Goal: Task Accomplishment & Management: Manage account settings

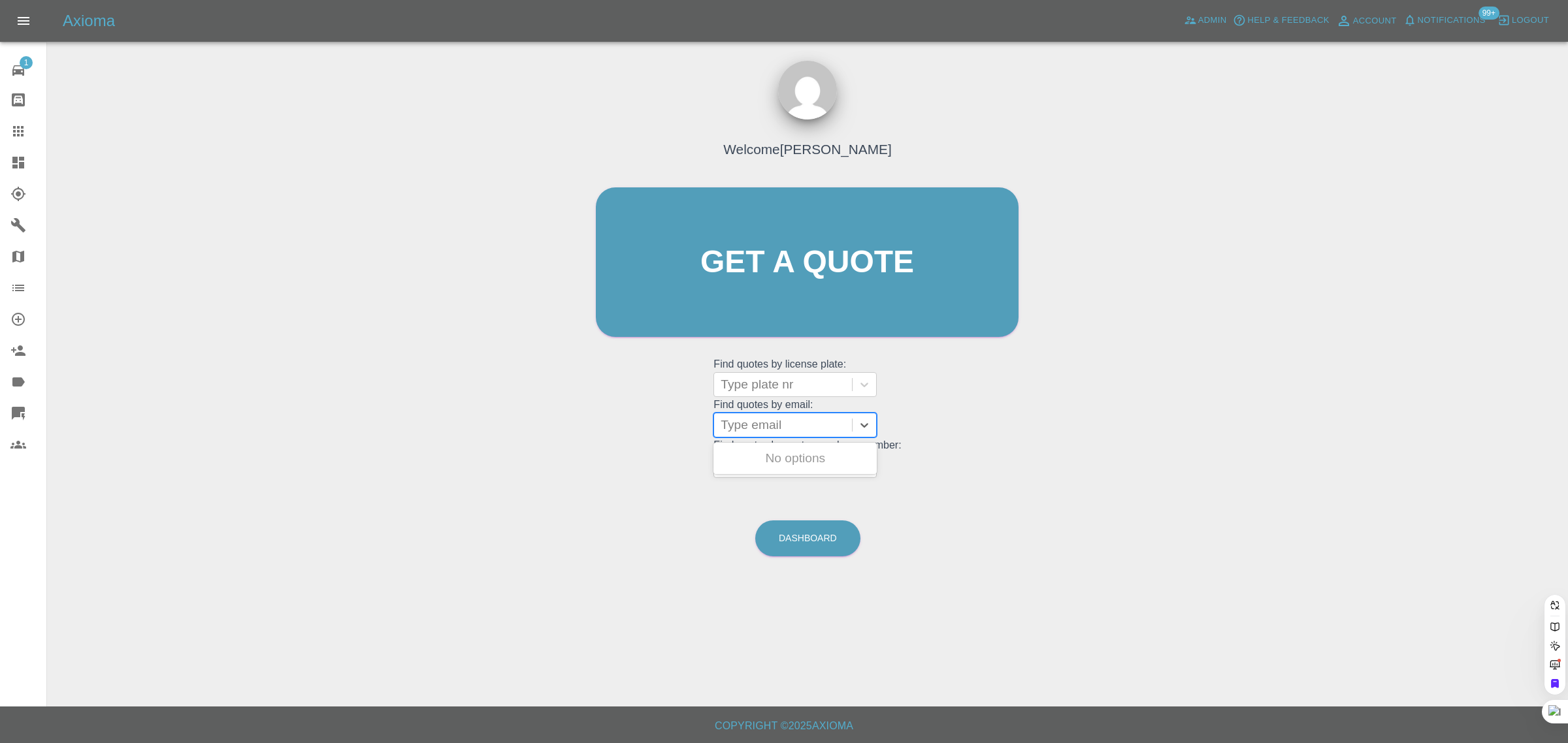
click at [765, 425] on div at bounding box center [782, 425] width 125 height 19
paste input "brianwatts2339@gmail.com"
type input "brianwatts2339@gmail.com"
click at [821, 465] on div "BT16ZYZ, Fnol" at bounding box center [795, 459] width 163 height 26
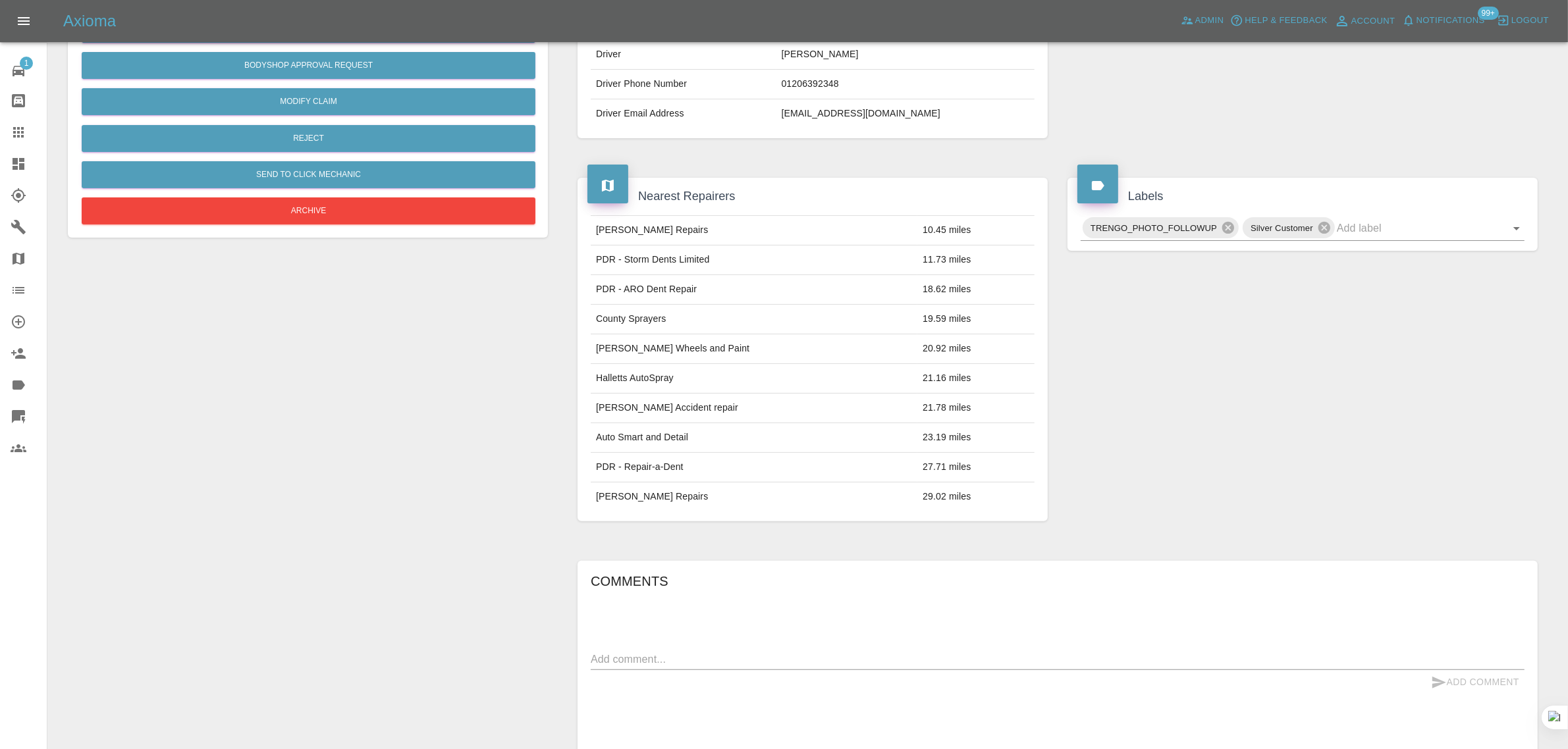
scroll to position [479, 0]
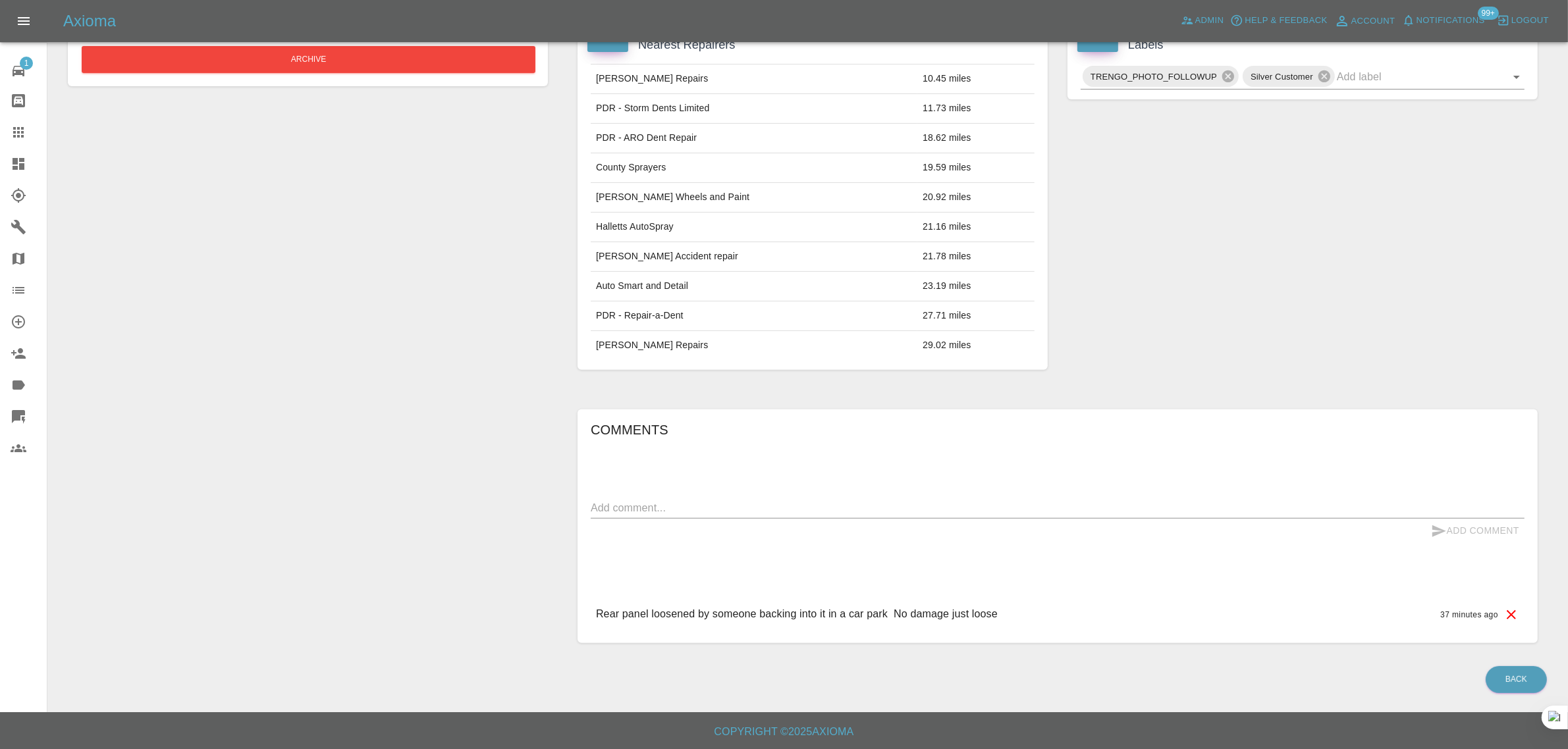
click at [646, 613] on p "Rear panel loosened by someone backing into it in a car park No damage just loo…" at bounding box center [796, 614] width 402 height 15
copy p "Rear panel loosened by someone backing into it in a car park No damage just loo…"
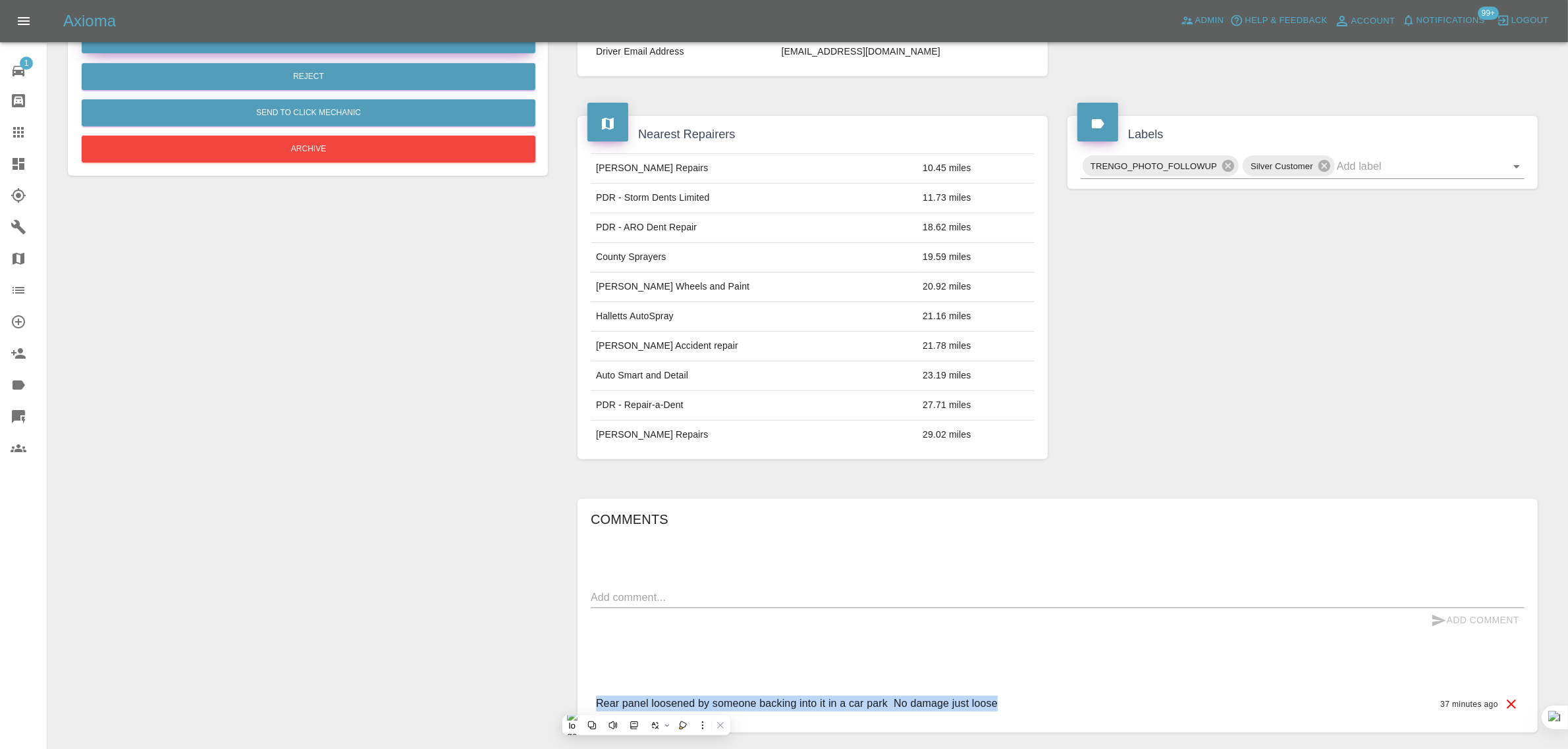
scroll to position [232, 0]
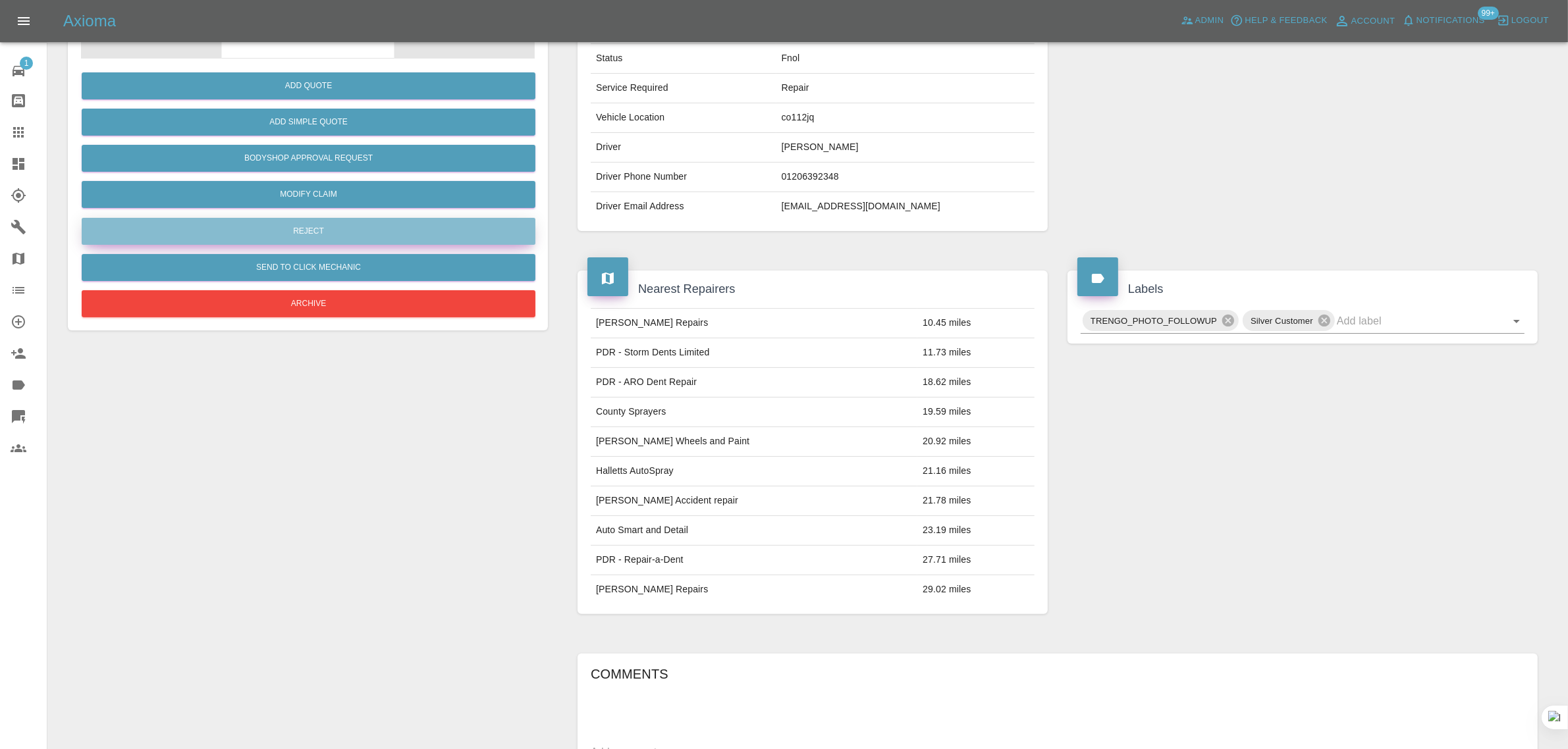
click at [335, 241] on button "Reject" at bounding box center [308, 232] width 454 height 27
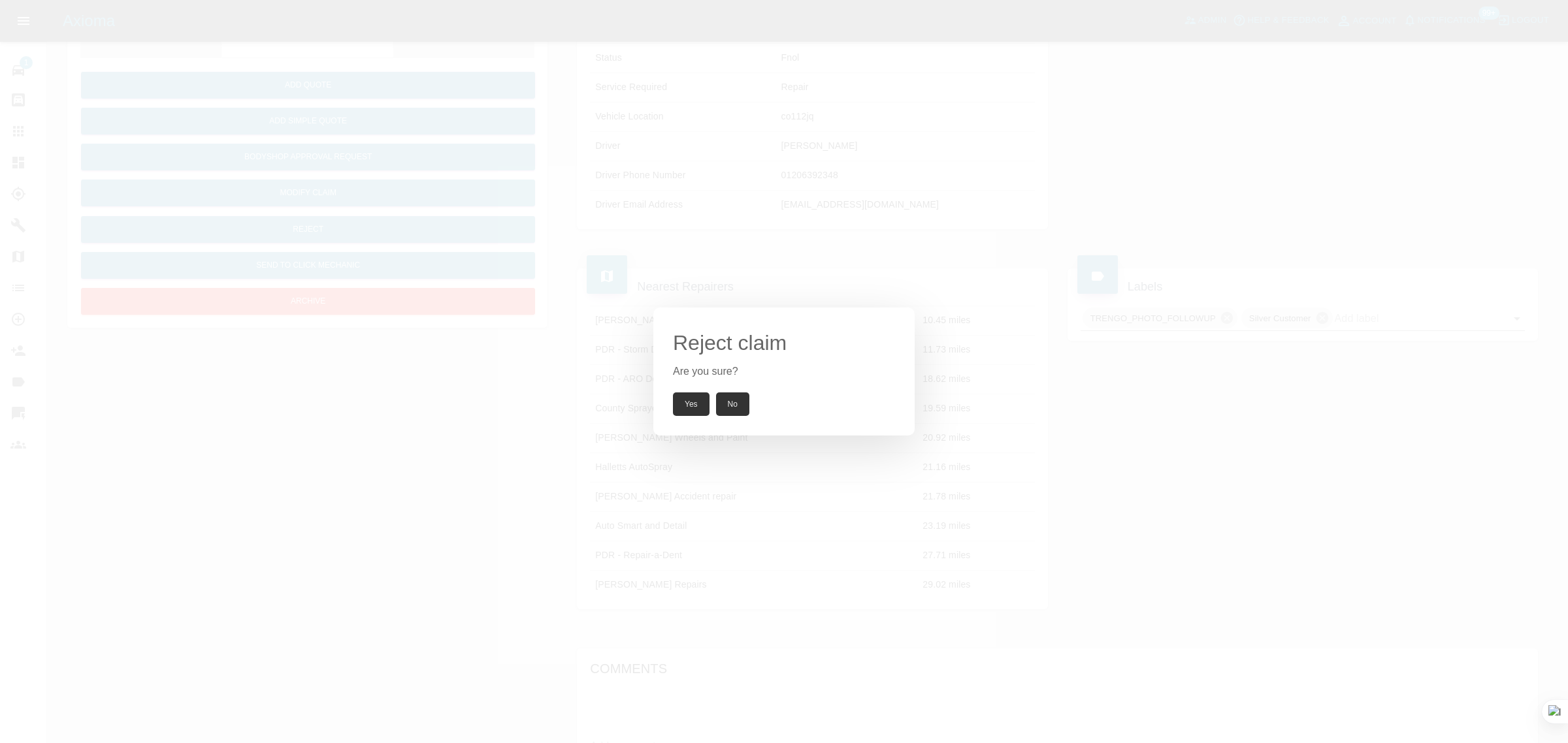
click at [697, 408] on button "Yes" at bounding box center [691, 404] width 37 height 24
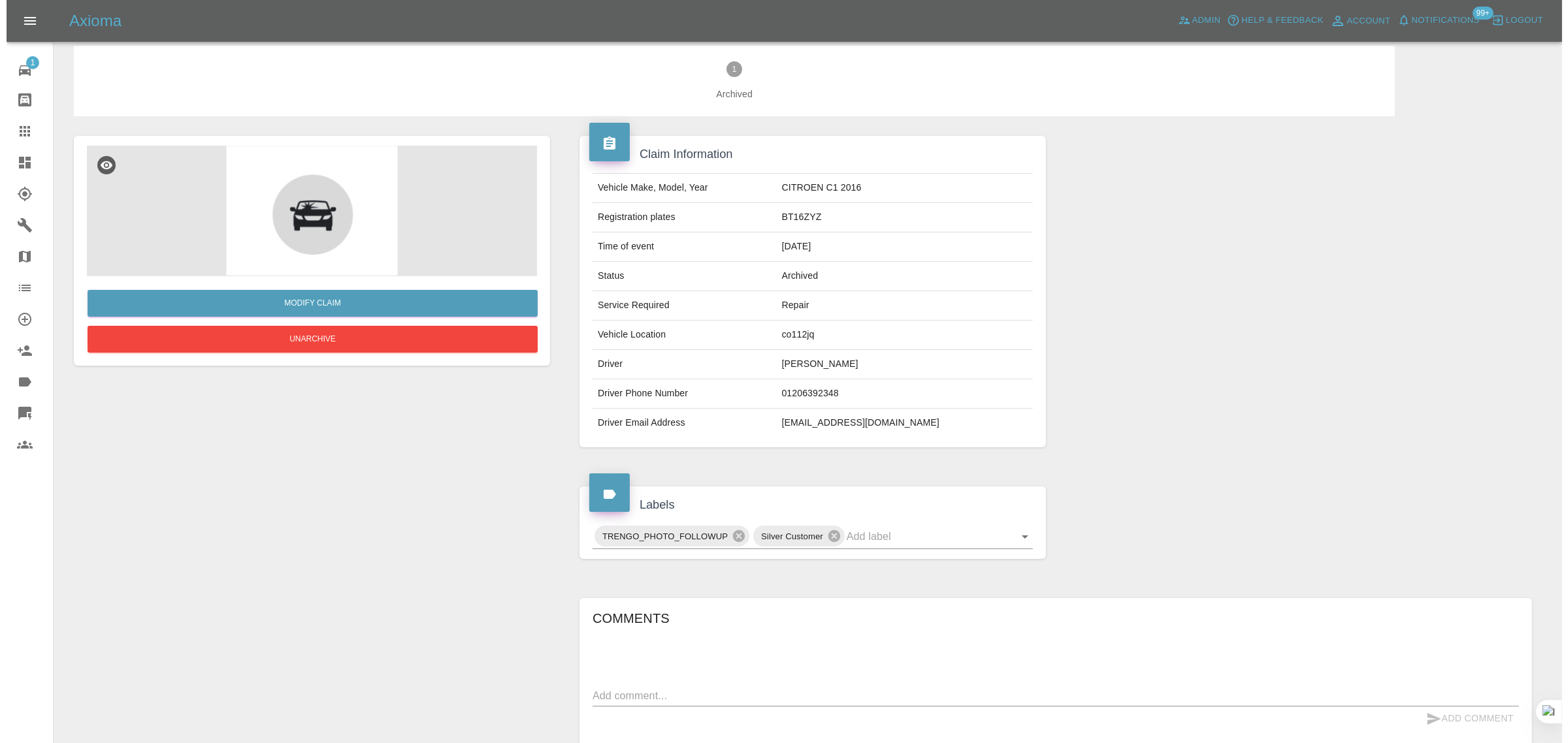
scroll to position [0, 0]
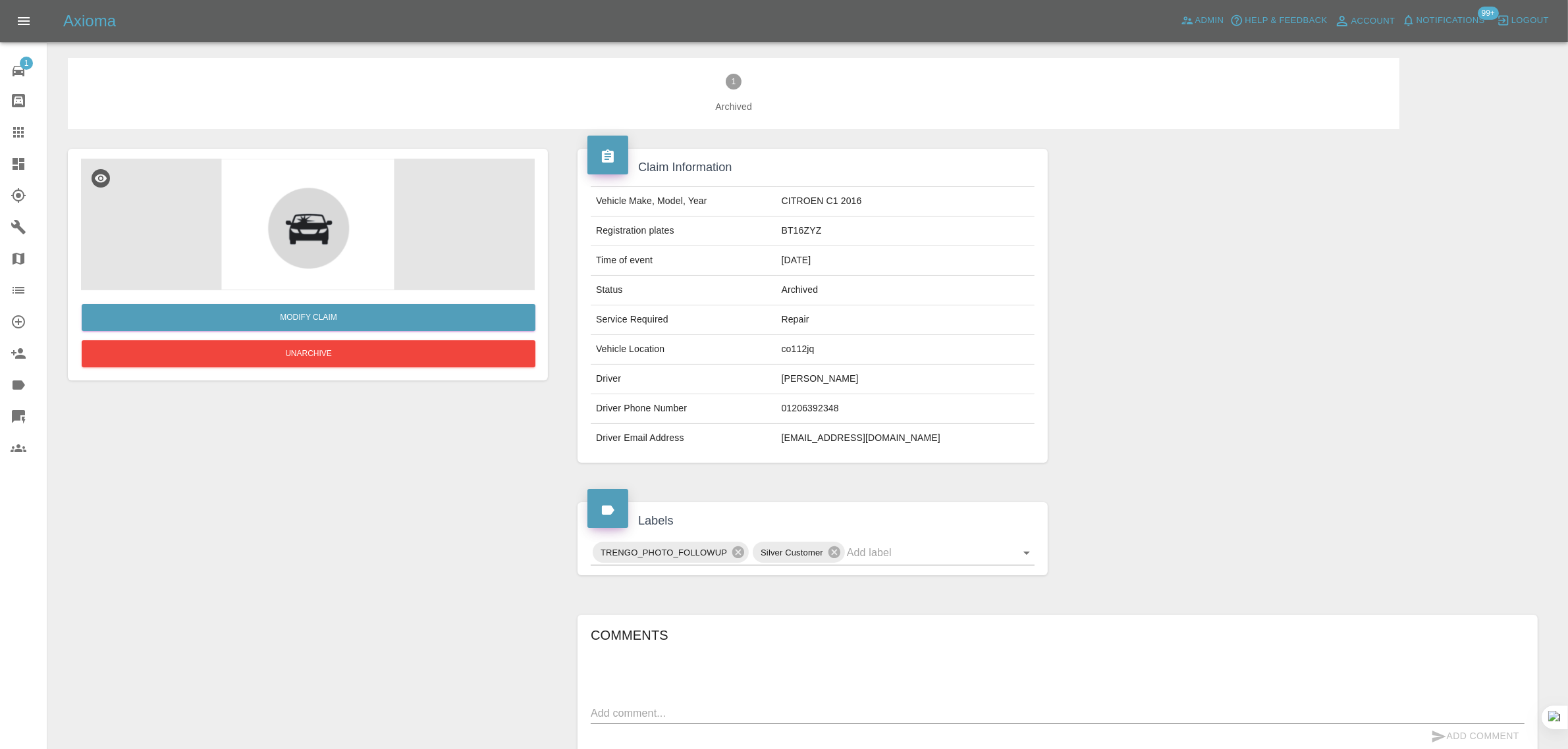
click at [0, 142] on link "Claims" at bounding box center [23, 132] width 47 height 32
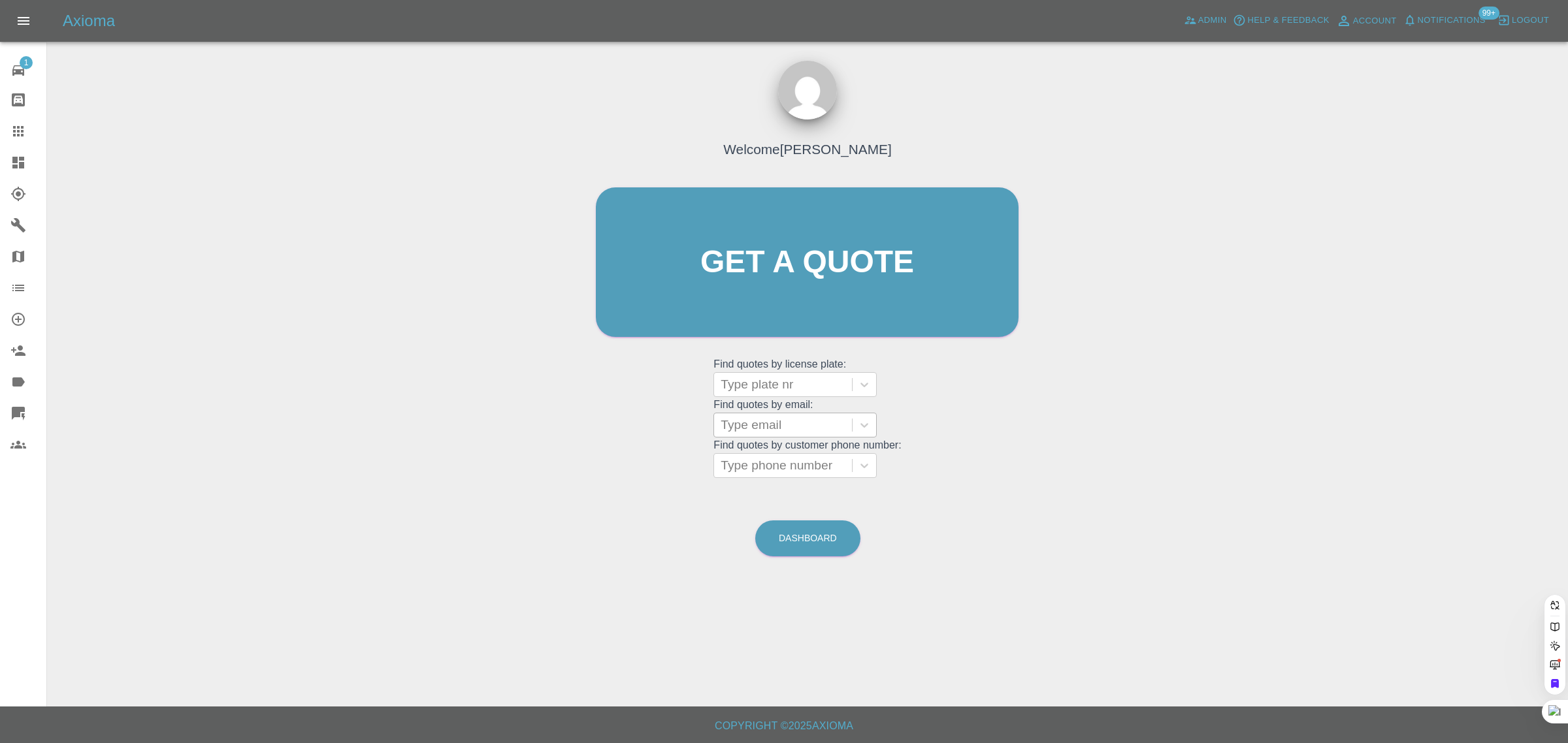
click at [768, 426] on div at bounding box center [782, 425] width 125 height 19
paste input "studio@atelierinteriors.co.uk"
type input "studio@atelierinteriors.co.uk"
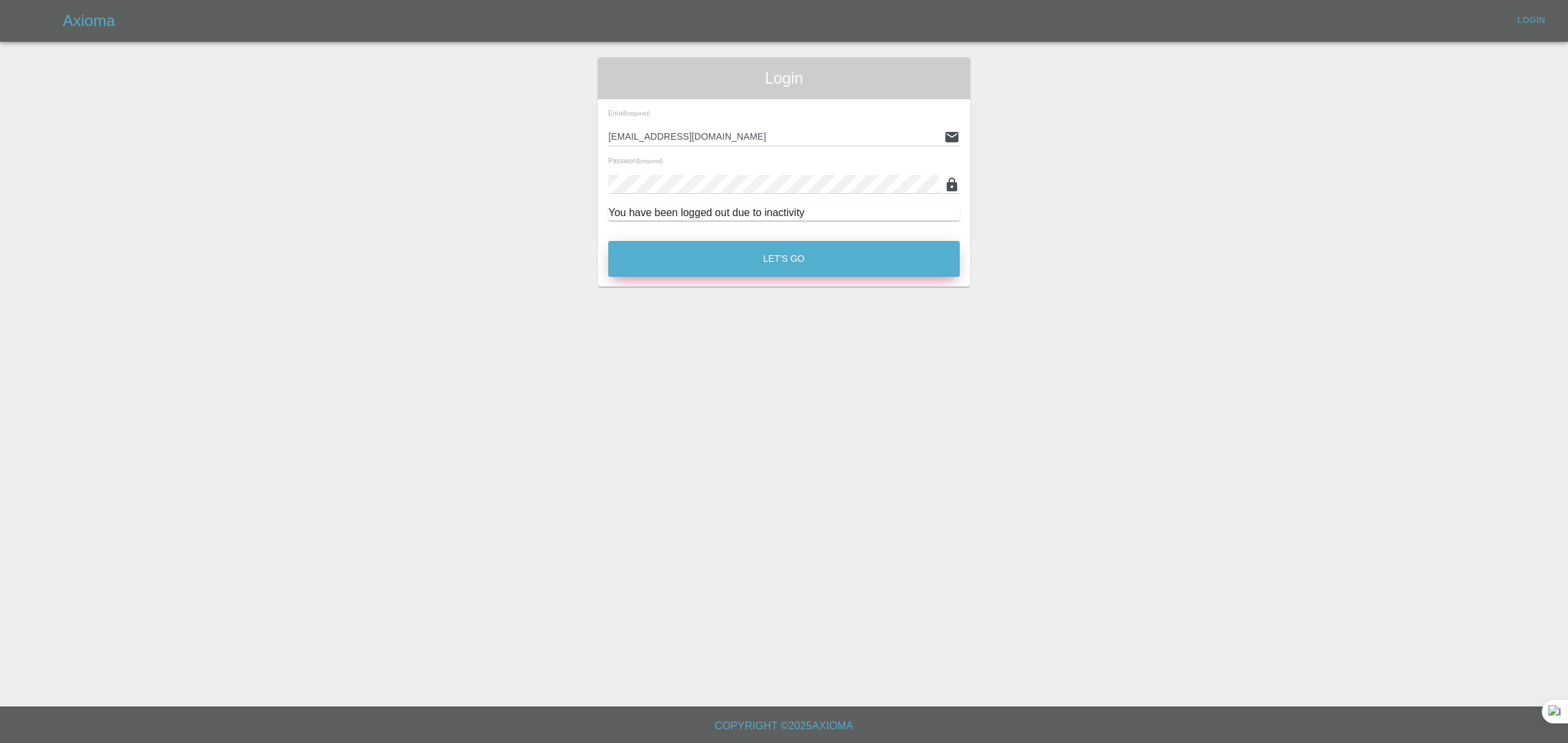
click at [780, 259] on button "Let's Go" at bounding box center [784, 259] width 352 height 36
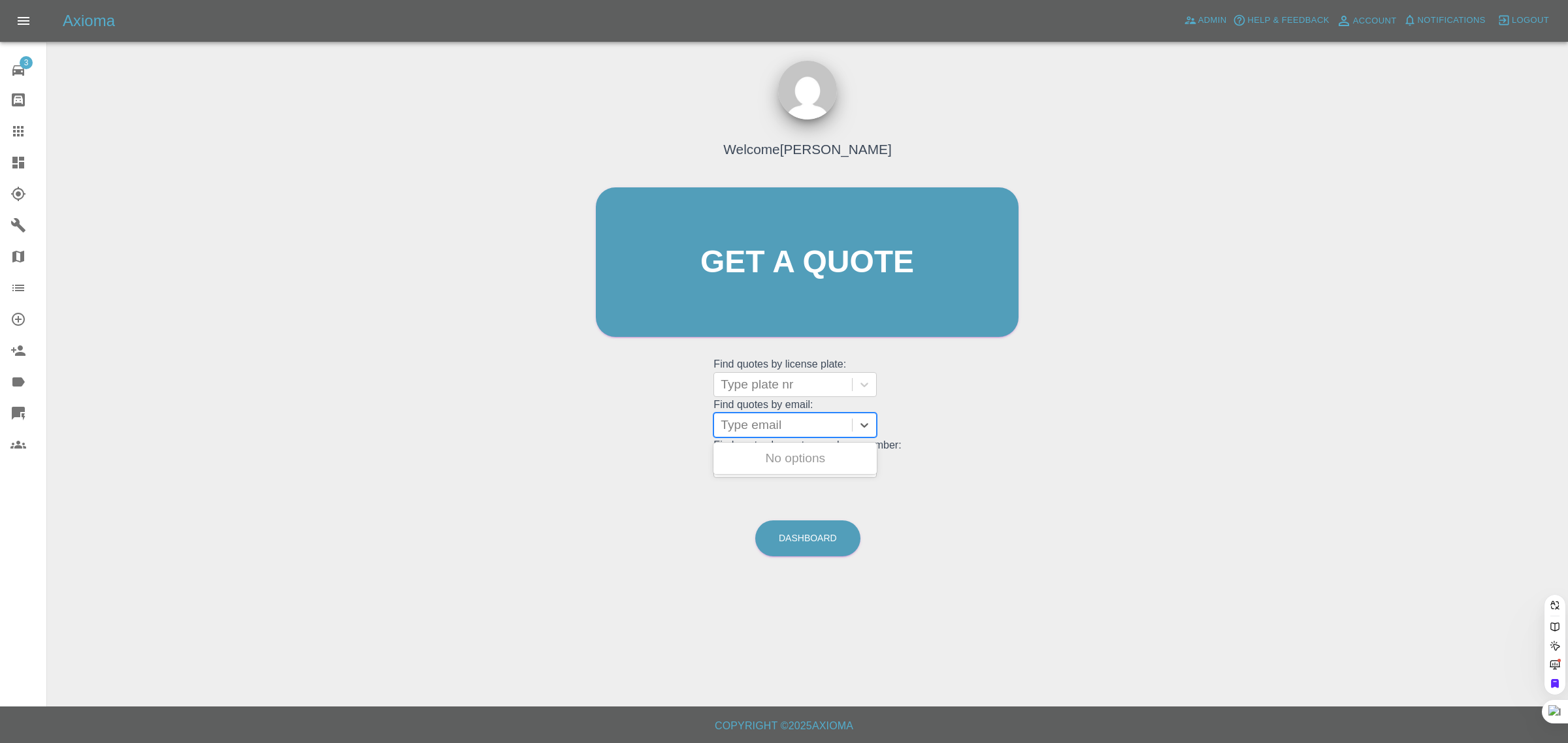
click at [820, 431] on div at bounding box center [782, 425] width 125 height 19
paste input "studio@atelierinteriors.co.uk"
type input "studio@atelierinteriors.co.uk"
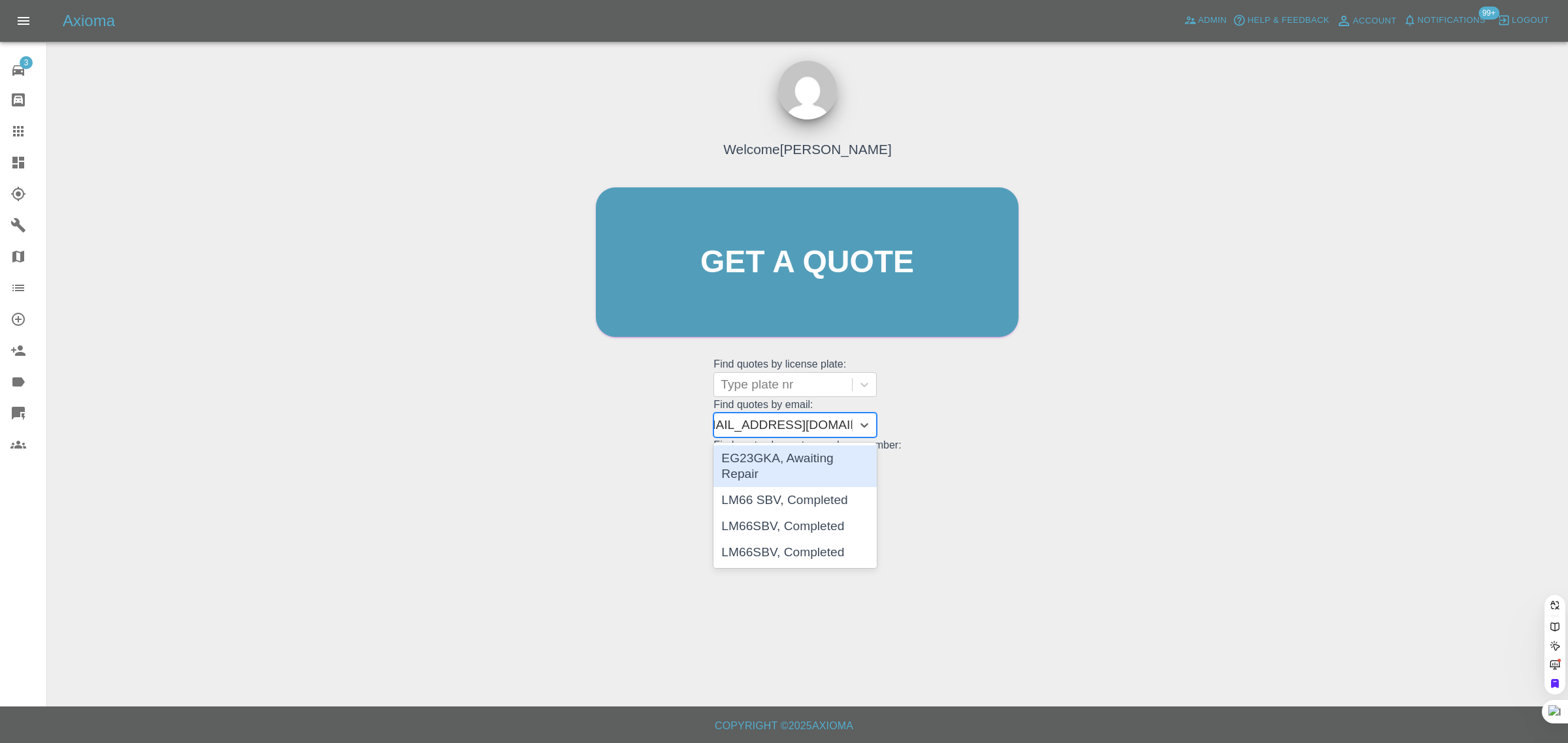
click at [827, 454] on div "EG23GKA, Awaiting Repair" at bounding box center [795, 466] width 163 height 42
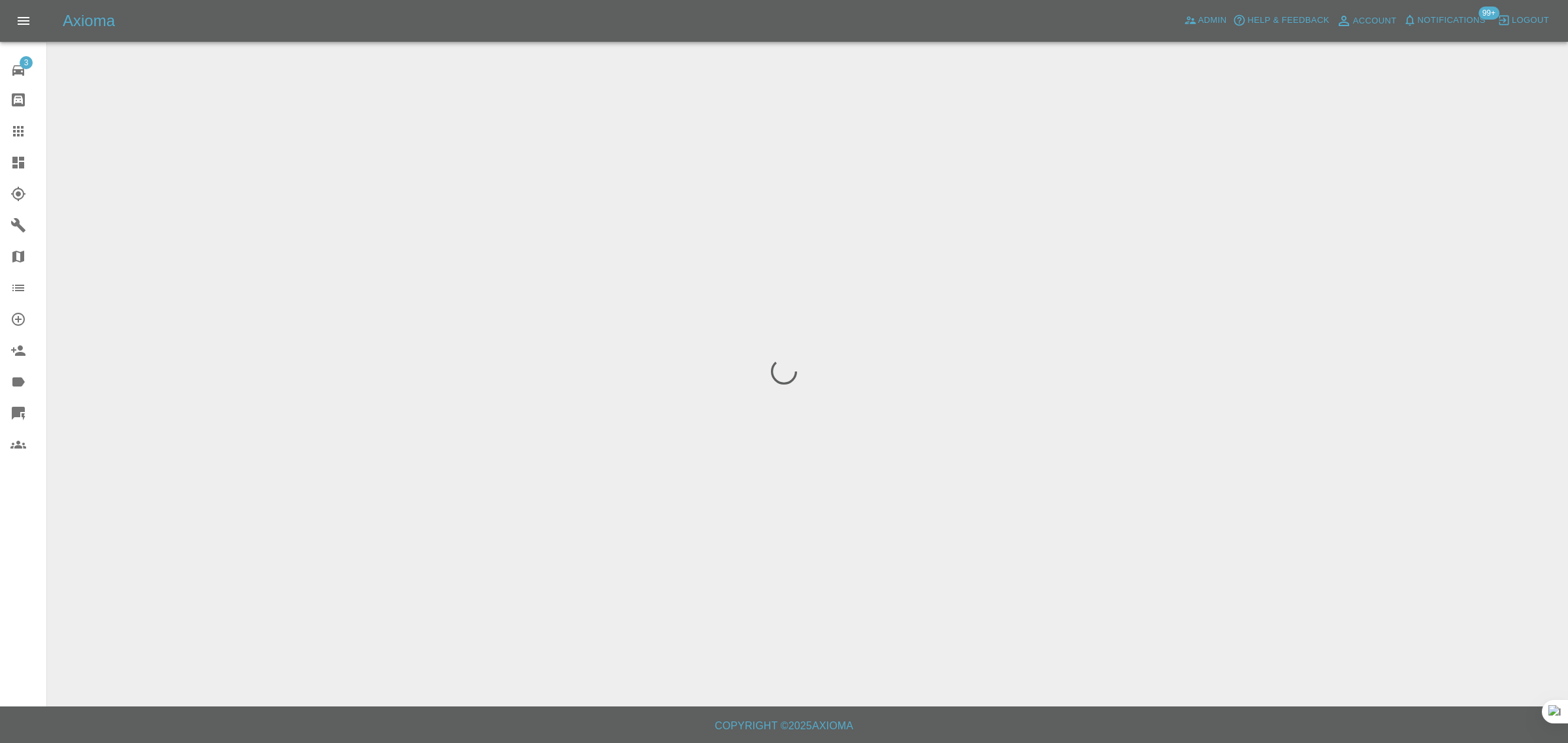
click at [35, 588] on div "3 Repair home Bodyshop home Claims Dashboard Explorer Garages Map Organization …" at bounding box center [23, 371] width 47 height 743
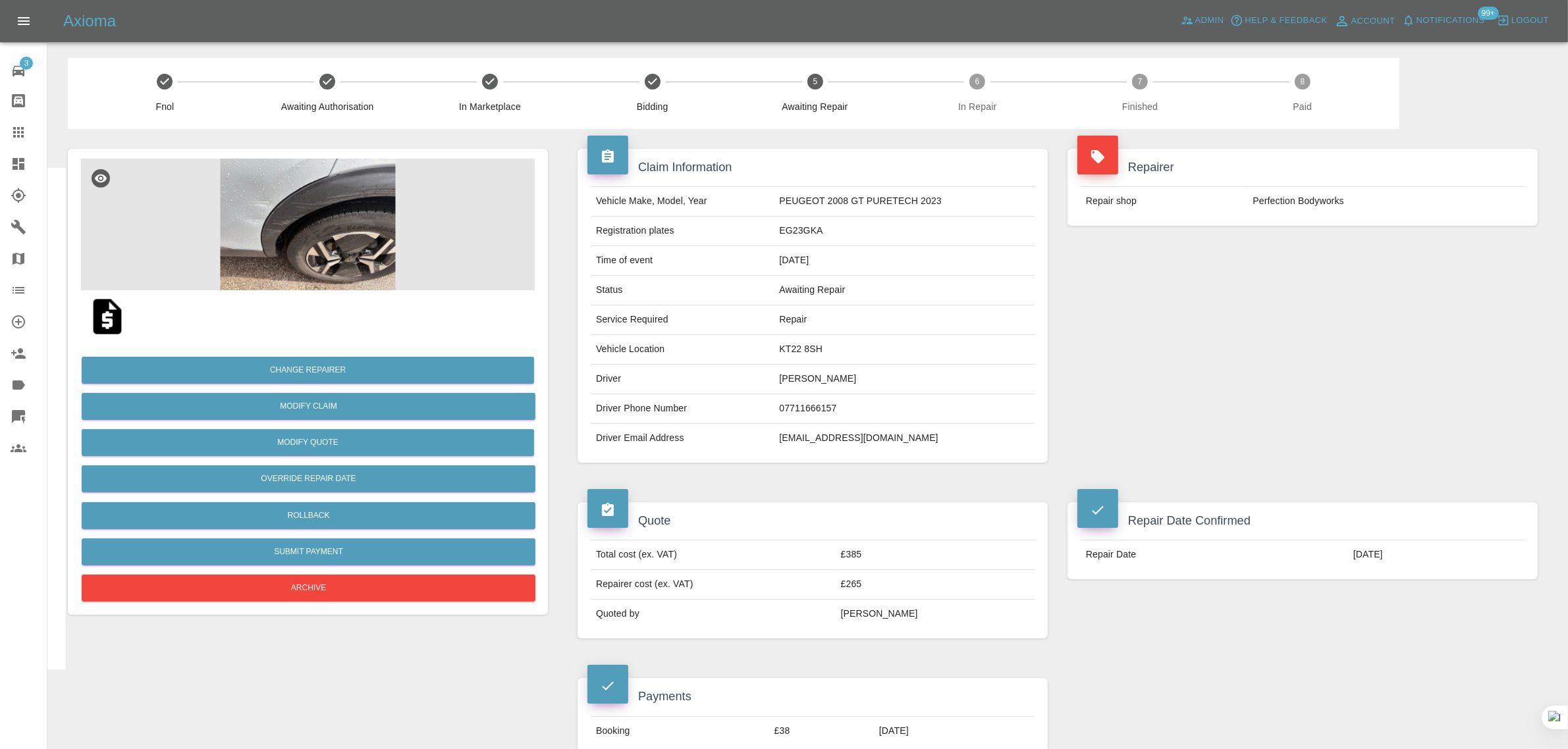
scroll to position [658, 0]
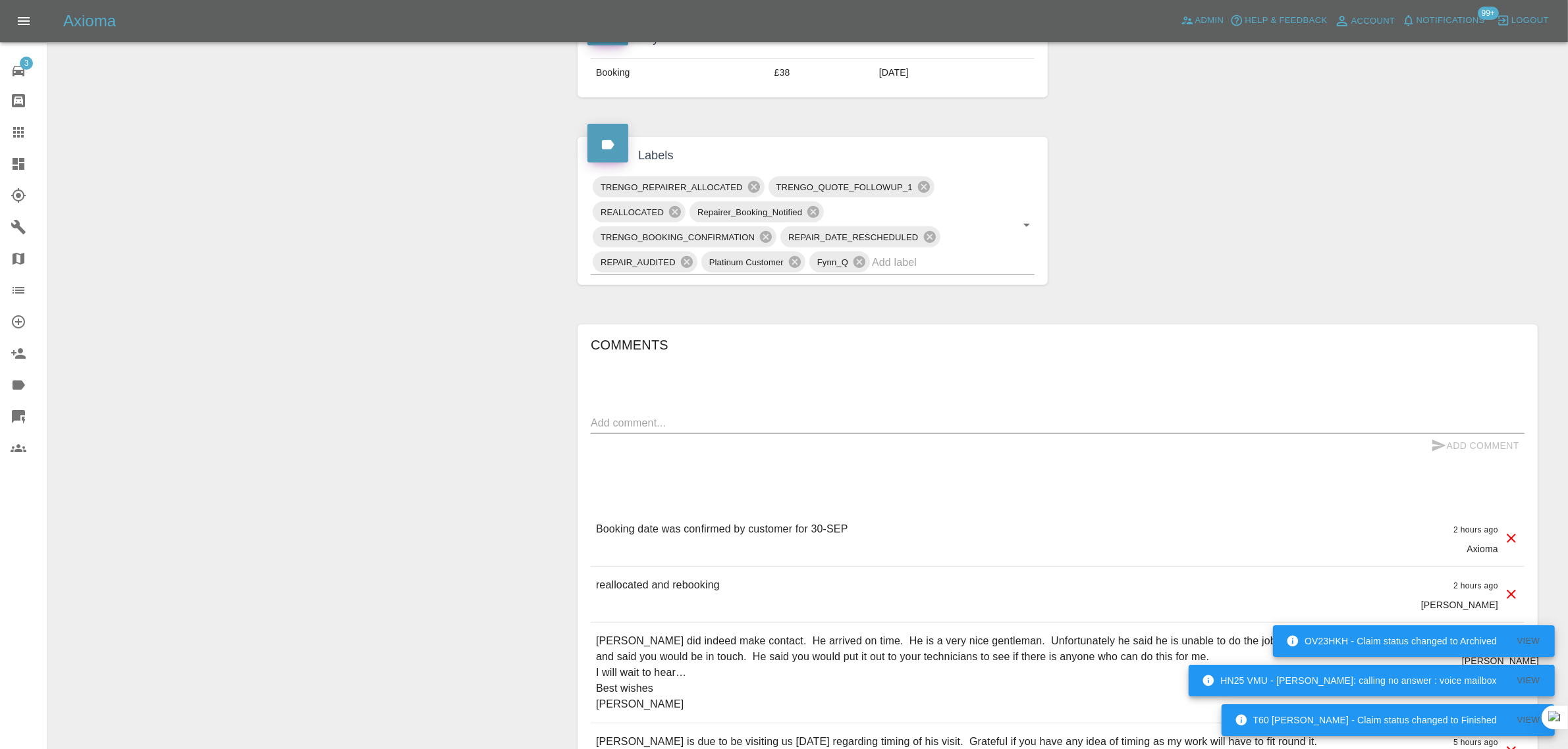
click at [34, 129] on div at bounding box center [28, 132] width 37 height 15
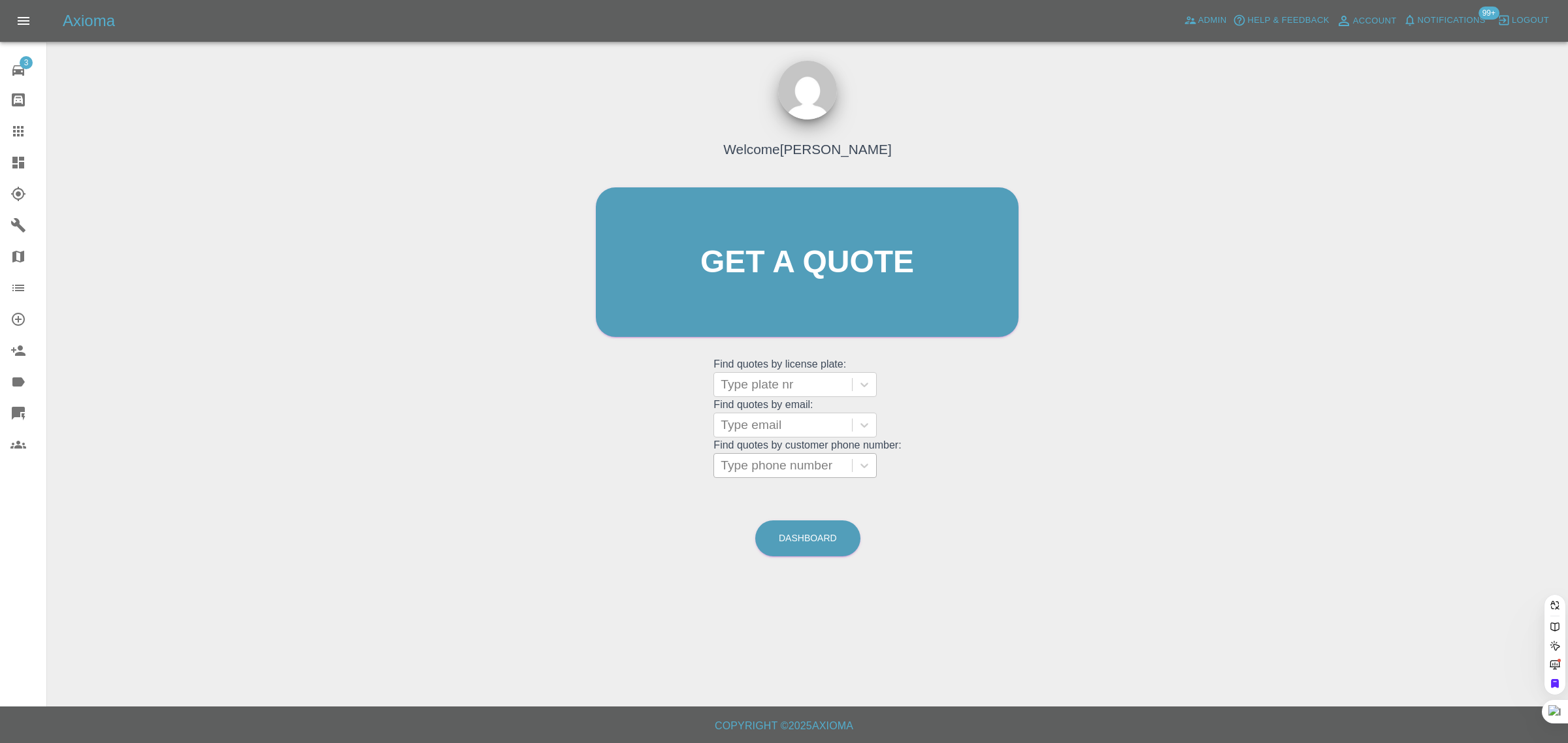
click at [748, 474] on div at bounding box center [782, 466] width 125 height 19
paste input "07377545049"
type input "07377545049"
click at [736, 502] on div "CK65 UJE, Awaiting Repair" at bounding box center [795, 506] width 163 height 42
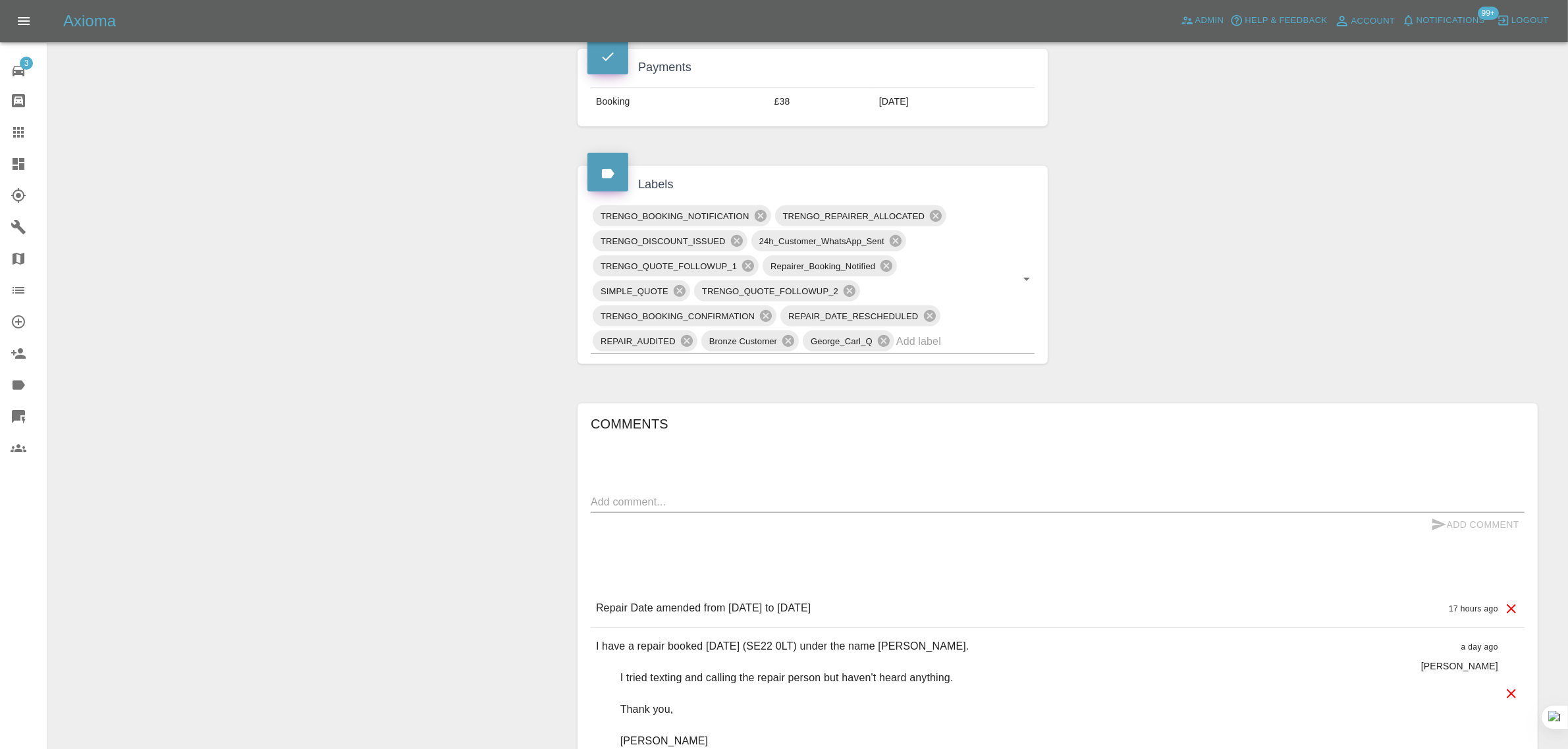
scroll to position [658, 0]
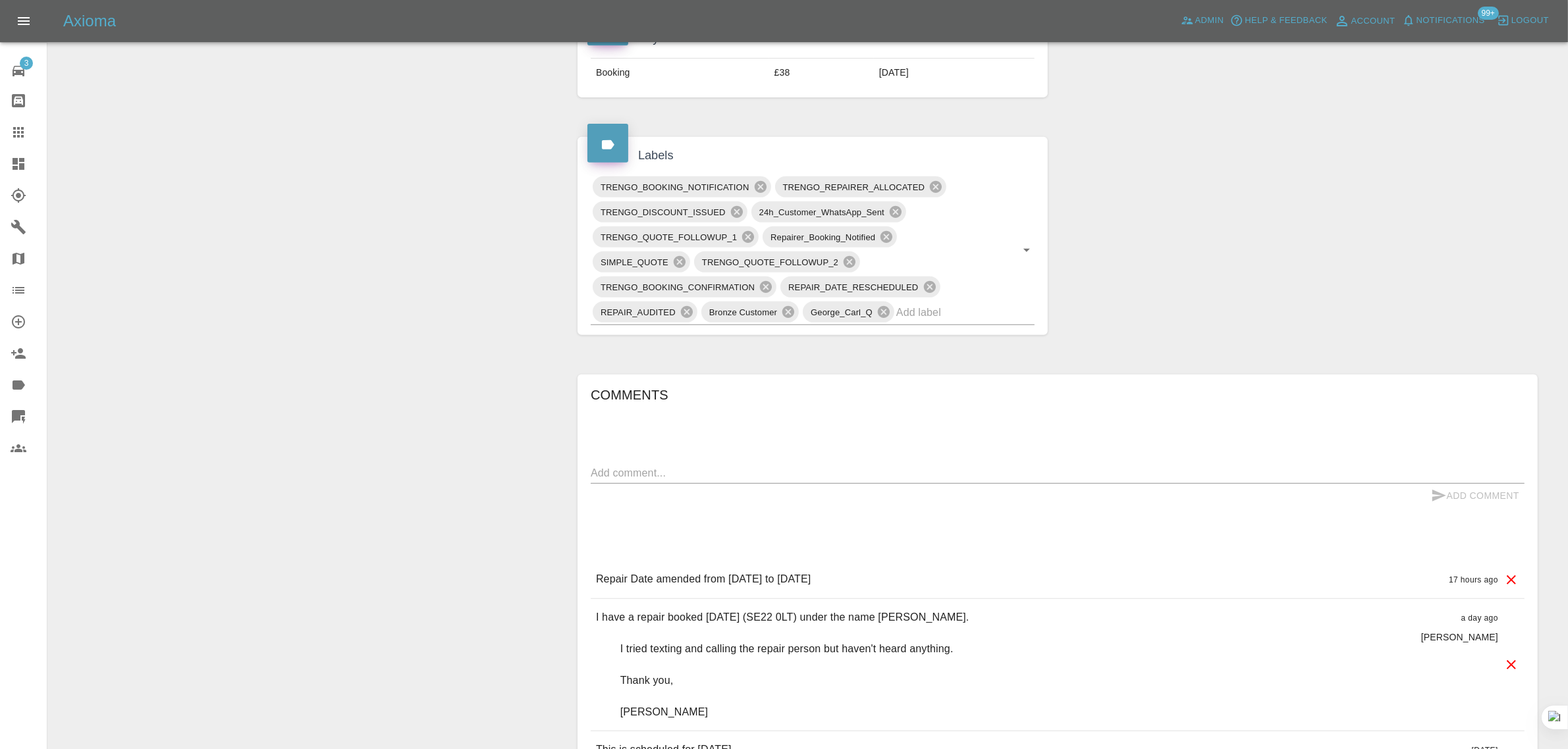
click at [611, 469] on textarea at bounding box center [1058, 473] width 934 height 15
paste textarea "He’s no replied and saying he’s coming for 1.30pm but I’m still unhappy as I’ve…"
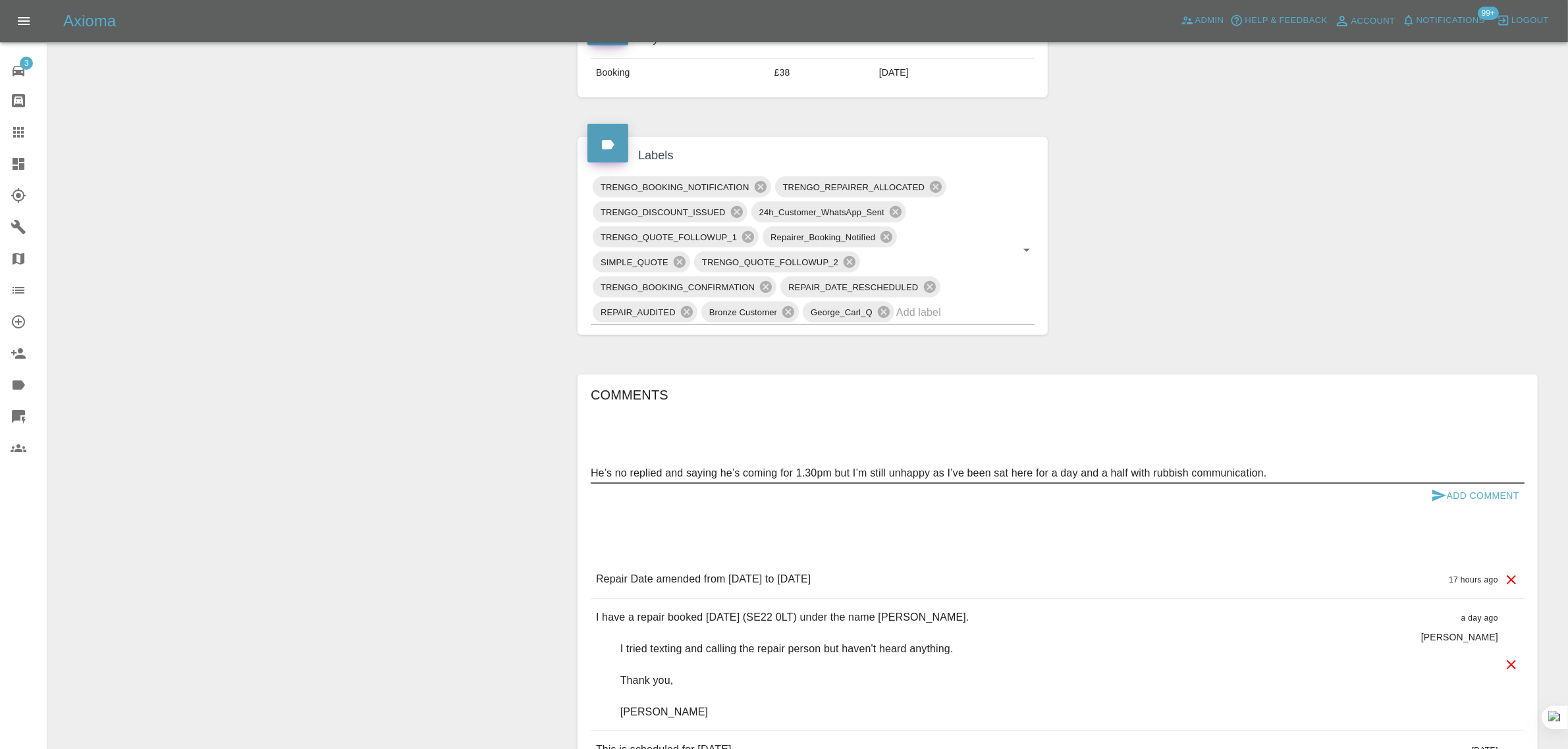
type textarea "He’s no replied and saying he’s coming for 1.30pm but I’m still unhappy as I’ve…"
click at [1501, 494] on button "Add Comment" at bounding box center [1475, 496] width 98 height 24
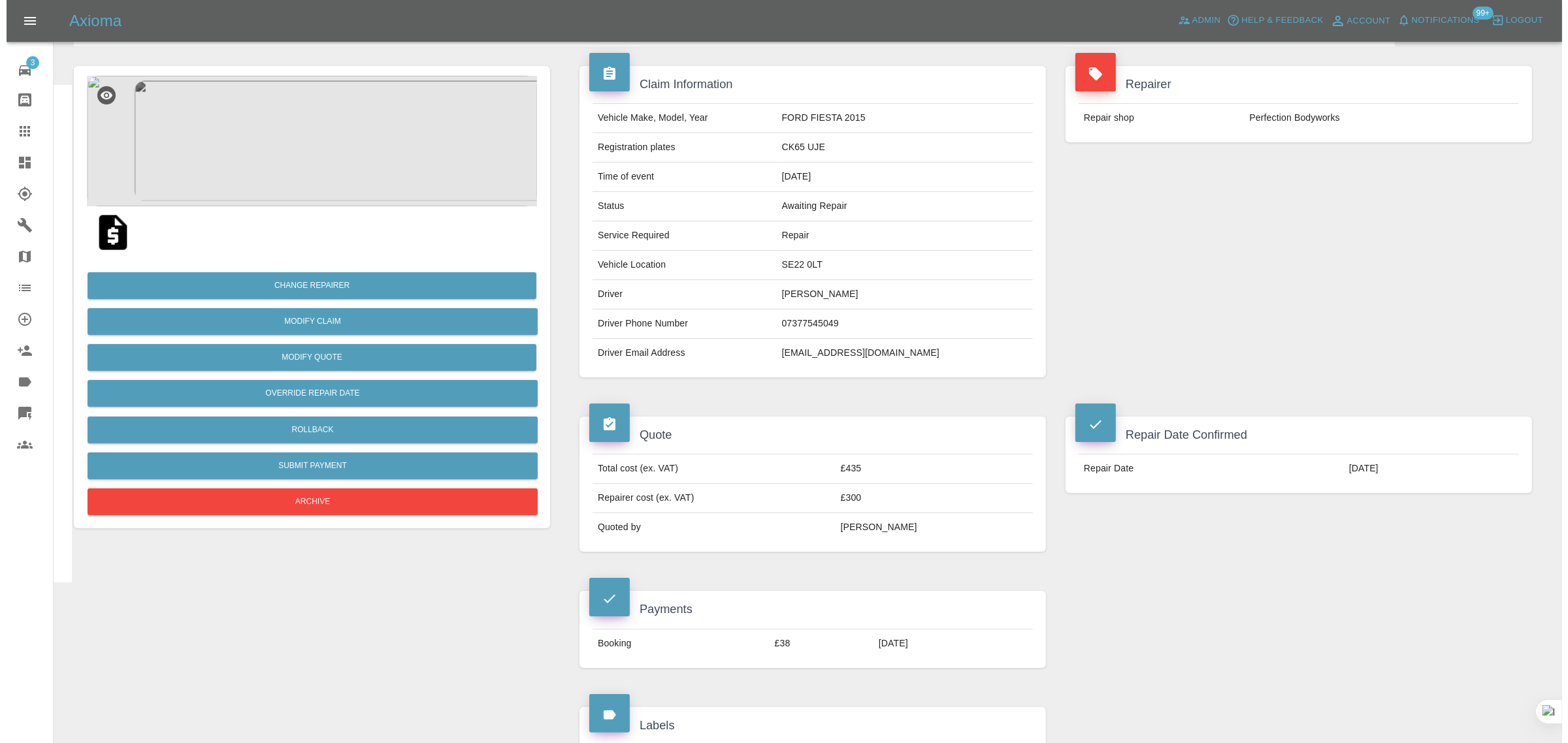
scroll to position [0, 0]
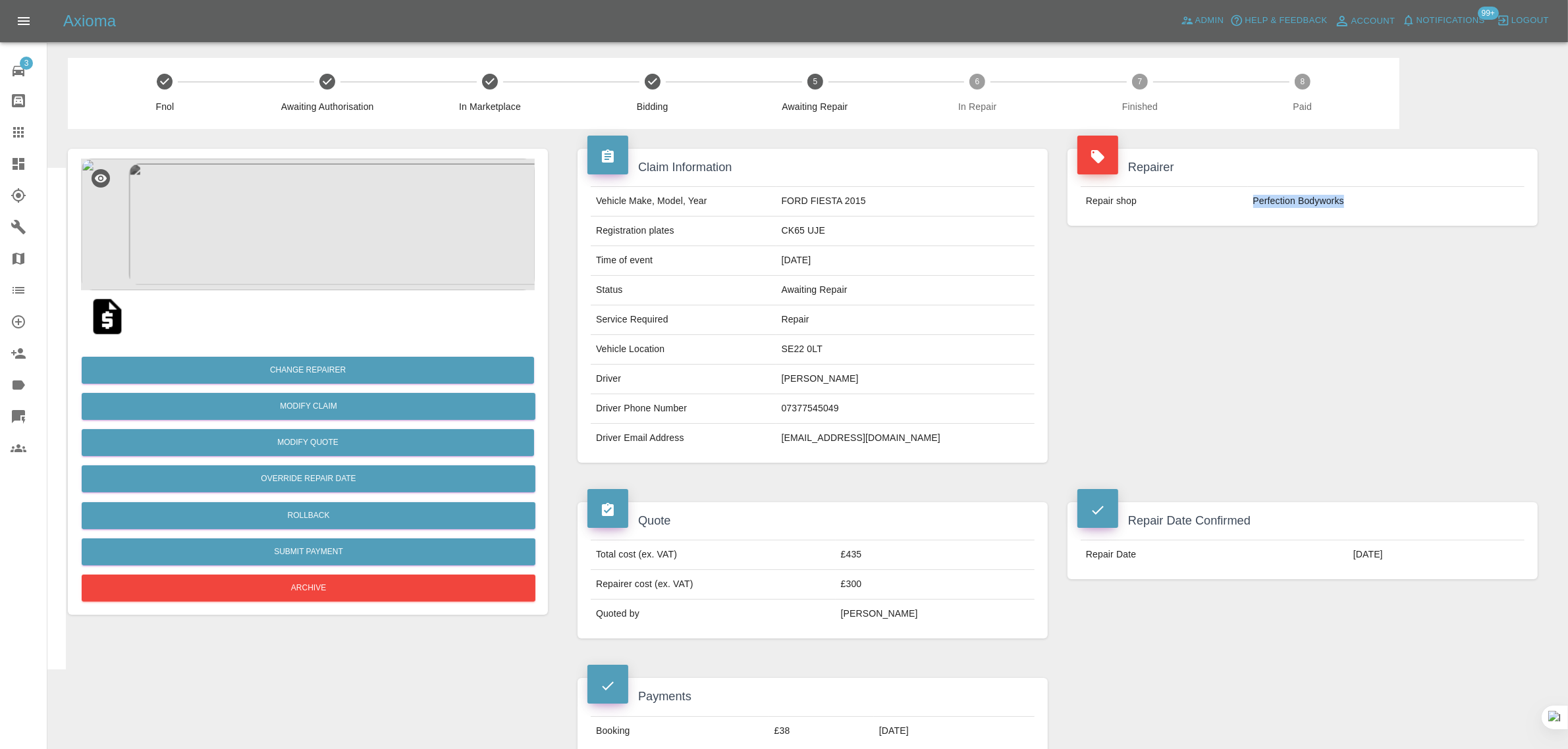
drag, startPoint x: 1249, startPoint y: 198, endPoint x: 1359, endPoint y: 196, distance: 110.0
click at [1359, 196] on td "Perfection Bodyworks" at bounding box center [1386, 201] width 277 height 29
copy td "Perfection Bodyworks"
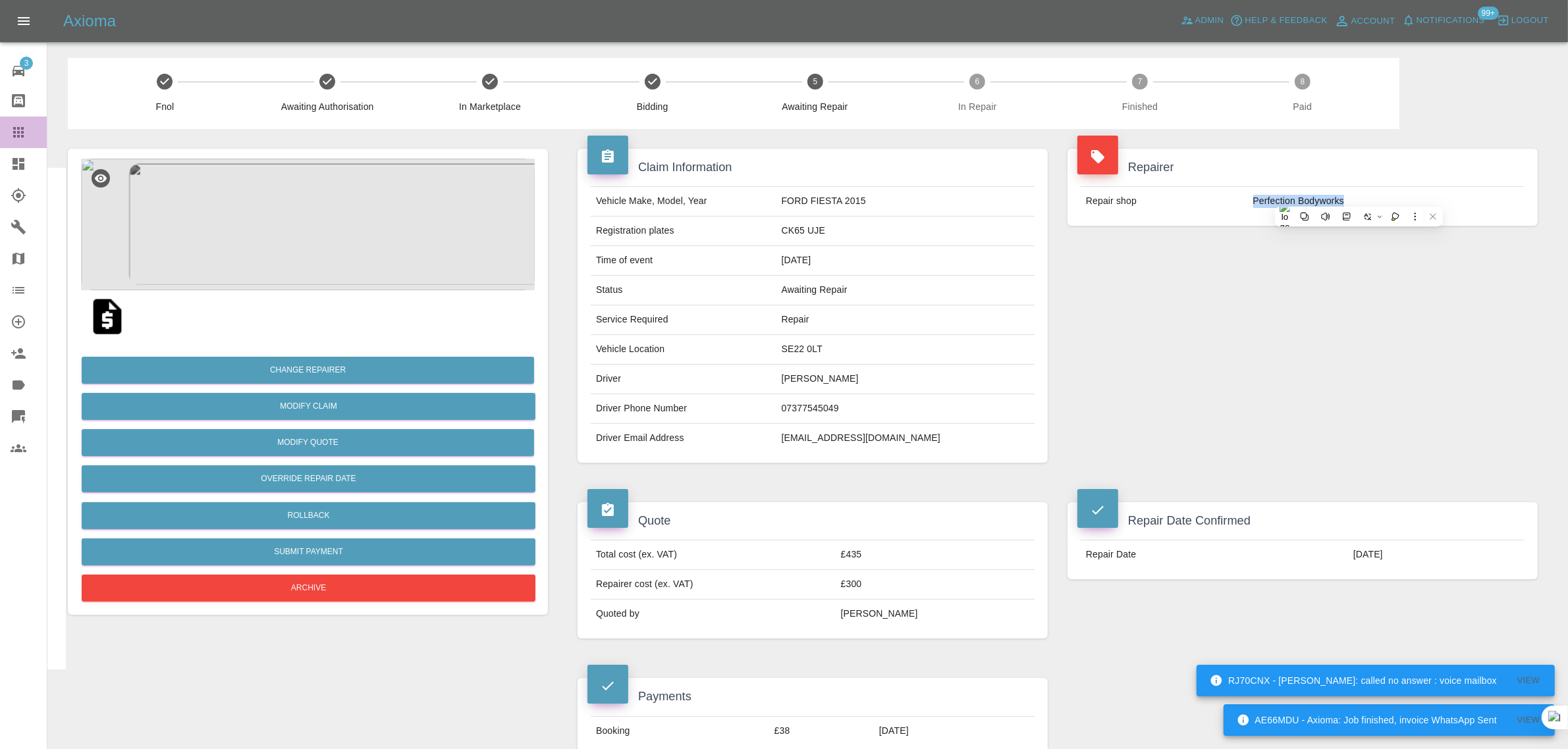
click at [7, 139] on link "Claims" at bounding box center [23, 132] width 47 height 32
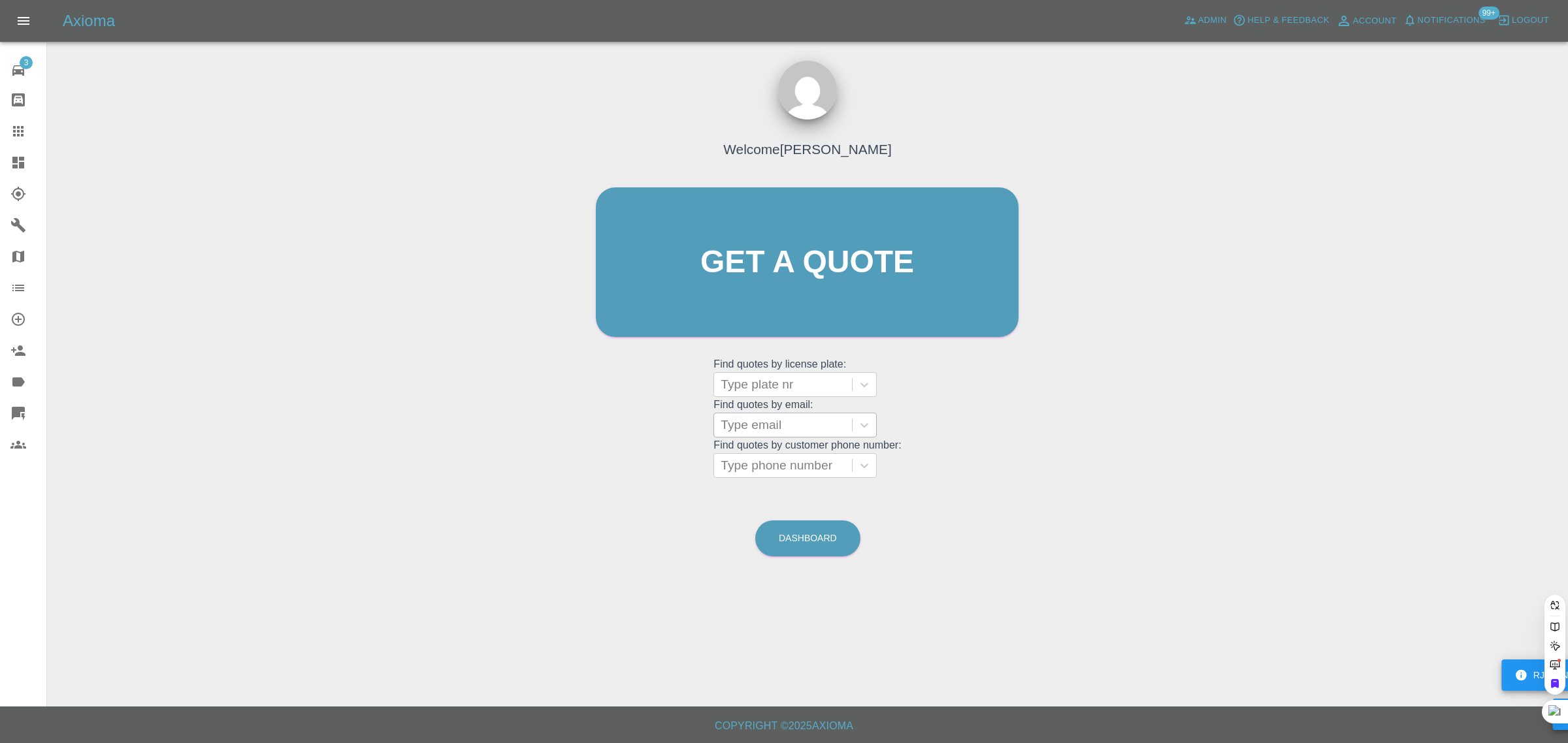
click at [742, 420] on div at bounding box center [782, 425] width 125 height 19
paste input "atraynor@pclairtechnology.com"
type input "atraynor@pc"
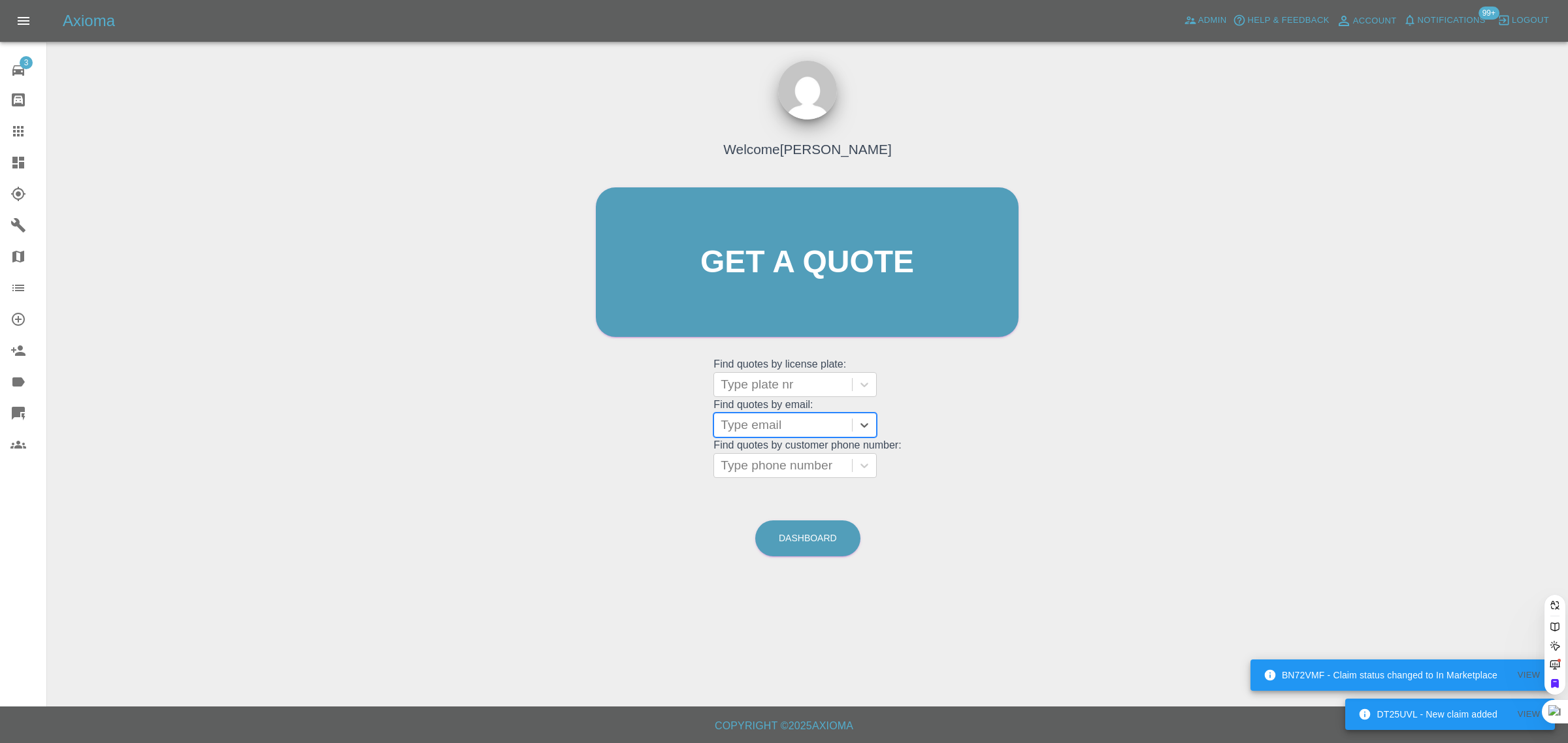
click at [743, 419] on div at bounding box center [782, 425] width 125 height 19
paste input "Traynor2108@gmail.com"
type input "Traynor2108@gmail.co"
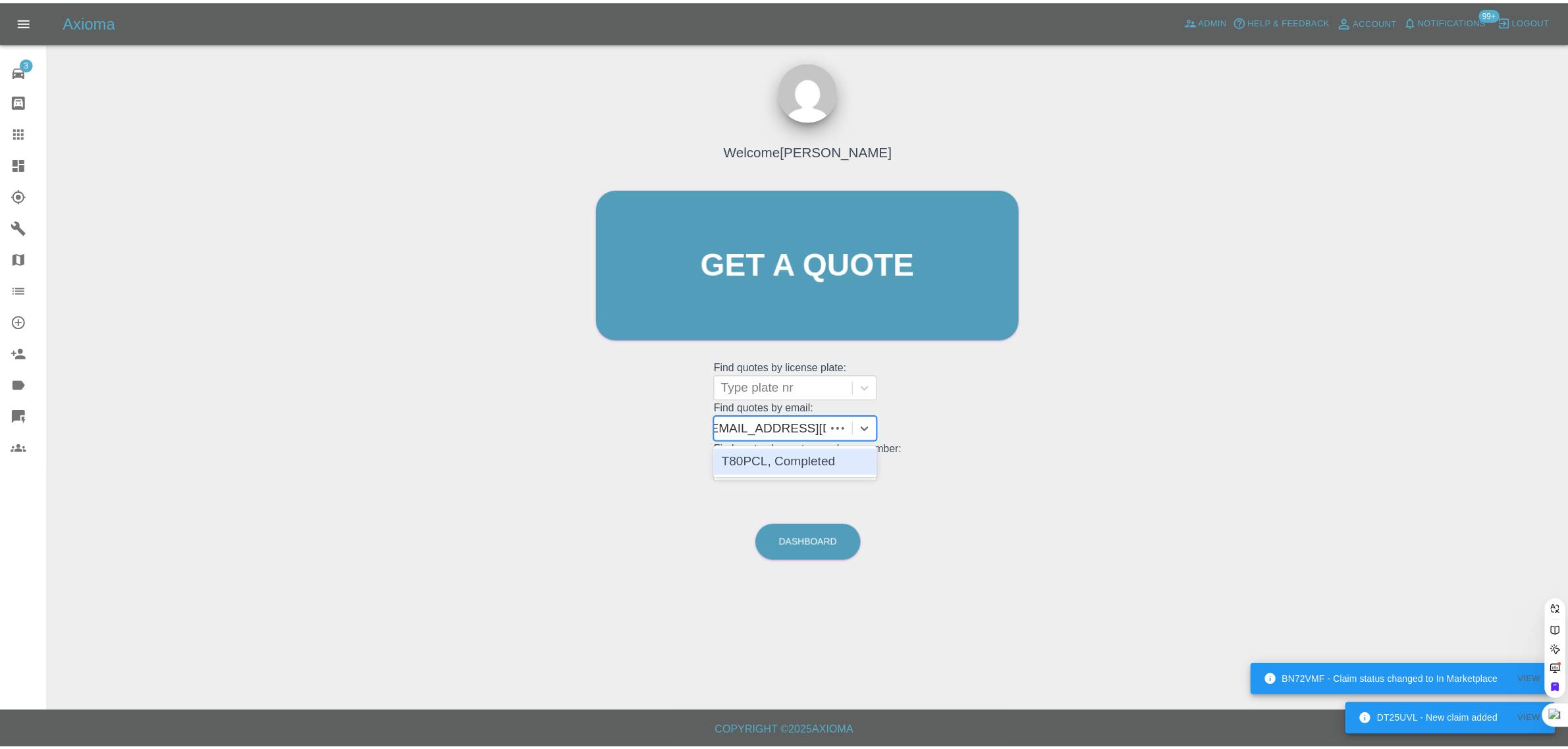
scroll to position [0, 0]
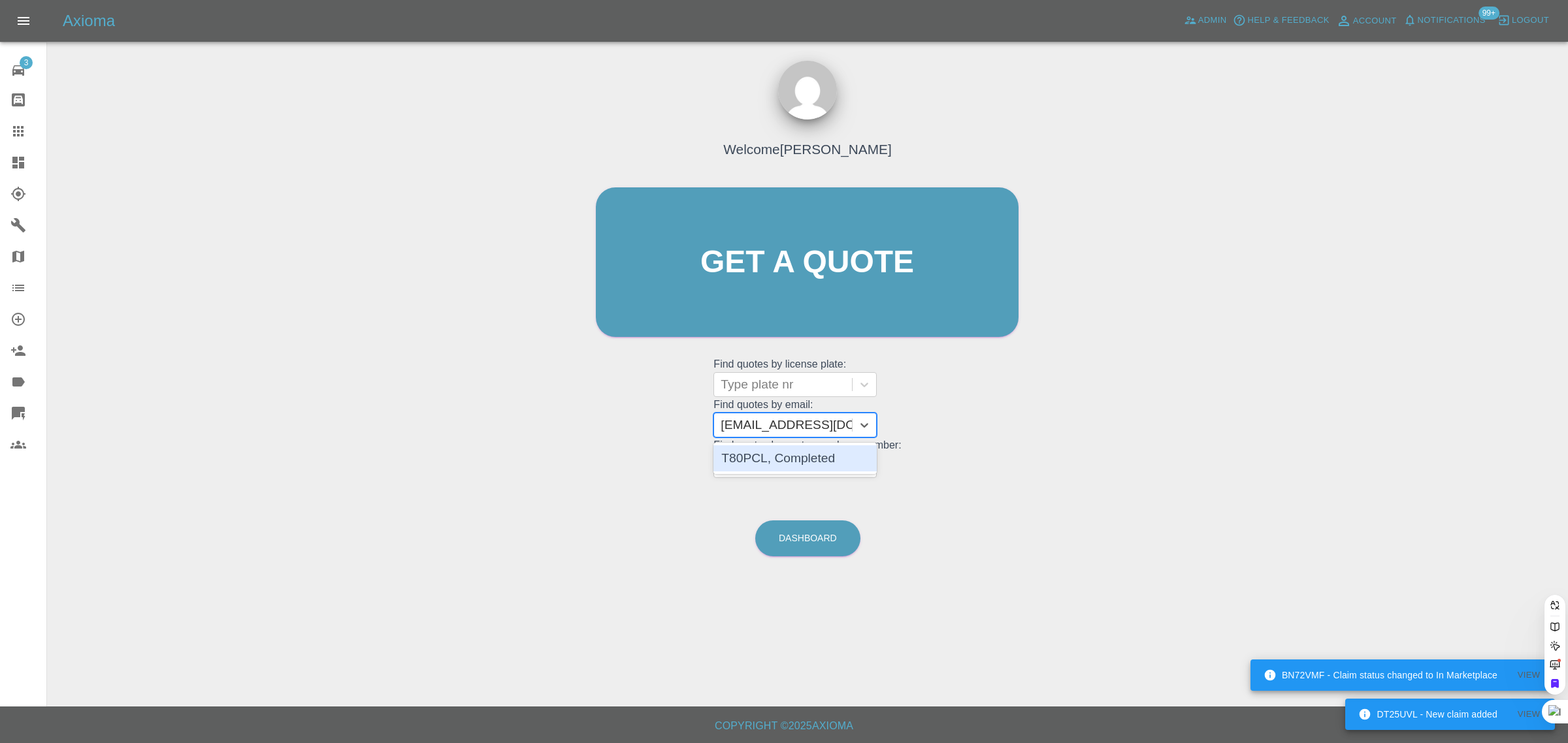
click at [748, 461] on div "T80PCL, Completed" at bounding box center [795, 459] width 163 height 26
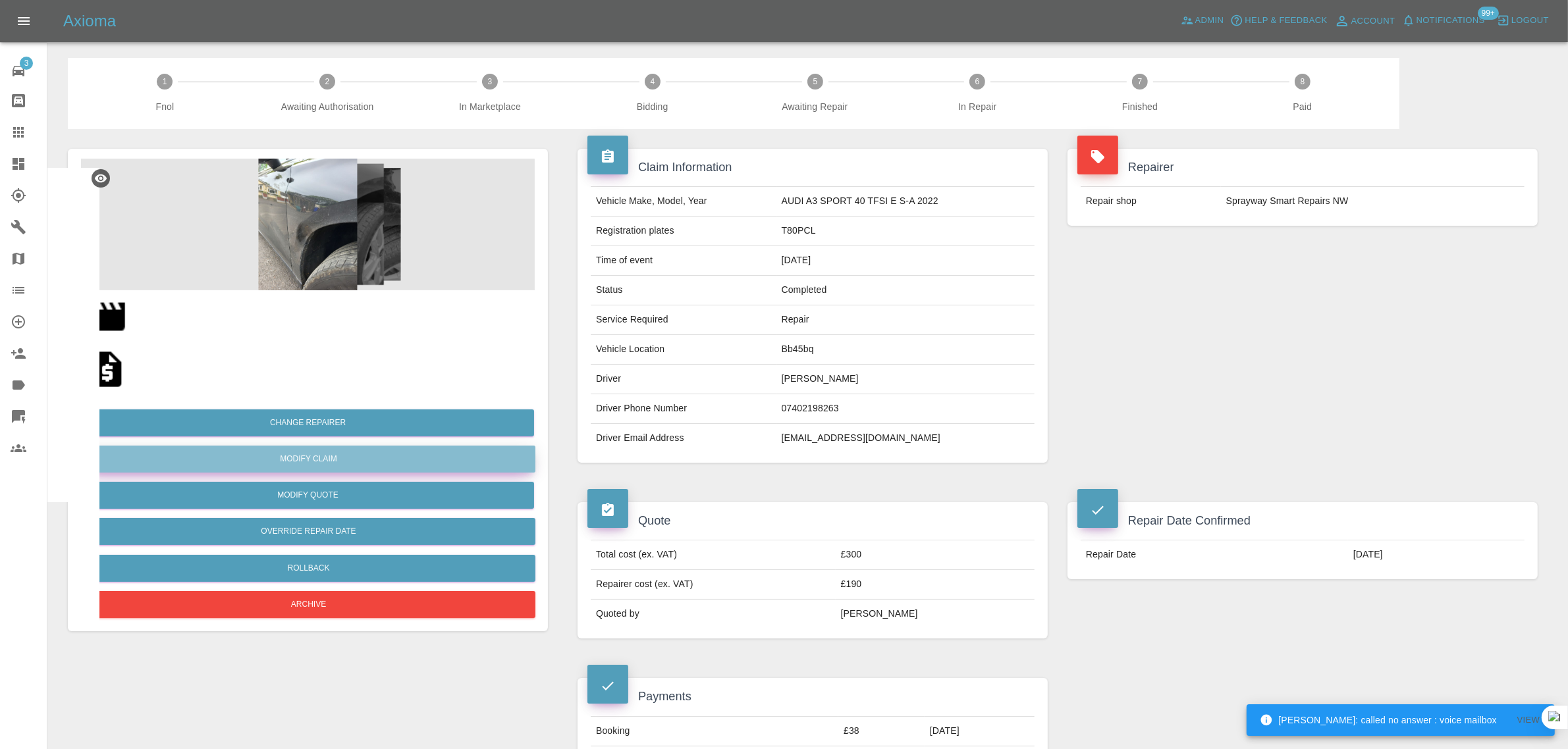
click at [316, 455] on link "Modify Claim" at bounding box center [308, 460] width 454 height 27
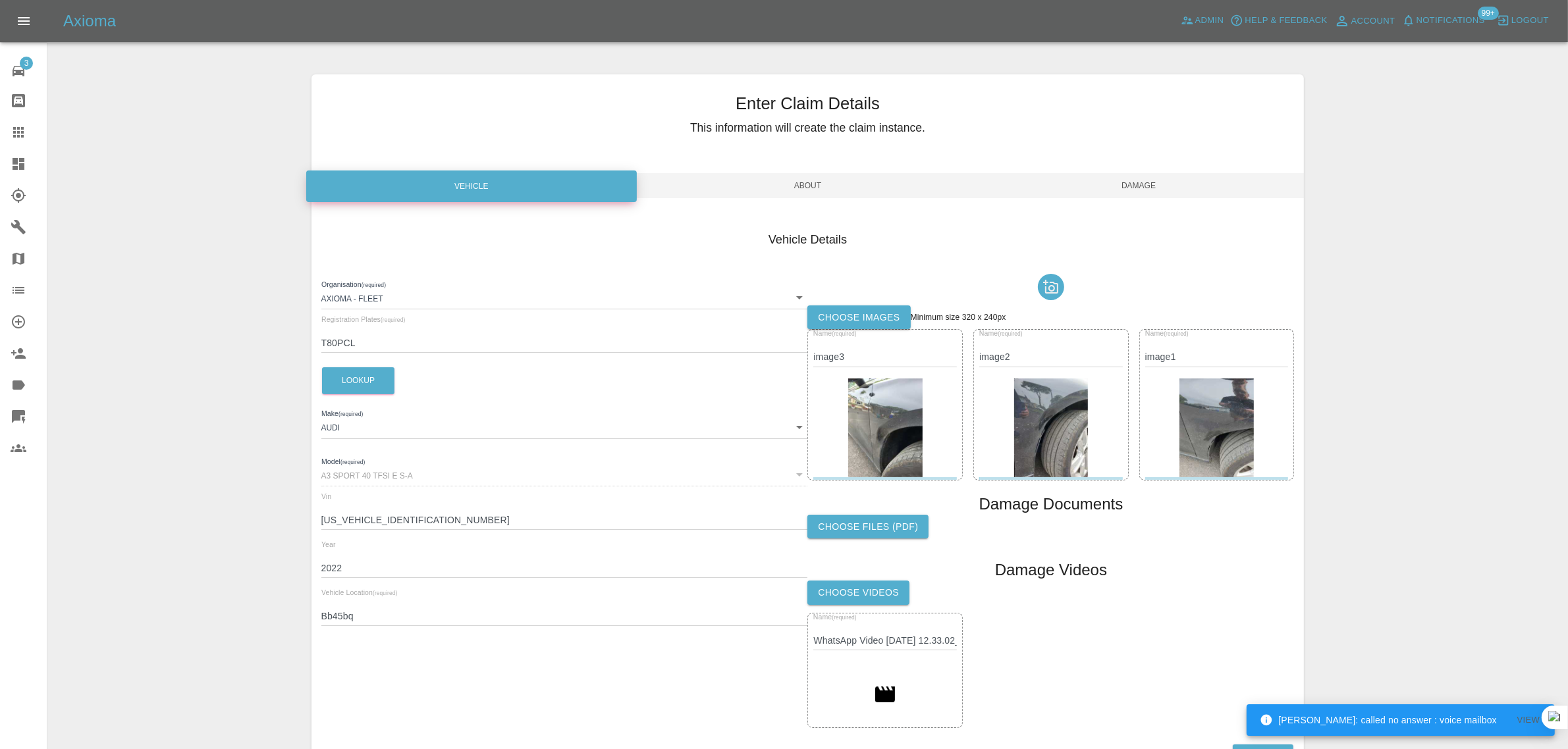
click at [867, 317] on label "Choose images" at bounding box center [859, 318] width 103 height 24
click at [0, 0] on input "Choose images" at bounding box center [0, 0] width 0 height 0
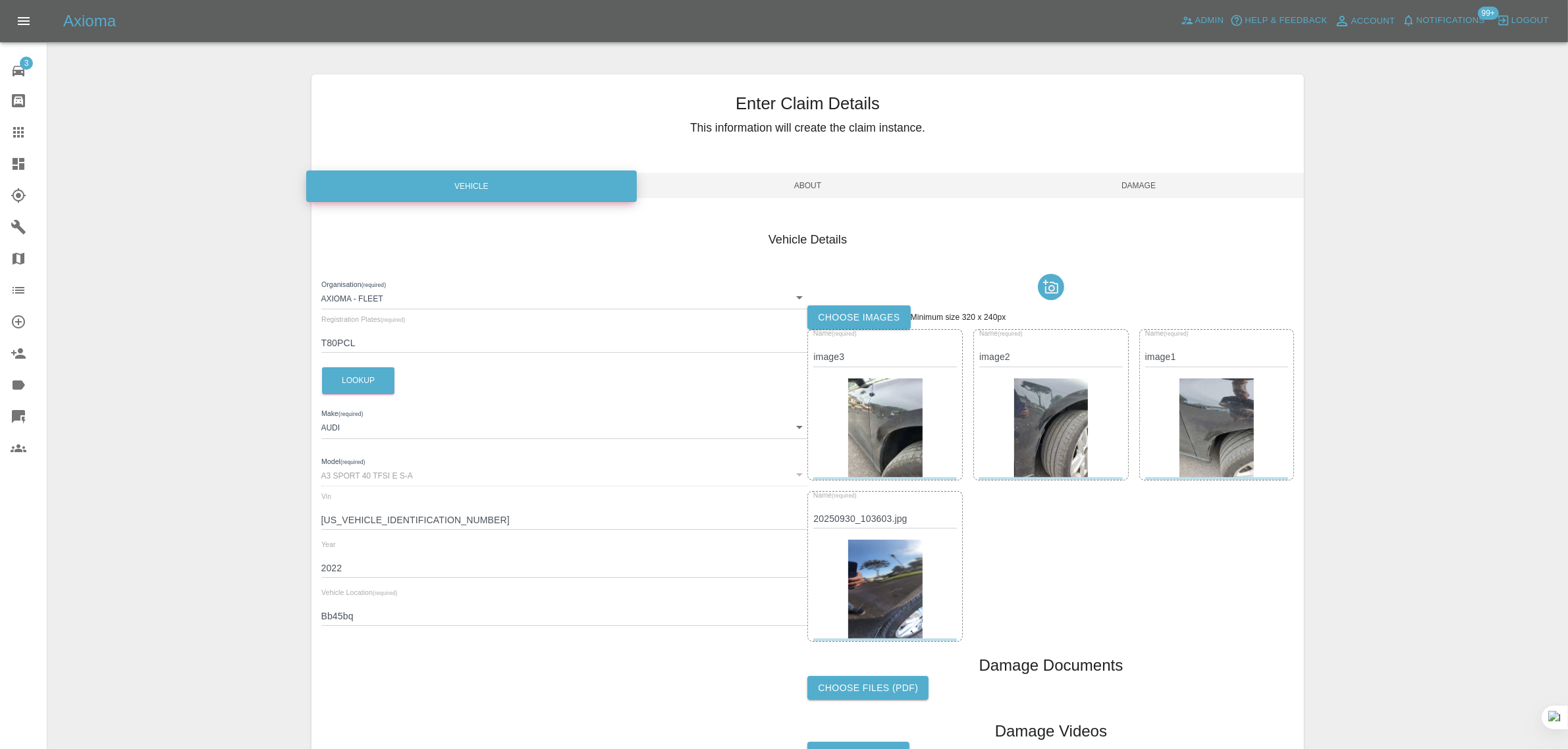
click at [1148, 179] on span "Damage" at bounding box center [1139, 185] width 331 height 25
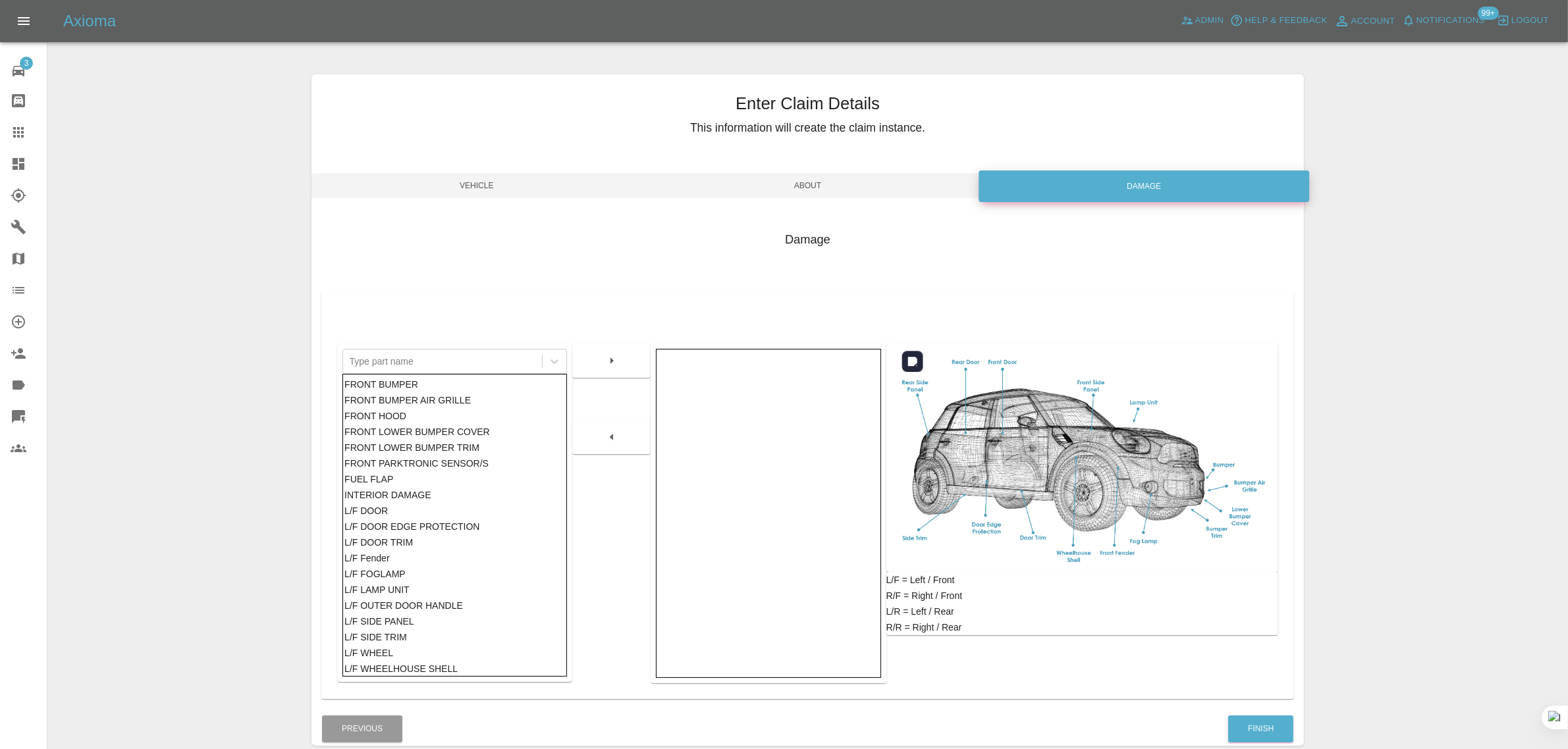
scroll to position [64, 0]
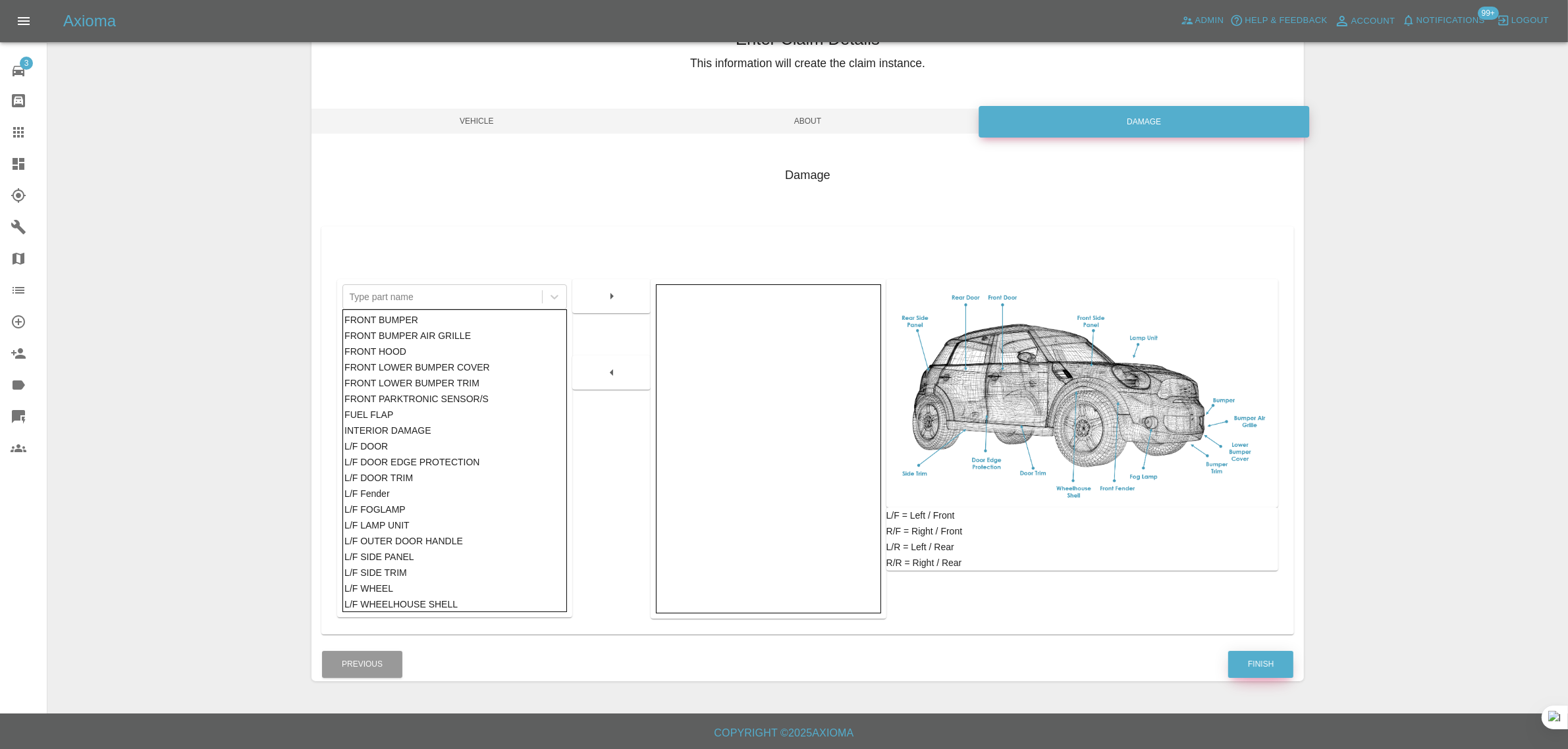
click at [1279, 651] on button "Finish" at bounding box center [1261, 665] width 65 height 27
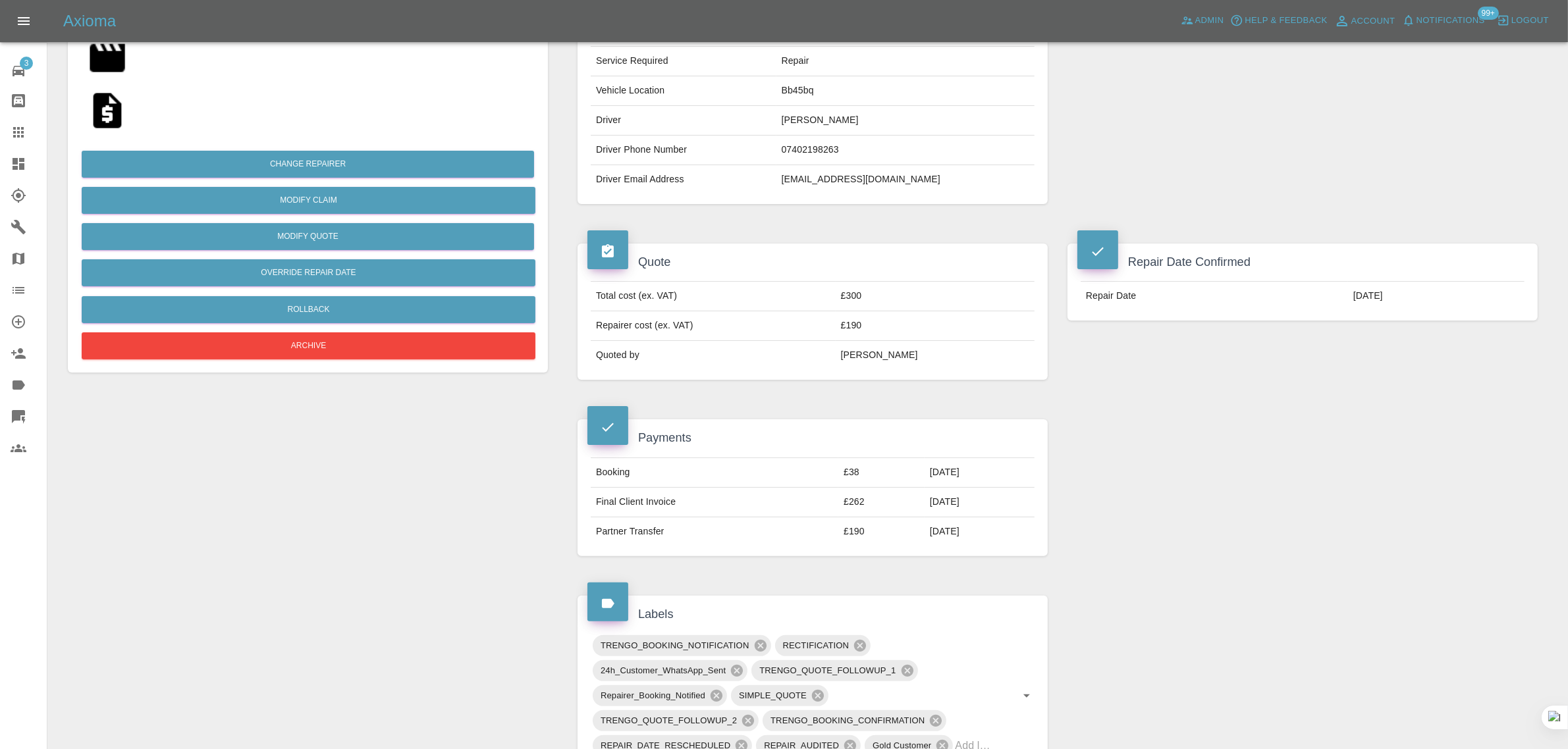
scroll to position [494, 0]
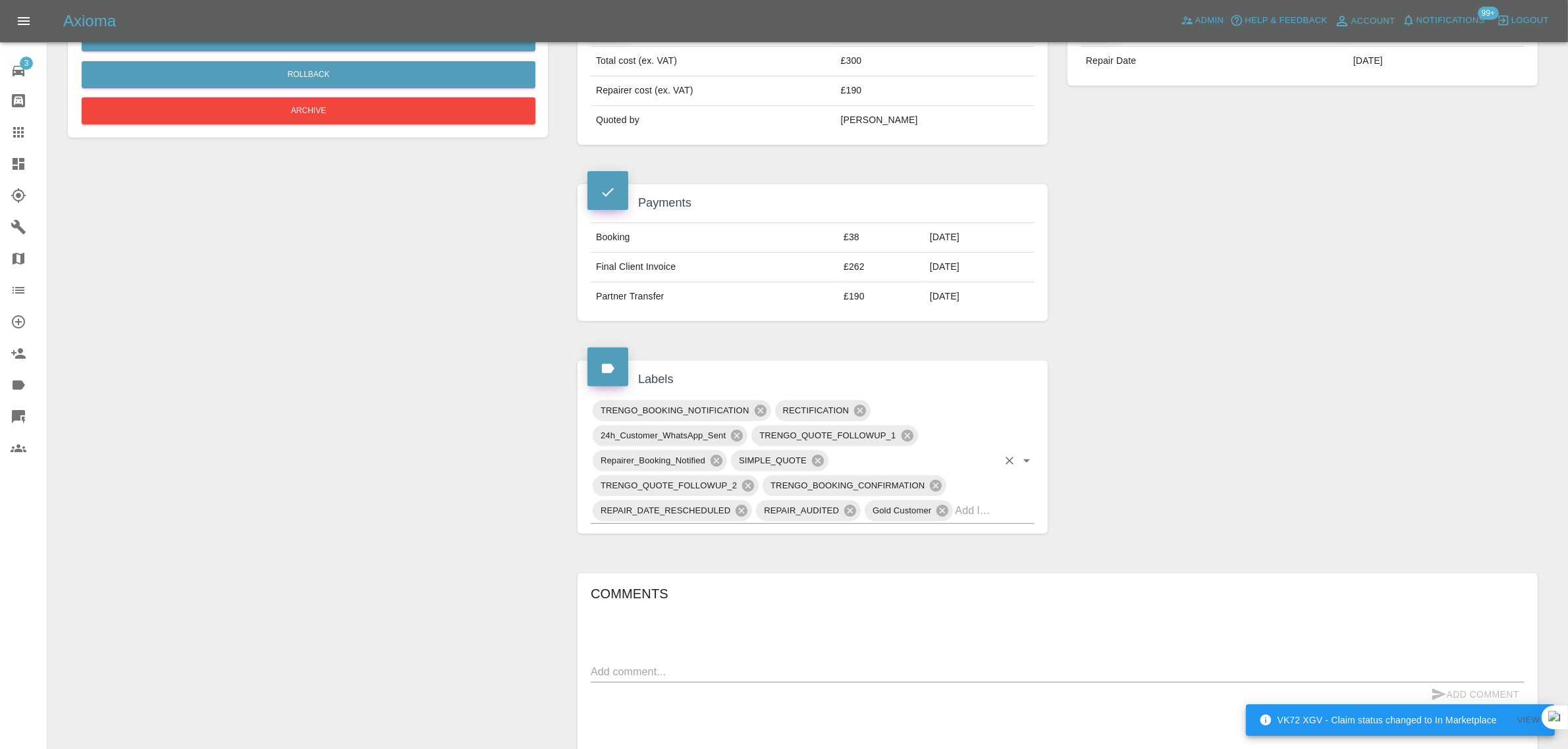
click at [1003, 514] on div "TRENGO_BOOKING_NOTIFICATION RECTIFICATION 24h_Customer_WhatsApp_Sent TRENGO_QUO…" at bounding box center [813, 461] width 444 height 126
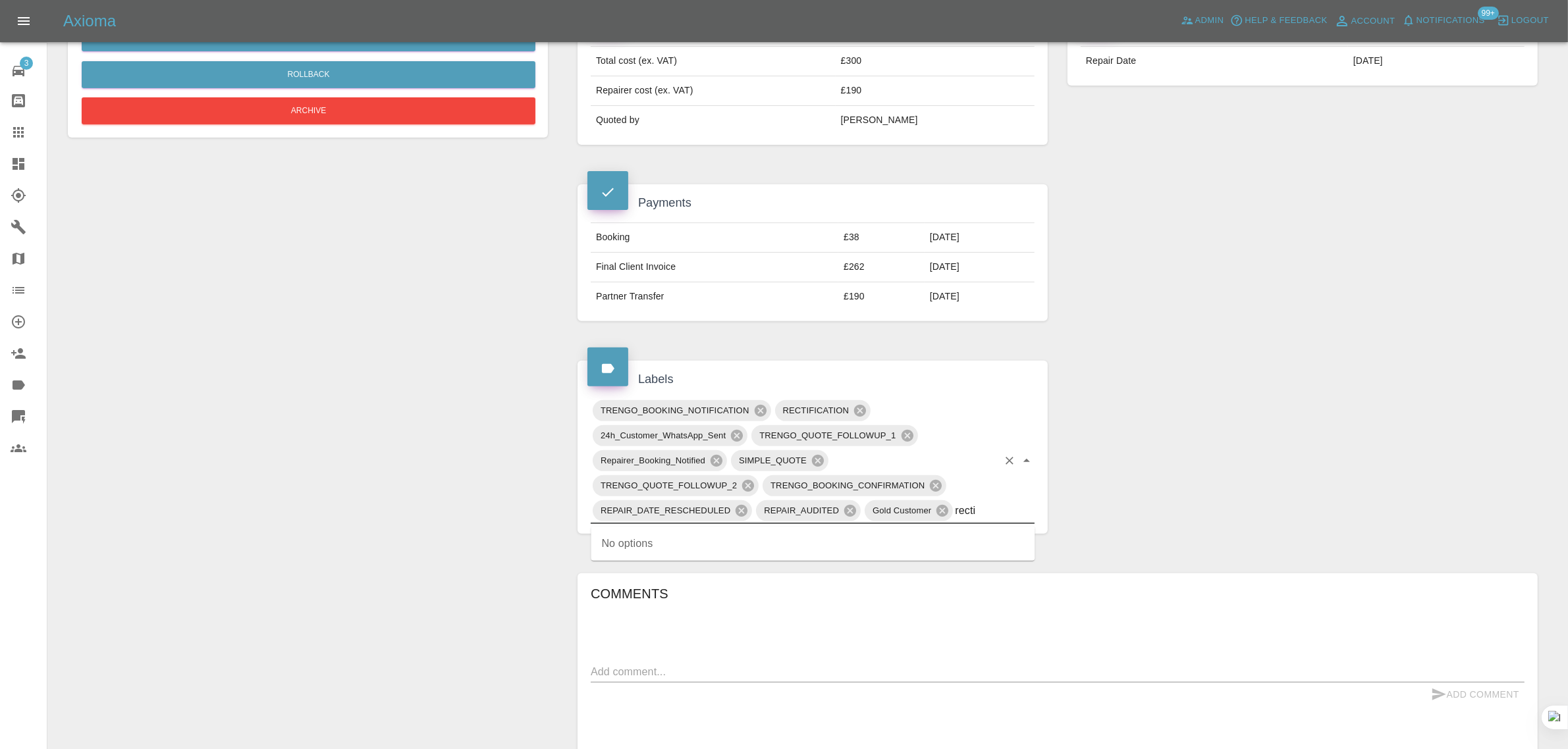
type input "recti"
click at [456, 491] on div "Change Repairer Modify Claim Modify Quote Override Repair Date Rollback Archive" at bounding box center [308, 403] width 500 height 1537
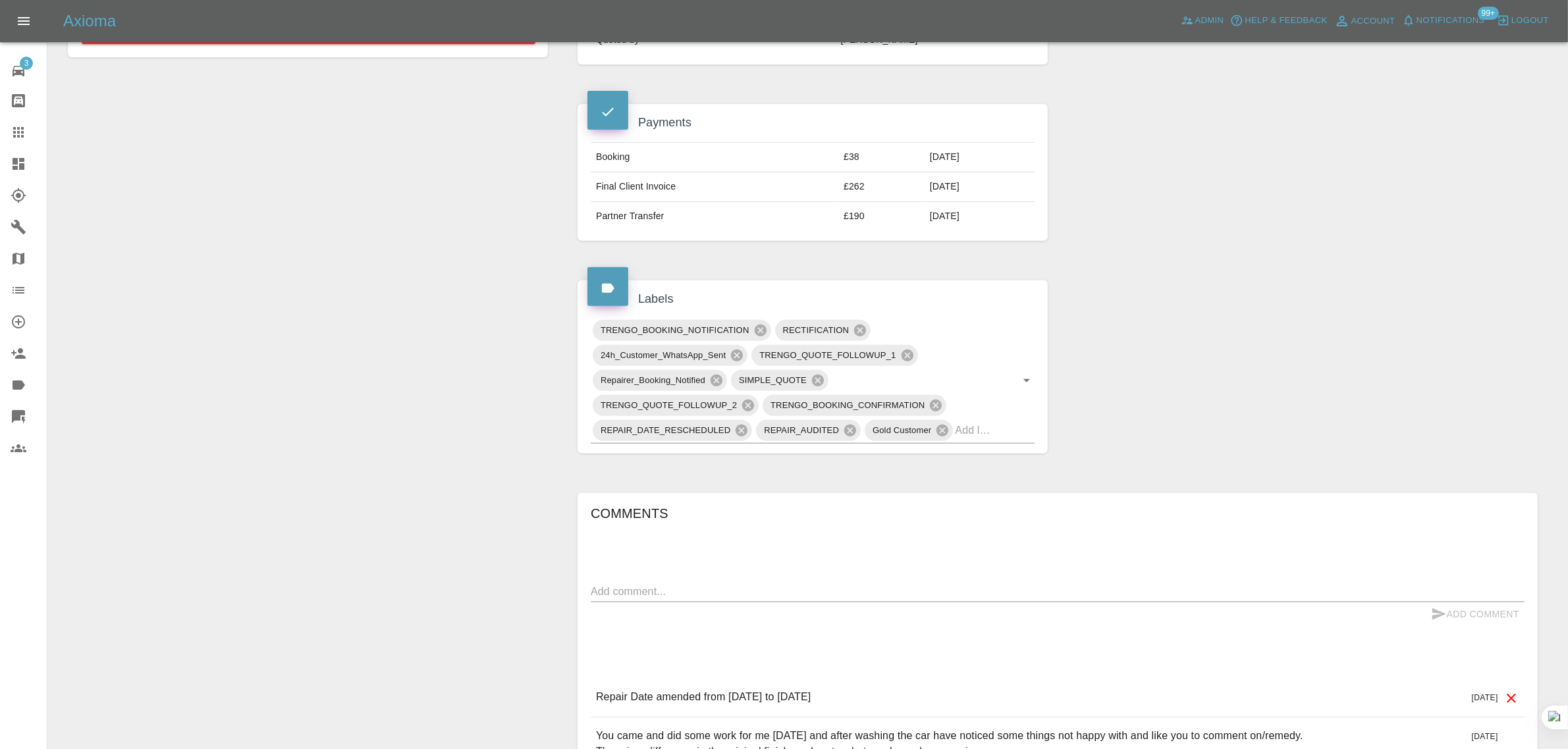
scroll to position [658, 0]
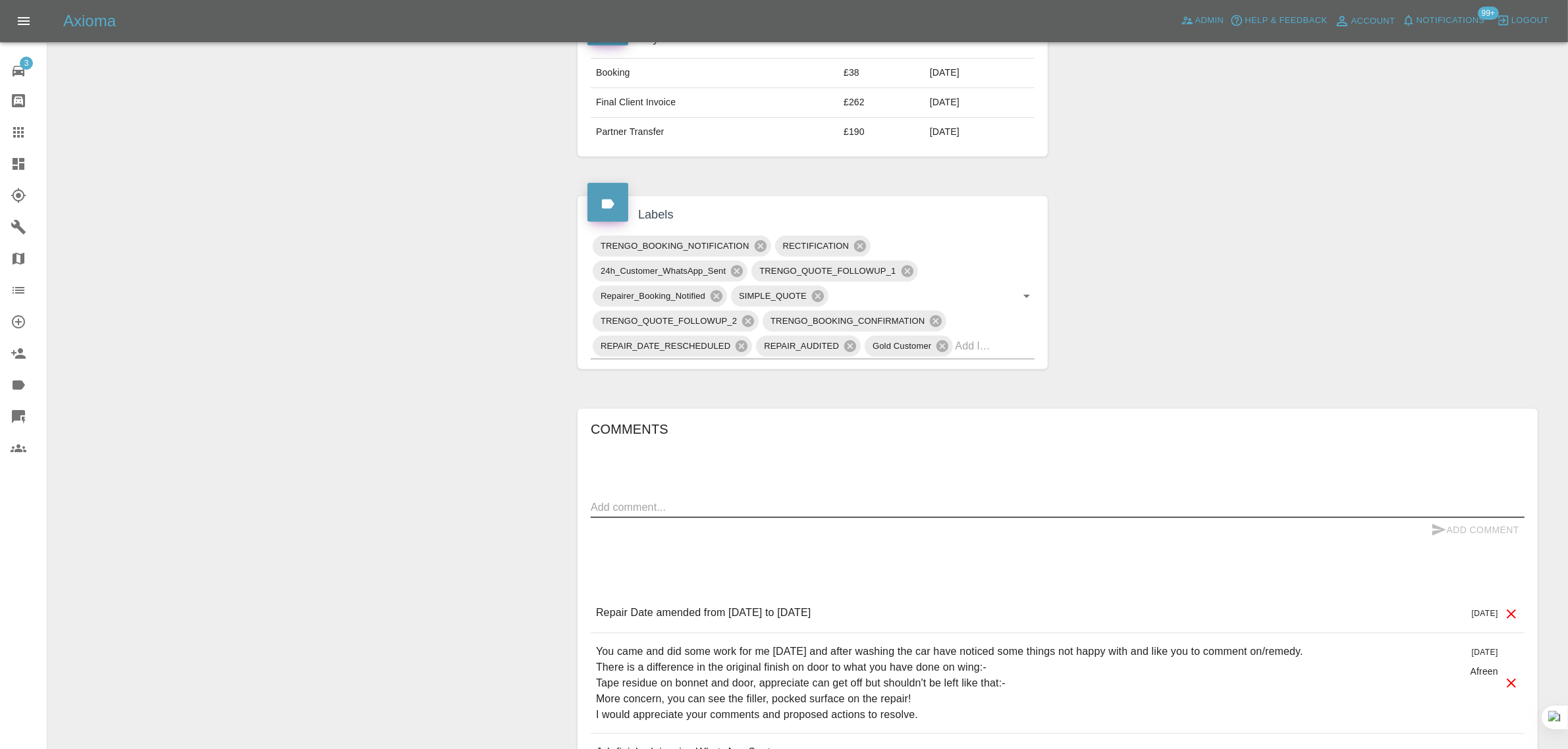
click at [891, 504] on textarea at bounding box center [1058, 508] width 934 height 15
paste textarea "You did the attached job for me which had to have a second visit to remedy some…"
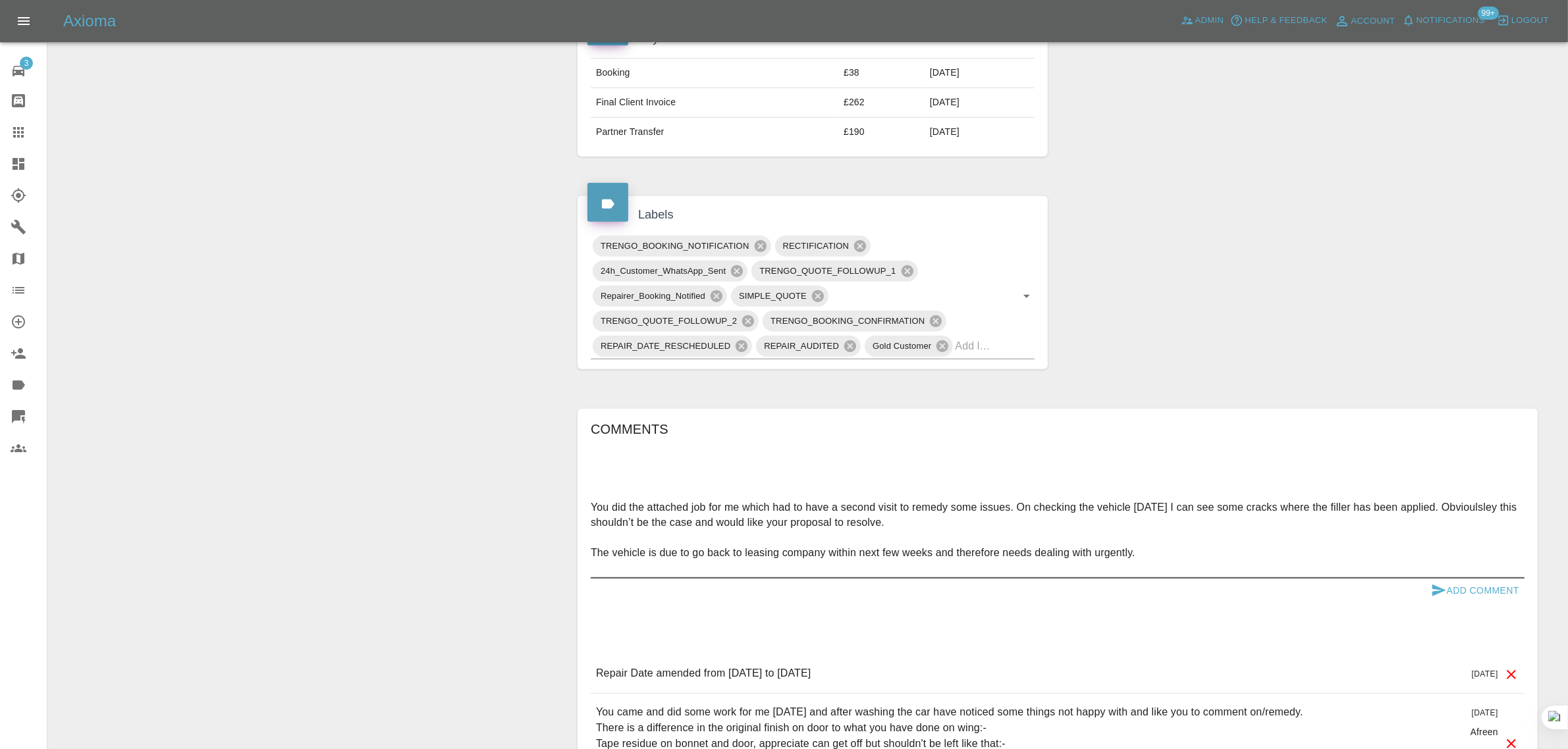
type textarea "You did the attached job for me which had to have a second visit to remedy some…"
click at [1458, 588] on button "Add Comment" at bounding box center [1475, 591] width 98 height 24
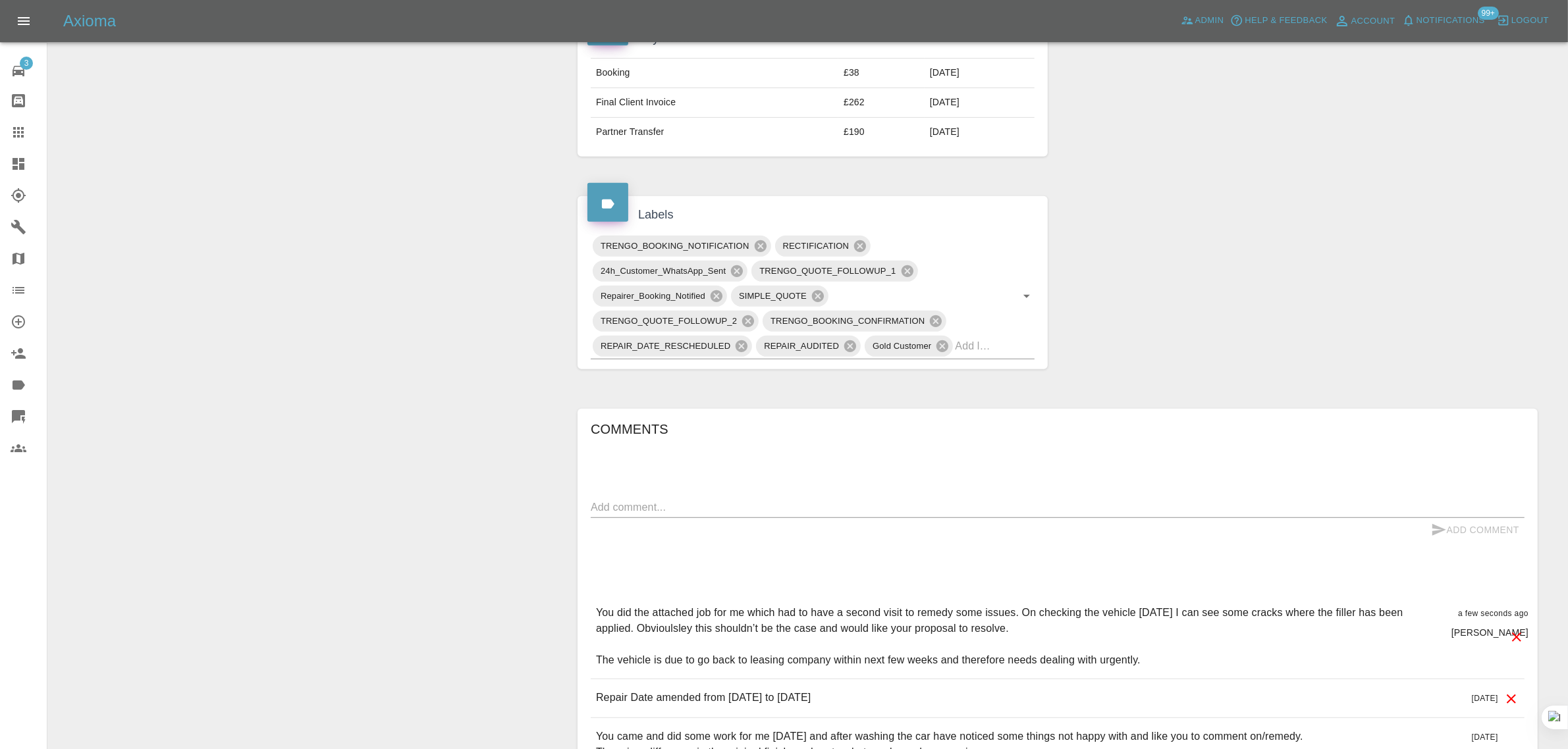
click at [0, 139] on link "Claims" at bounding box center [23, 132] width 47 height 32
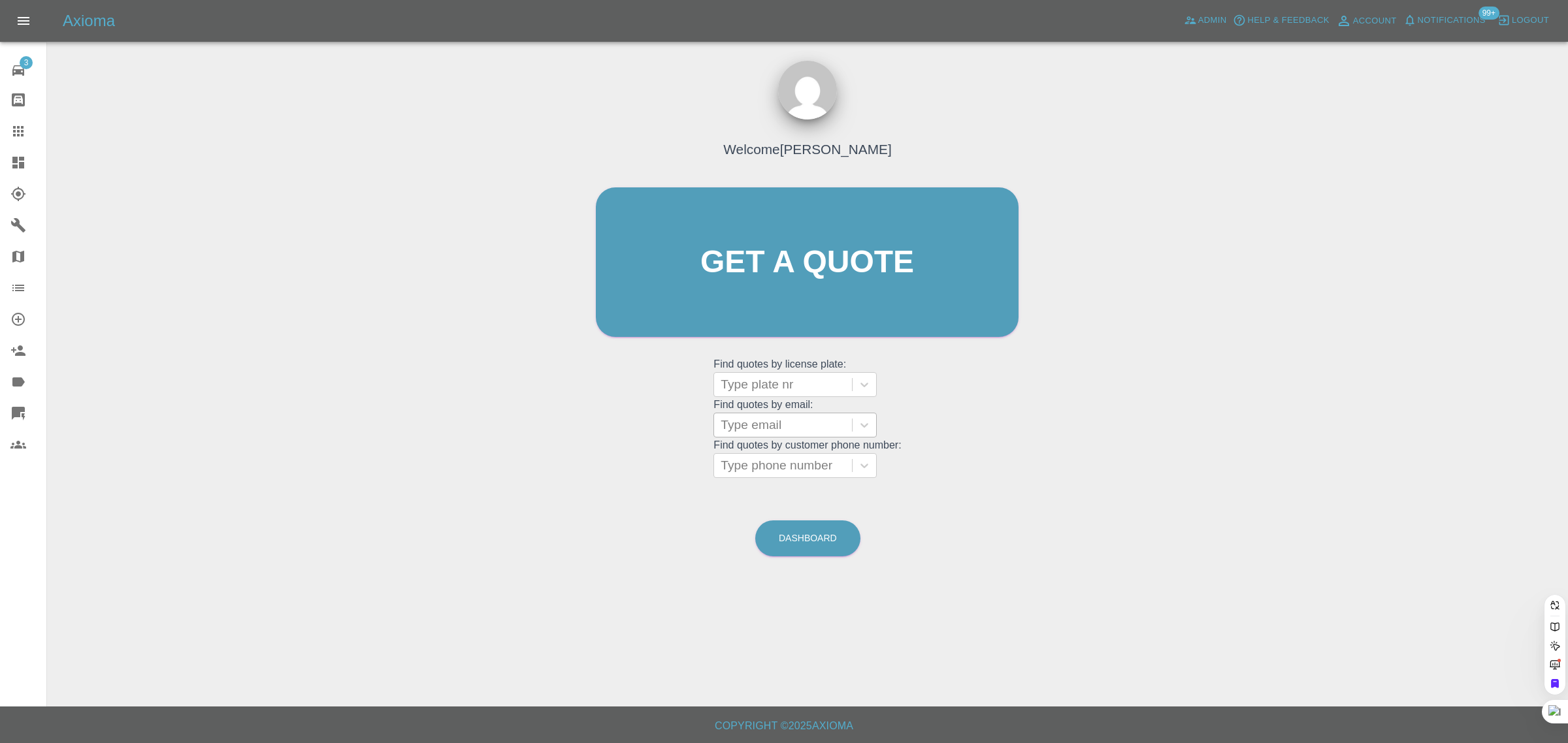
click at [732, 416] on div at bounding box center [782, 425] width 125 height 19
paste input "forbes10@hotmail.com"
type input "forbes10@hotmail.com"
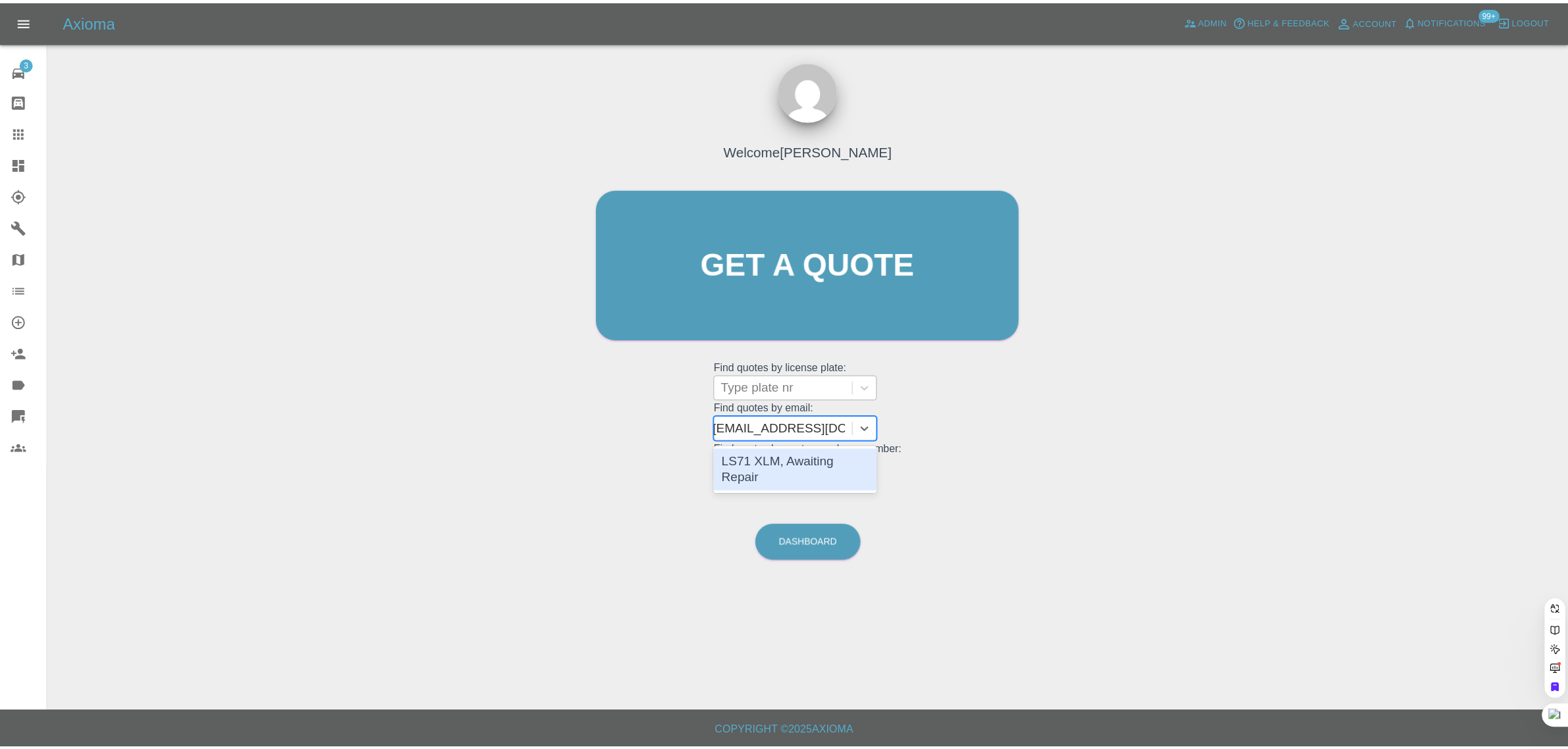
scroll to position [0, 0]
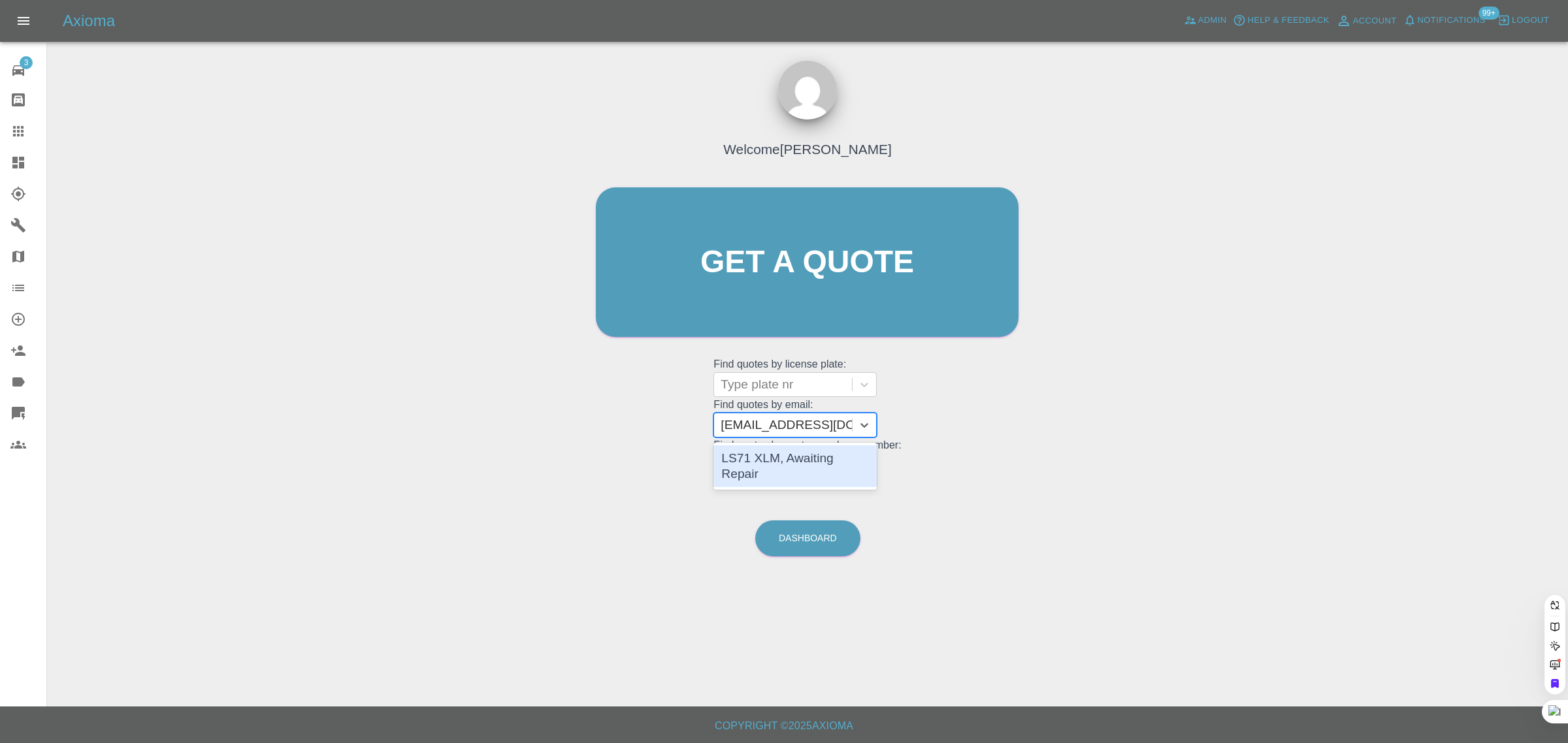
click at [768, 451] on div "LS71 XLM, Awaiting Repair" at bounding box center [795, 466] width 163 height 42
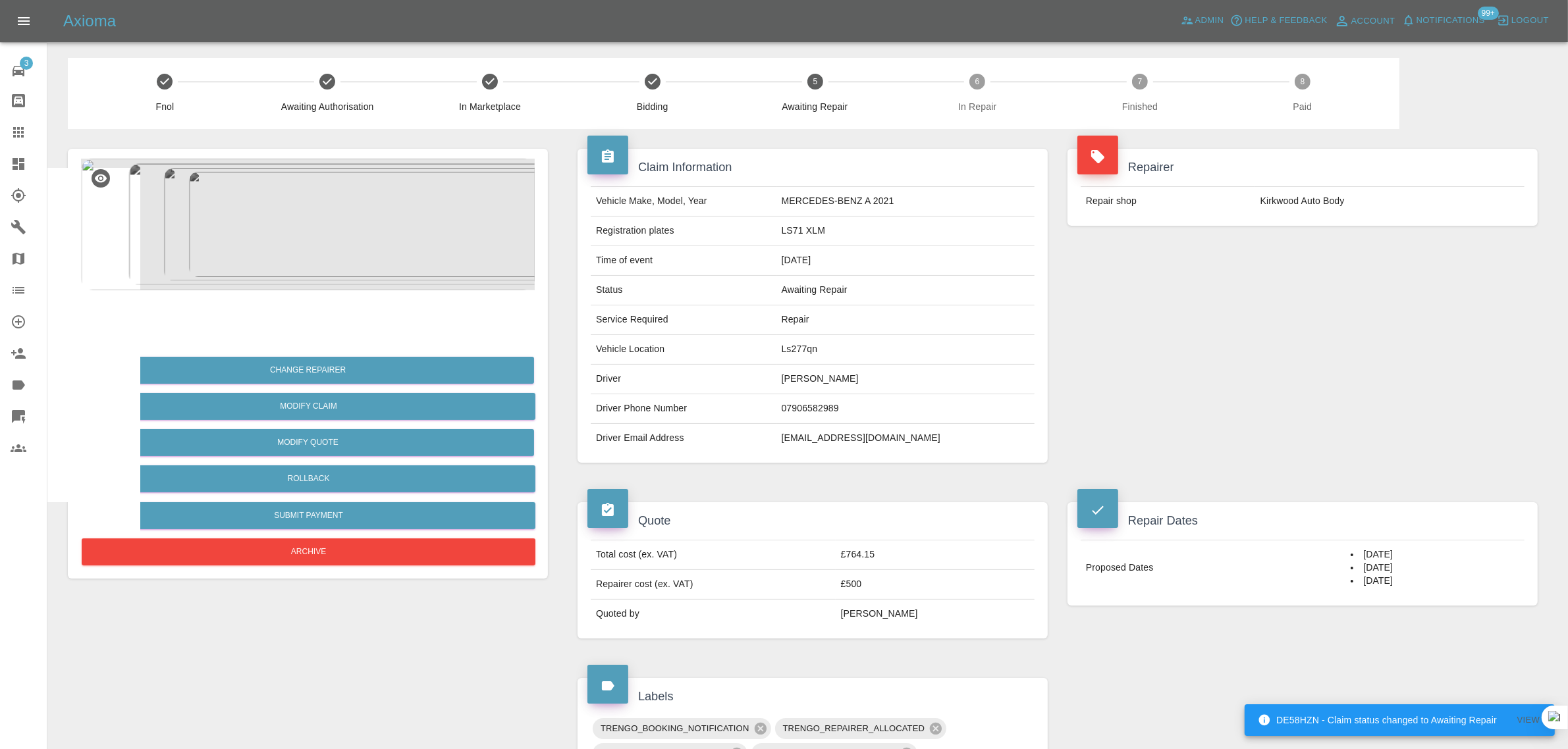
click at [1207, 401] on div "Repairer Repair shop Kirkwood Auto Body" at bounding box center [1303, 306] width 490 height 354
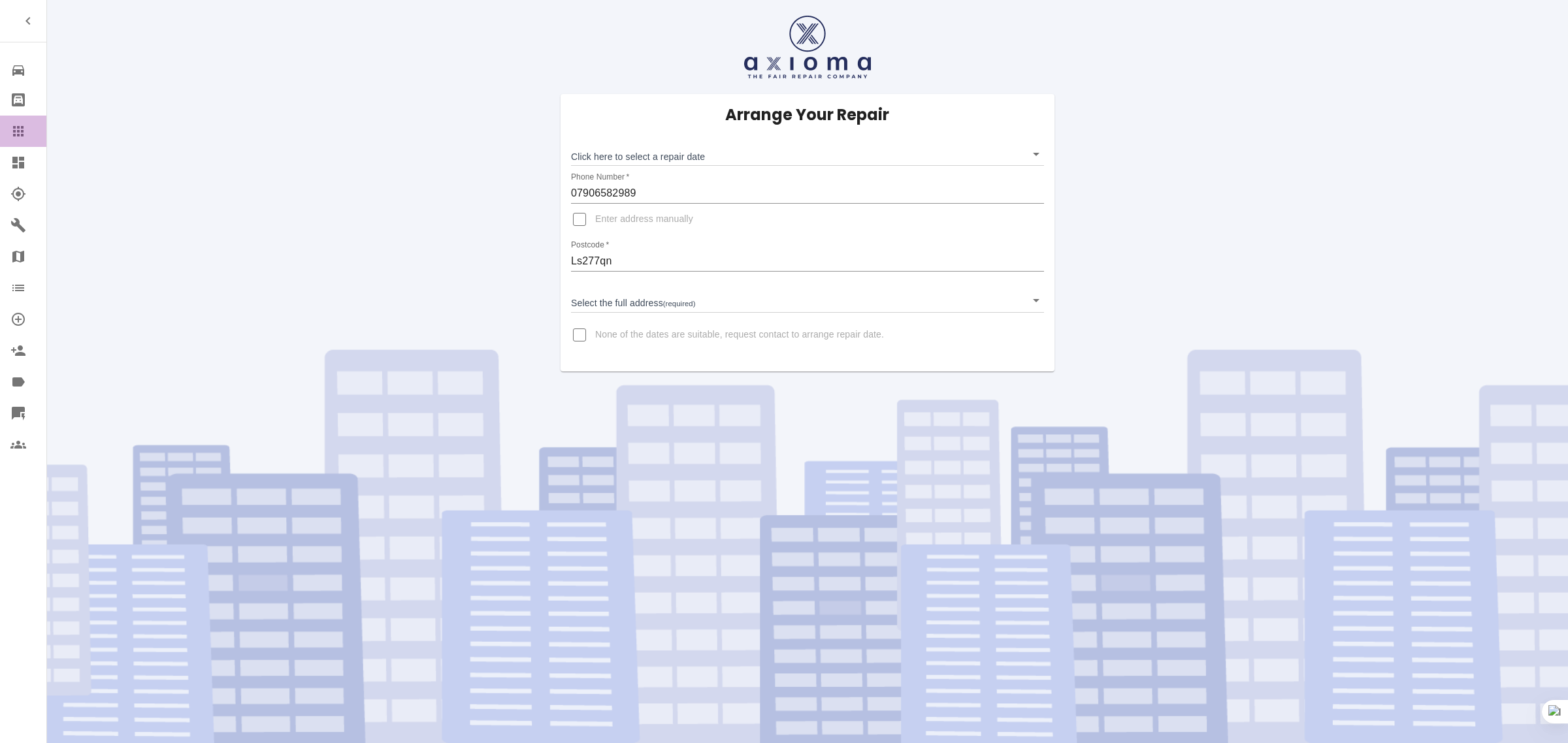
click at [14, 132] on icon at bounding box center [18, 131] width 15 height 15
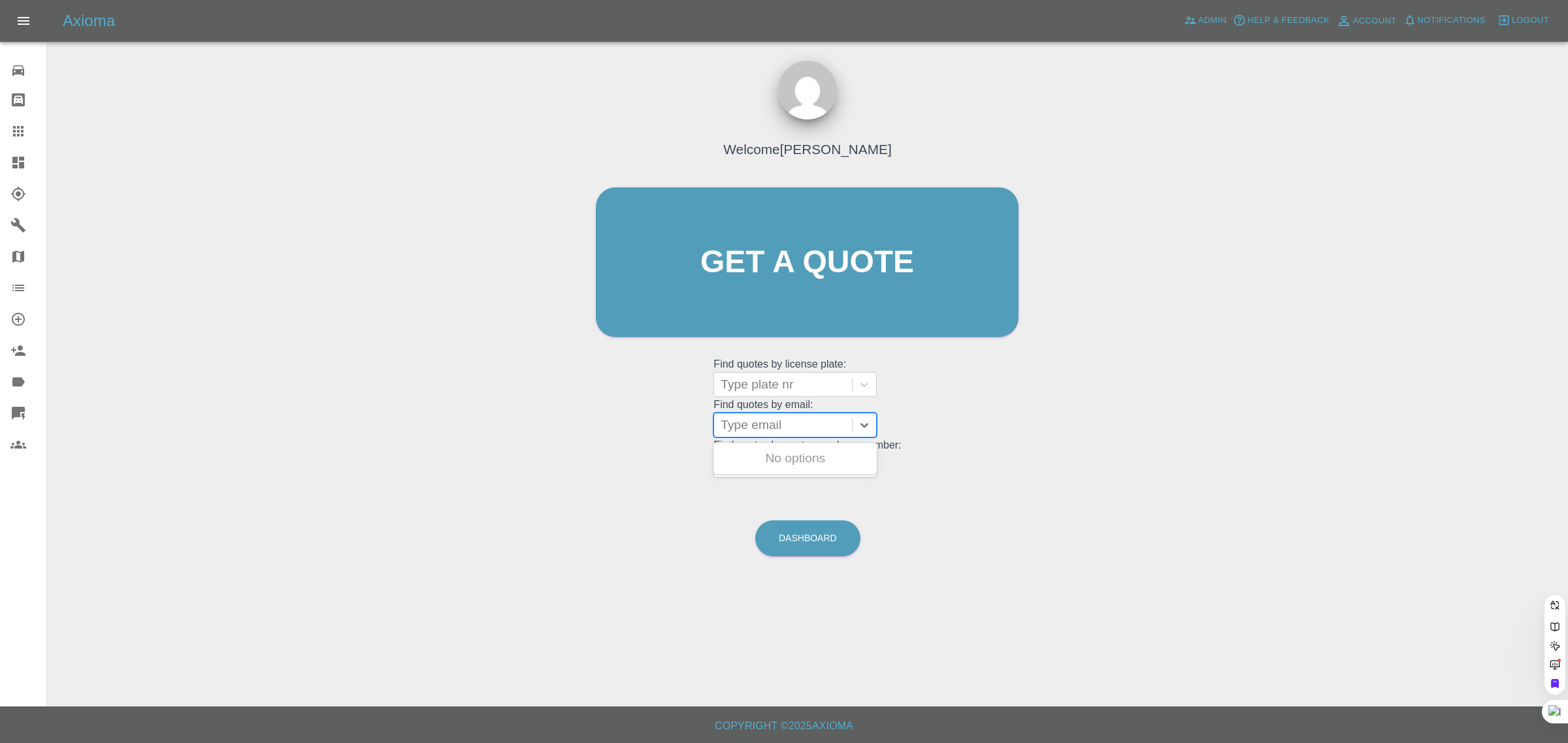
click at [768, 425] on div at bounding box center [782, 425] width 125 height 19
paste input "justin.beaumont@btinternet.com"
type input "justin.beaumont@btinternet.com"
click at [748, 471] on div "AK67KBU, Awaiting Authorisation" at bounding box center [795, 466] width 163 height 42
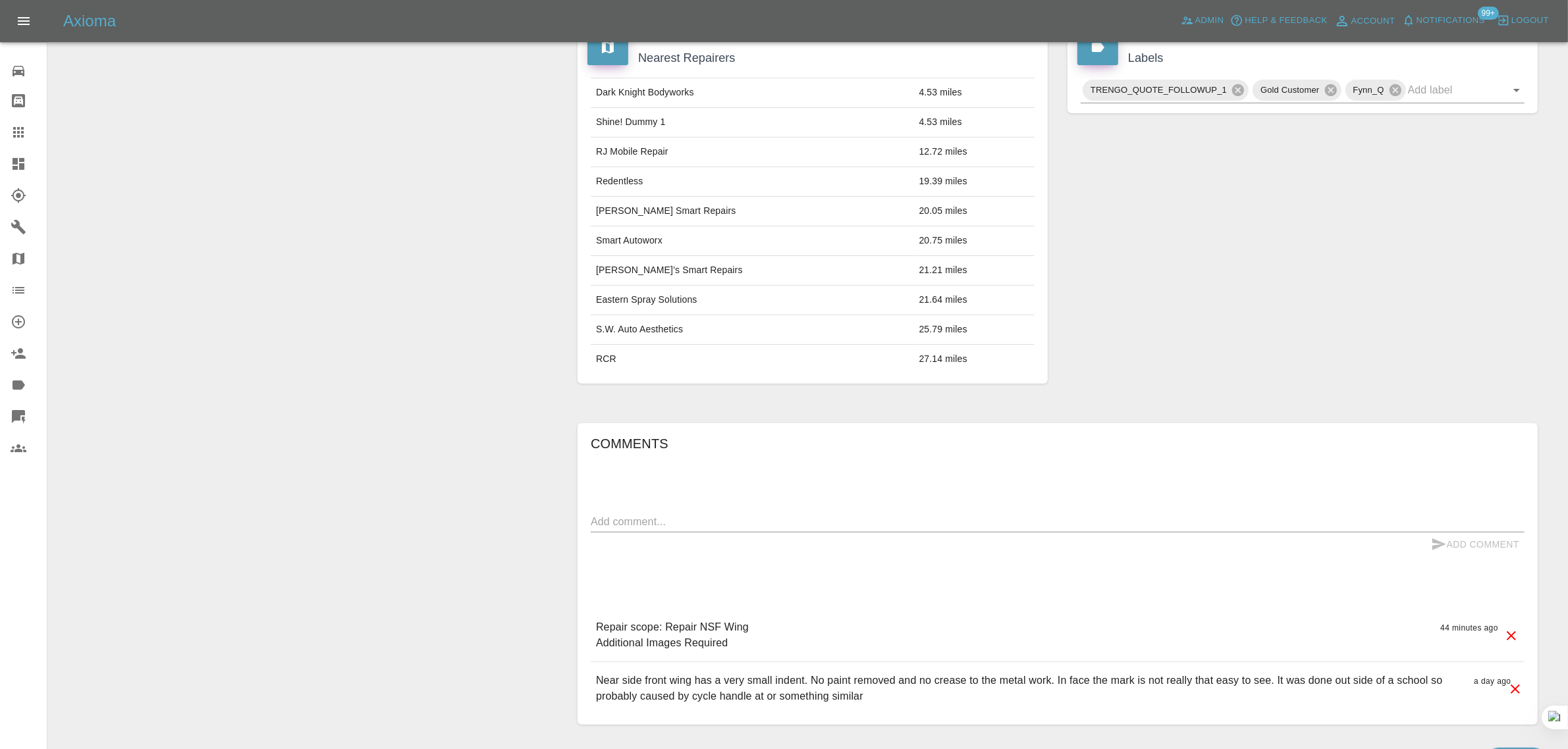
scroll to position [722, 0]
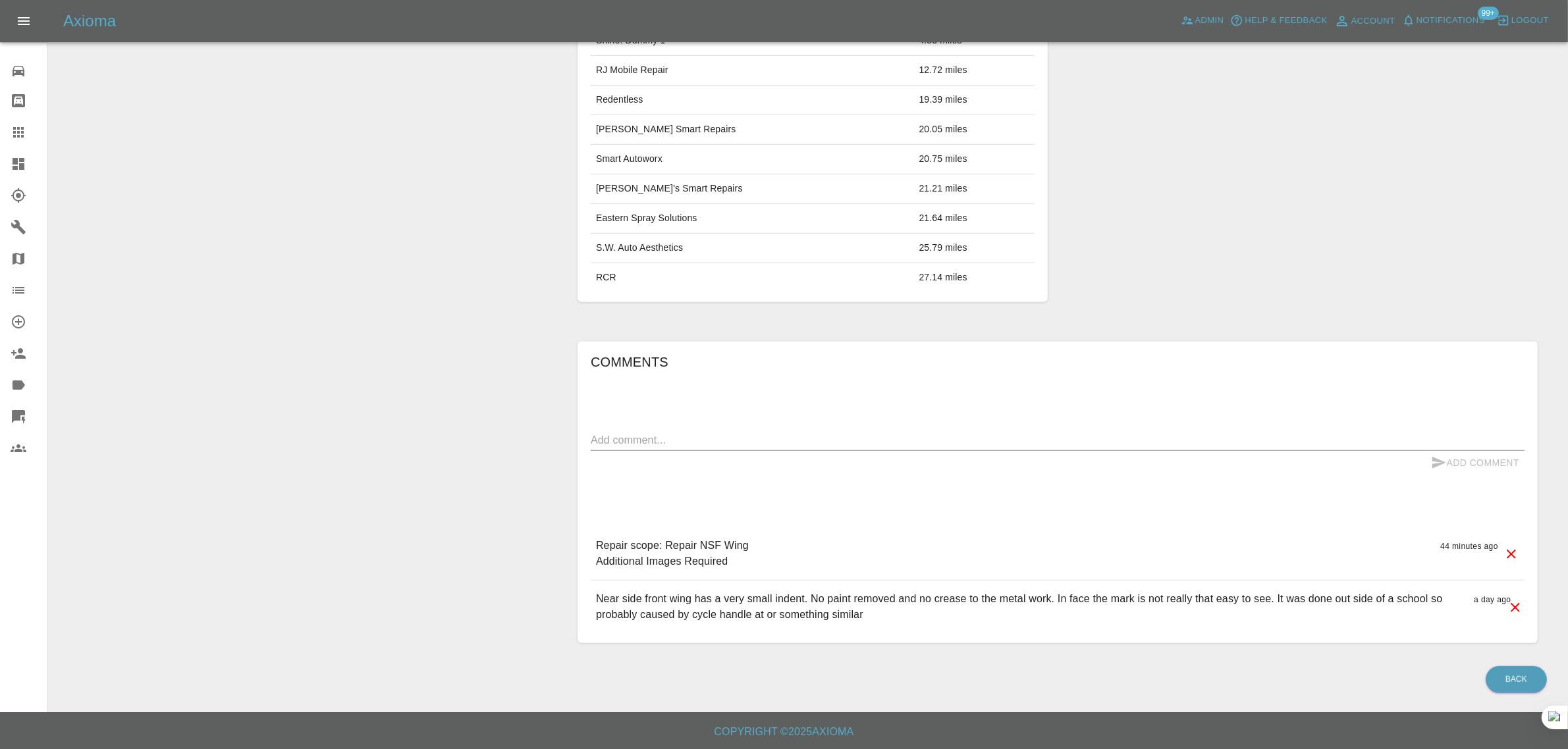
click at [879, 443] on textarea at bounding box center [1058, 440] width 934 height 15
paste textarea "I got the repair done yesterday. Superb job and it cost £90."
type textarea "I got the repair done yesterday. Superb job and it cost £90."
click at [1440, 465] on icon "submit" at bounding box center [1440, 463] width 14 height 12
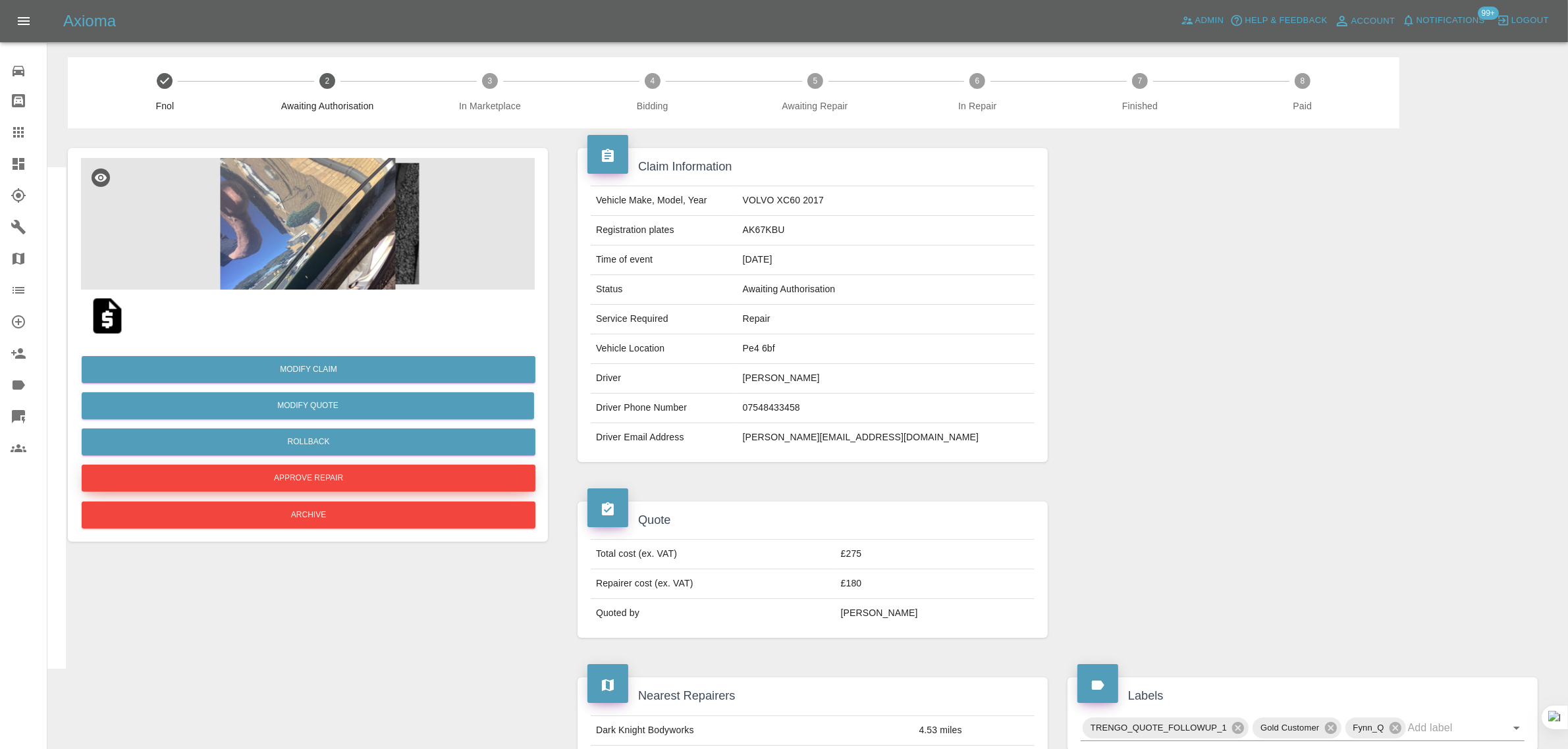
scroll to position [0, 0]
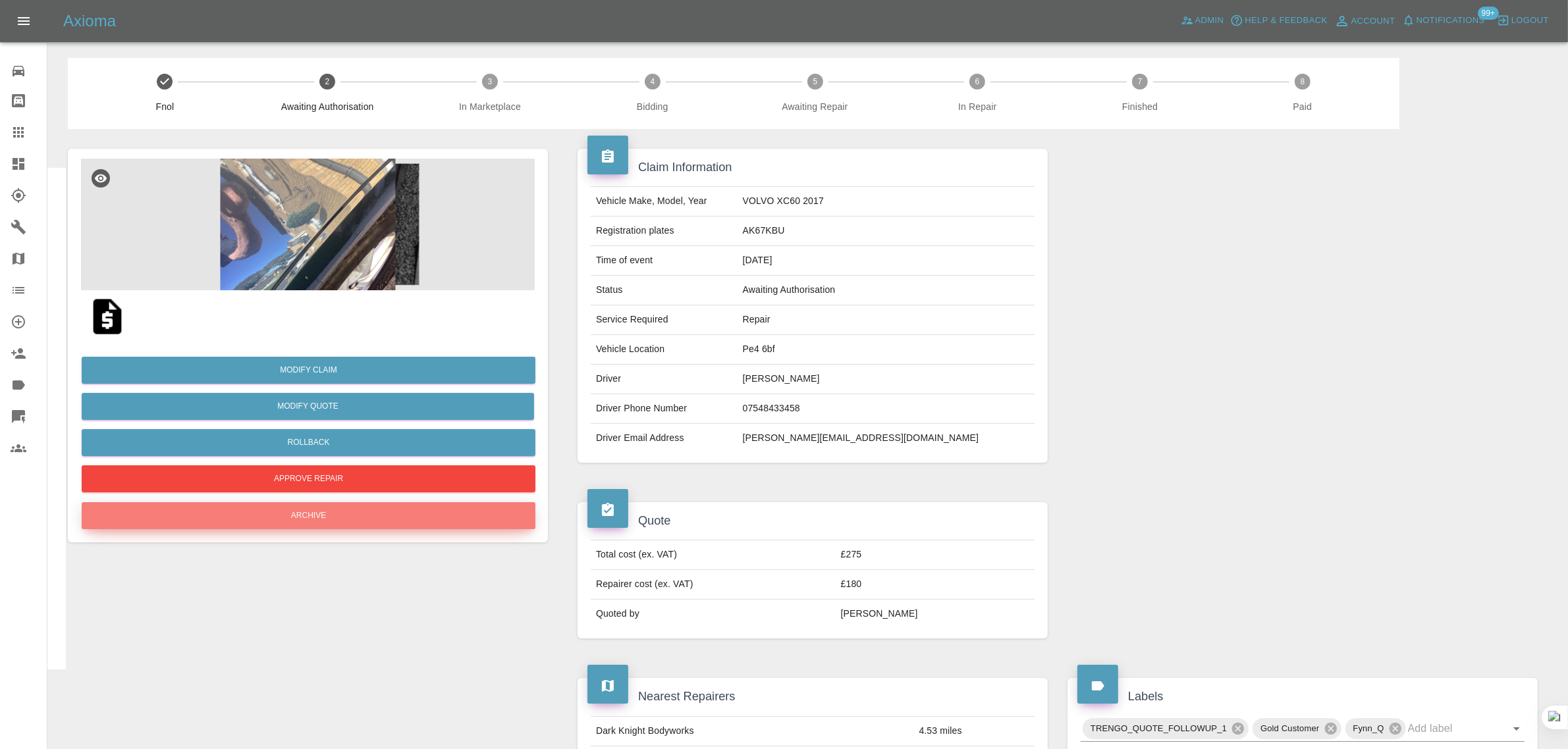
click at [317, 502] on button "Archive" at bounding box center [308, 516] width 454 height 27
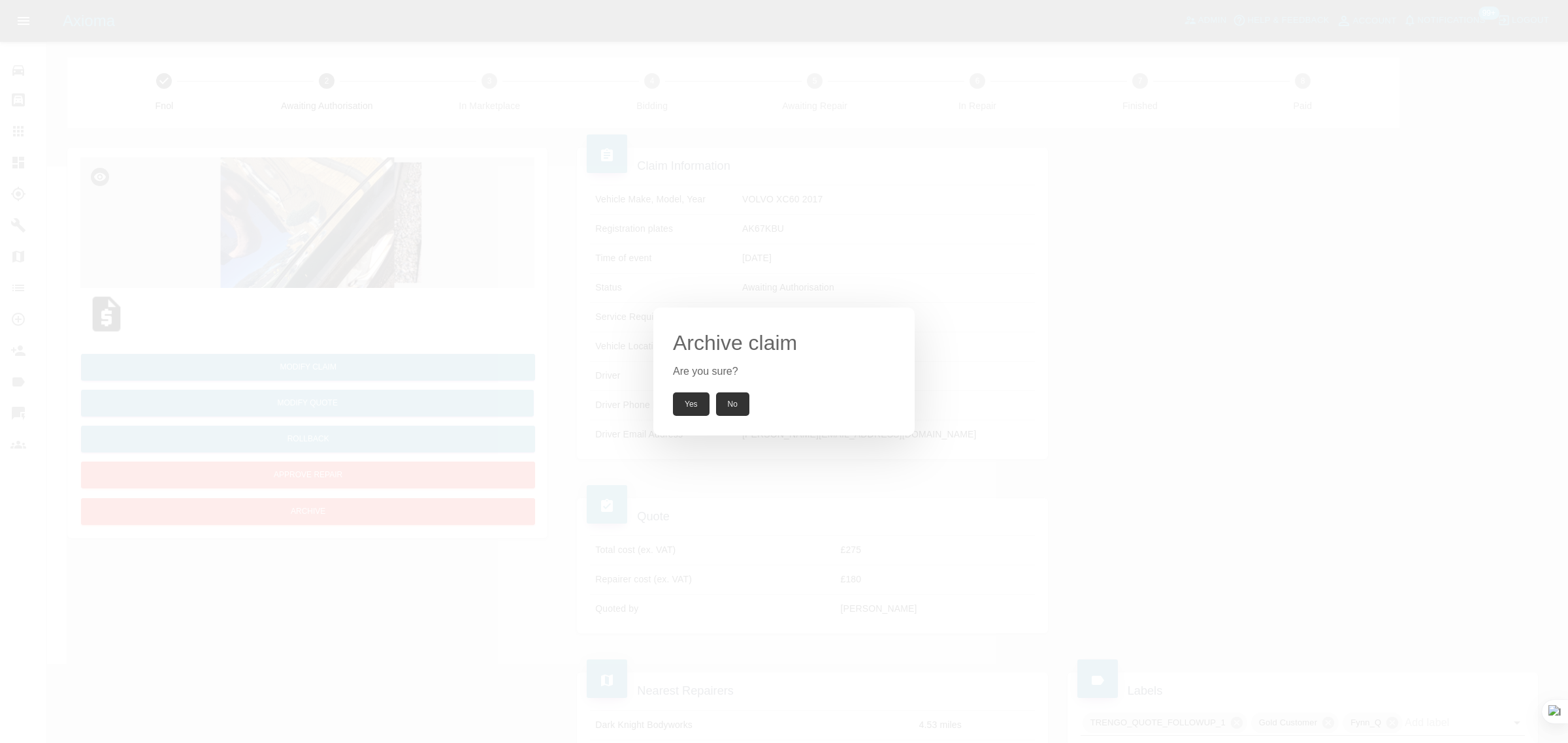
click at [686, 406] on button "Yes" at bounding box center [691, 404] width 37 height 24
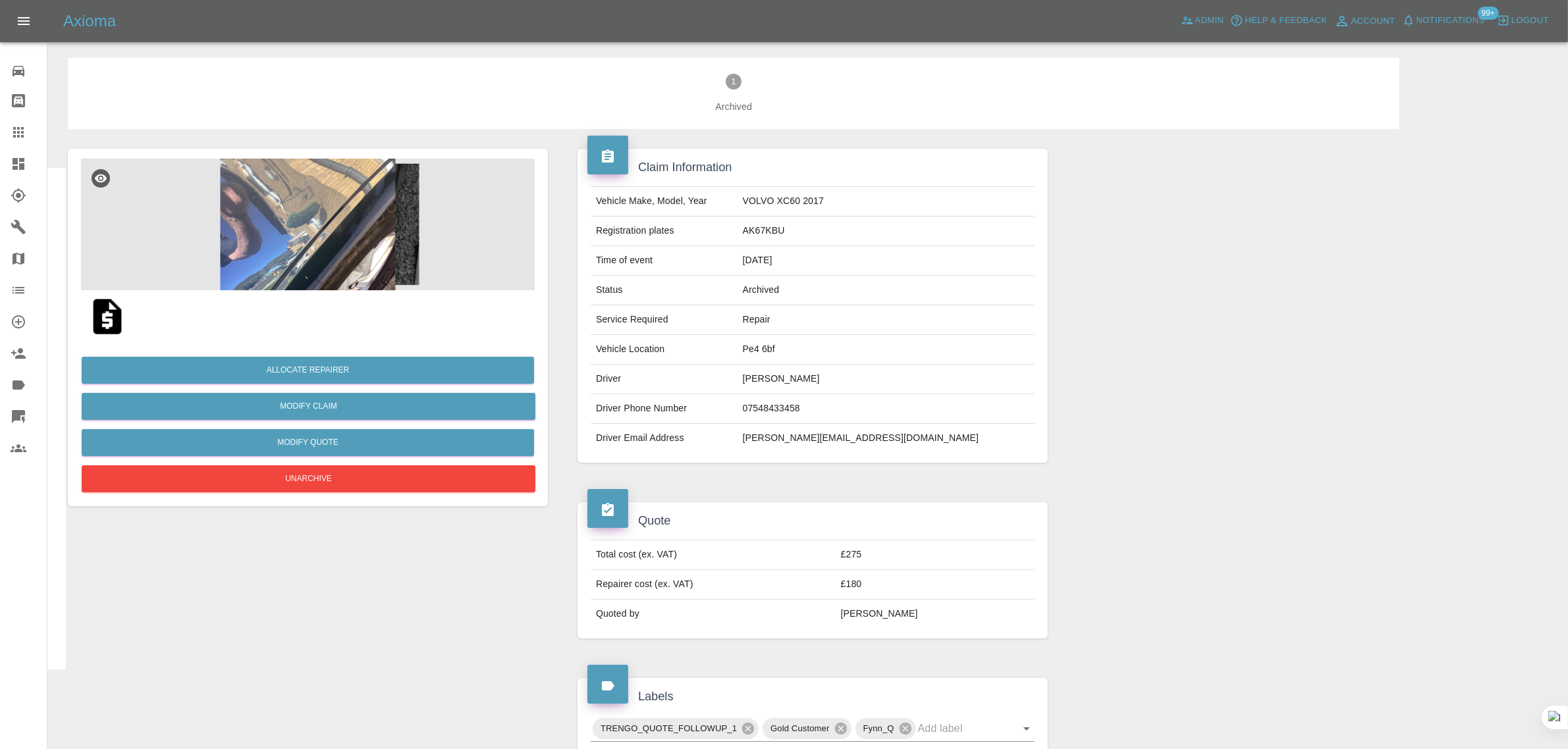
click at [16, 140] on icon at bounding box center [18, 132] width 15 height 15
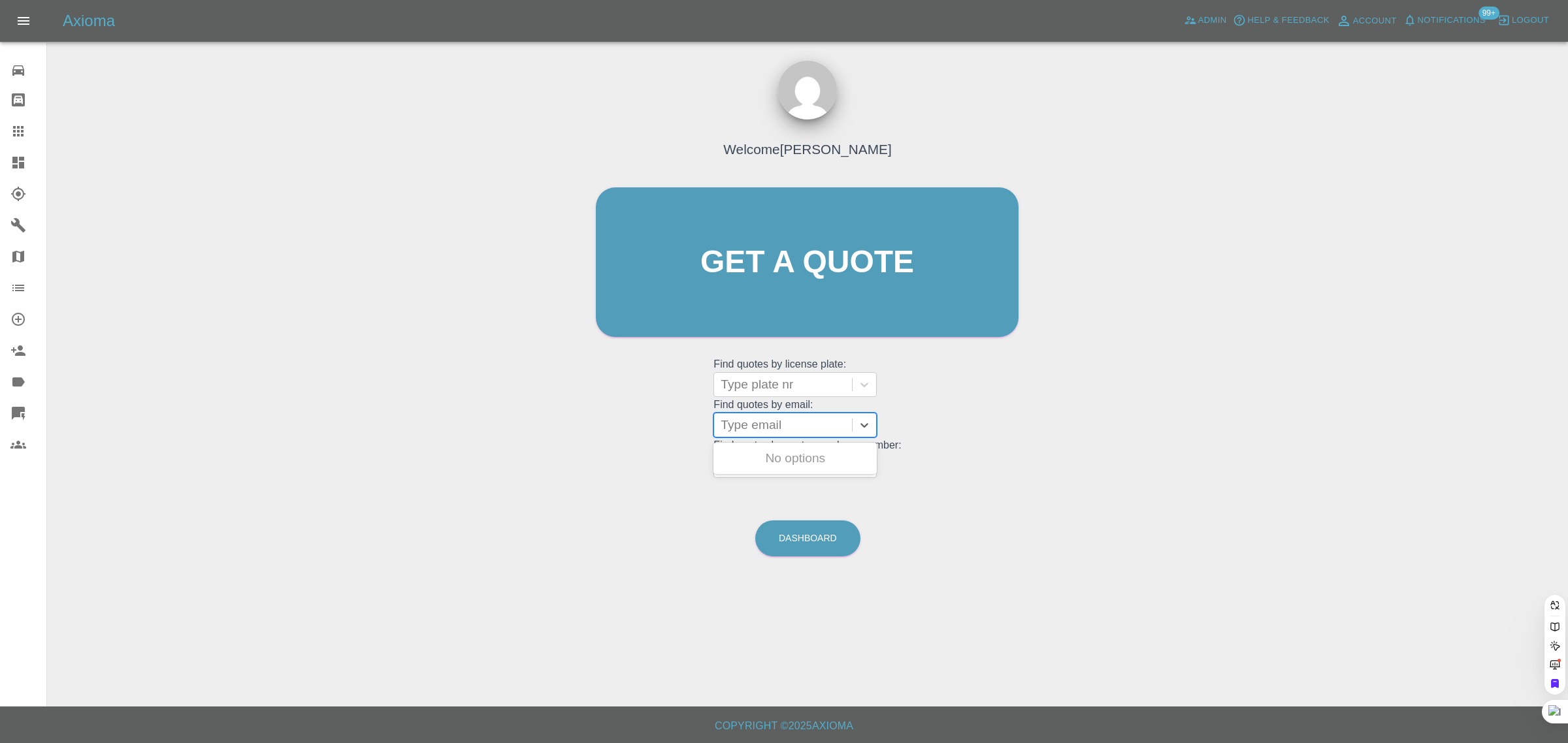
click at [752, 423] on div at bounding box center [782, 425] width 125 height 19
paste input "daniel.correa82@gmail.com"
type input "daniel.correa82@gmail.com"
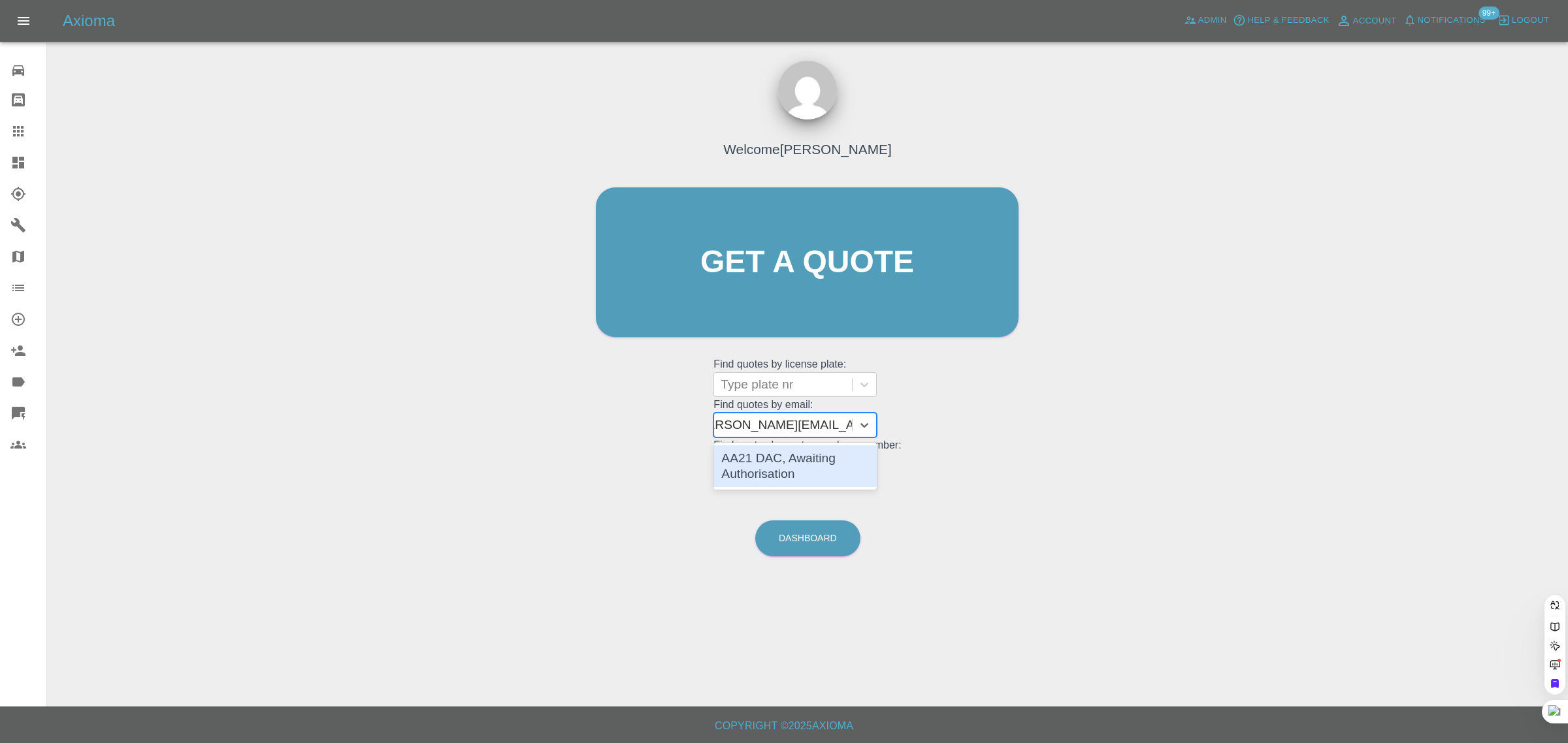
click at [784, 457] on div "AA21 DAC, Awaiting Authorisation" at bounding box center [795, 466] width 163 height 42
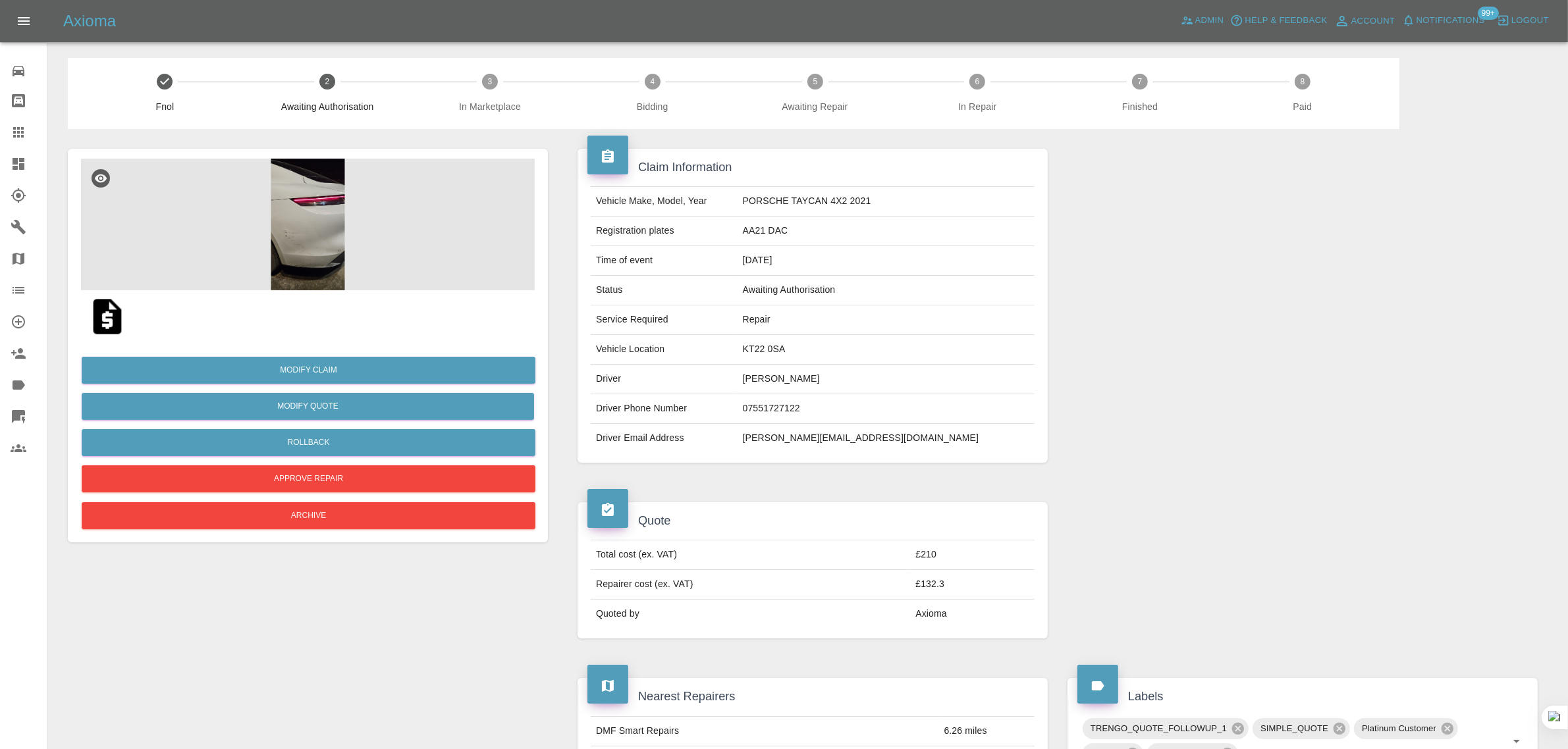
click at [30, 129] on div at bounding box center [28, 132] width 37 height 15
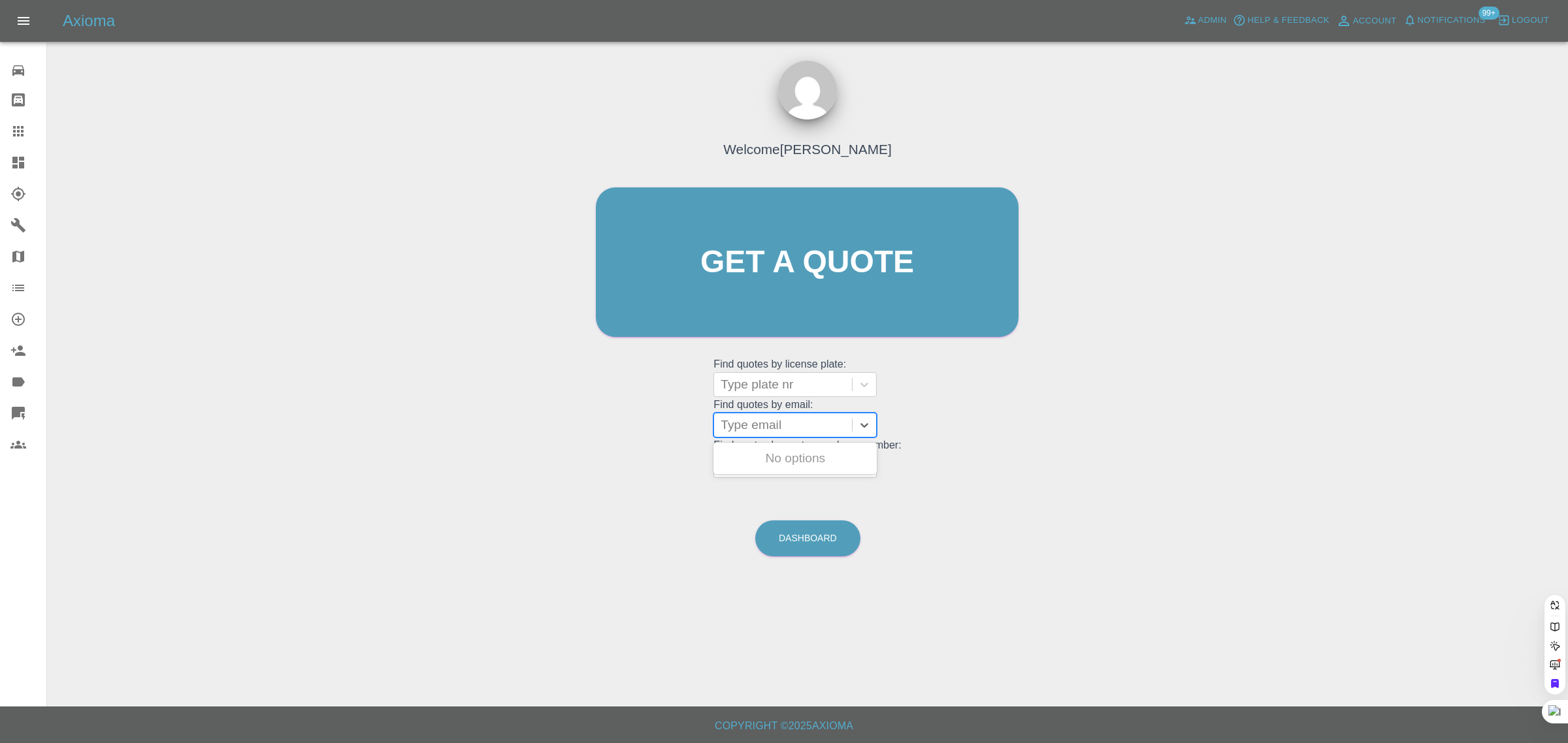
click at [765, 432] on div at bounding box center [782, 425] width 125 height 19
paste input "leila.mashhadi@yahoo.com"
type input "leila.mashhadi@yahoo.com"
click at [771, 460] on div "WK22XJL, Fnol" at bounding box center [795, 459] width 163 height 26
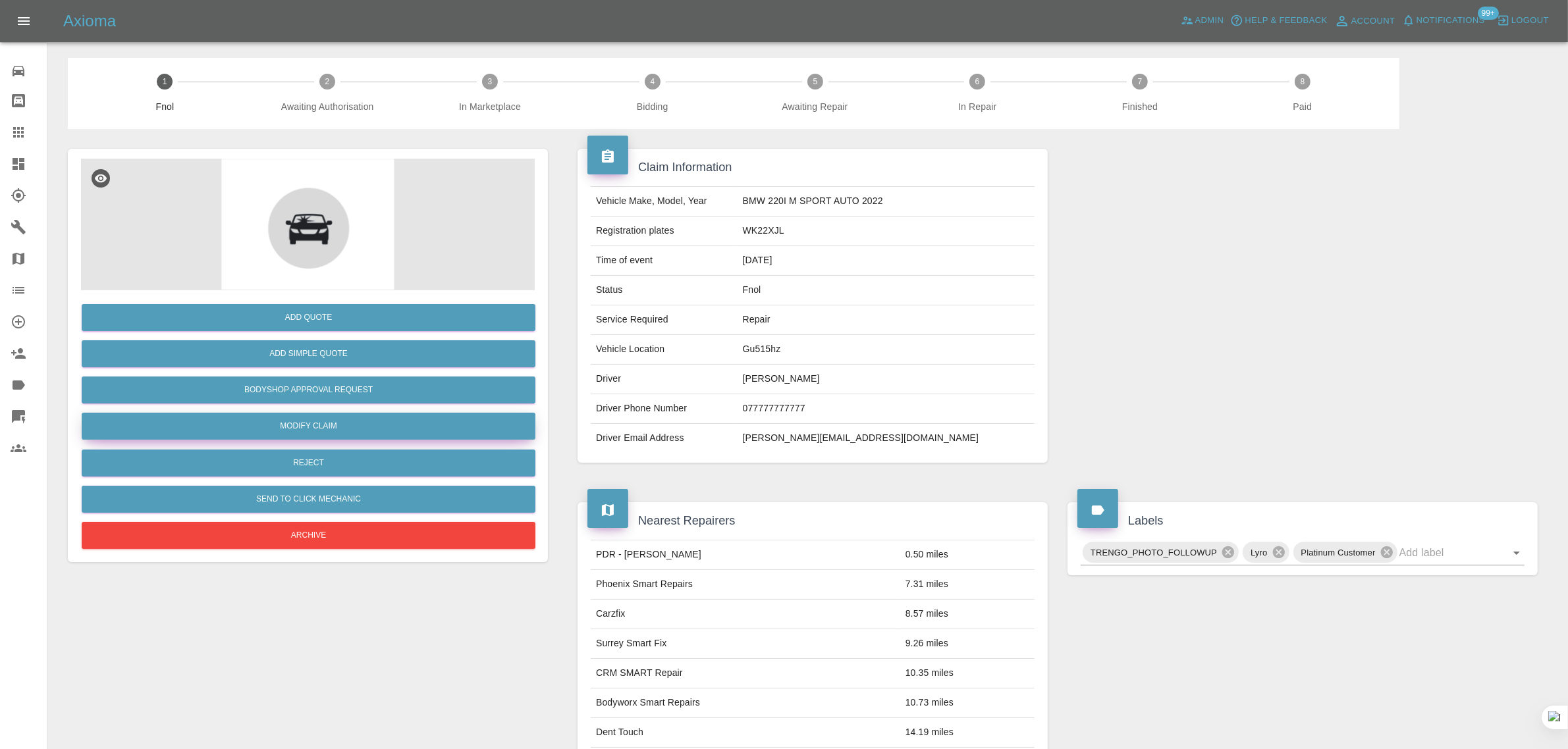
click at [301, 431] on link "Modify Claim" at bounding box center [308, 426] width 454 height 27
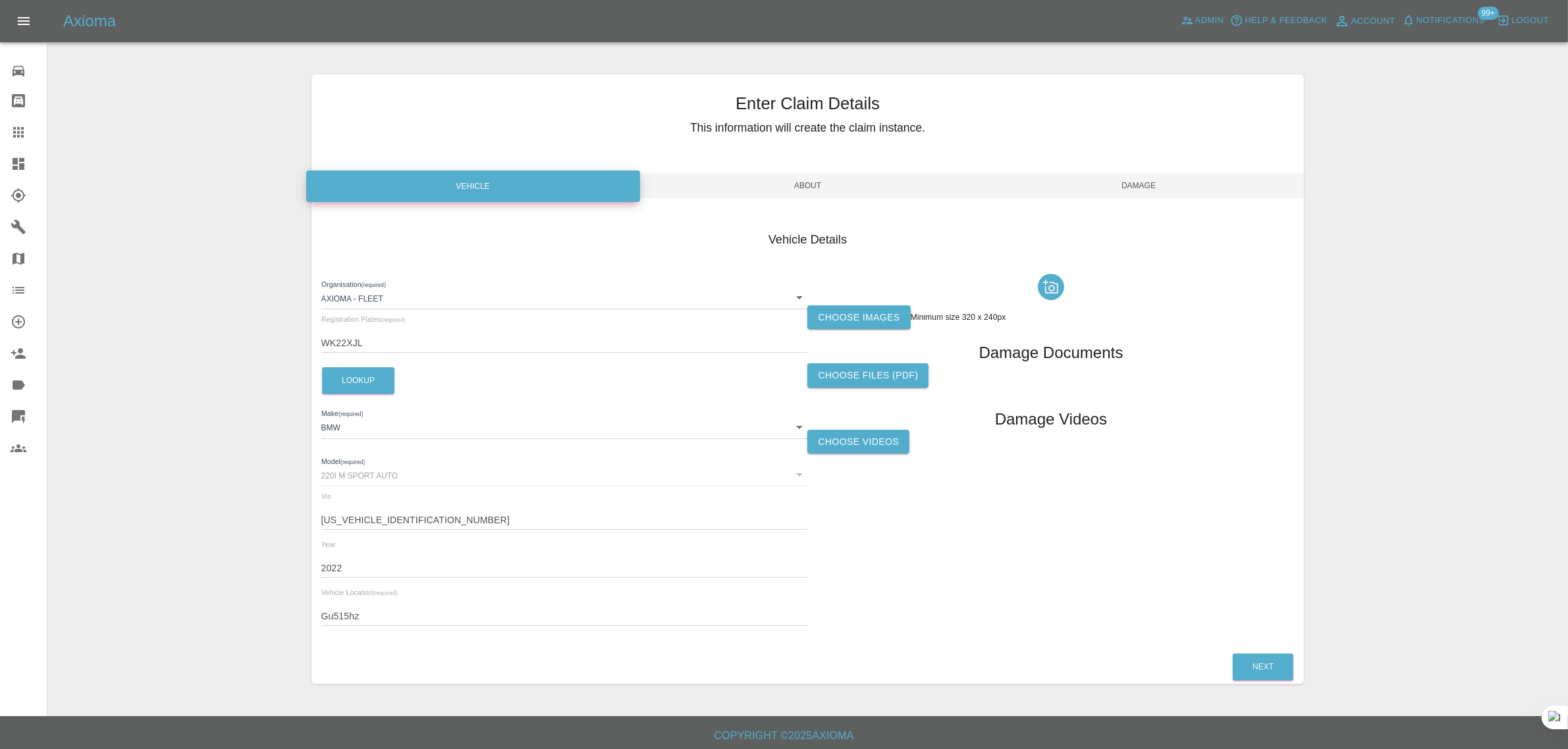
click at [842, 326] on label "Choose images" at bounding box center [859, 318] width 103 height 24
click at [0, 0] on input "Choose images" at bounding box center [0, 0] width 0 height 0
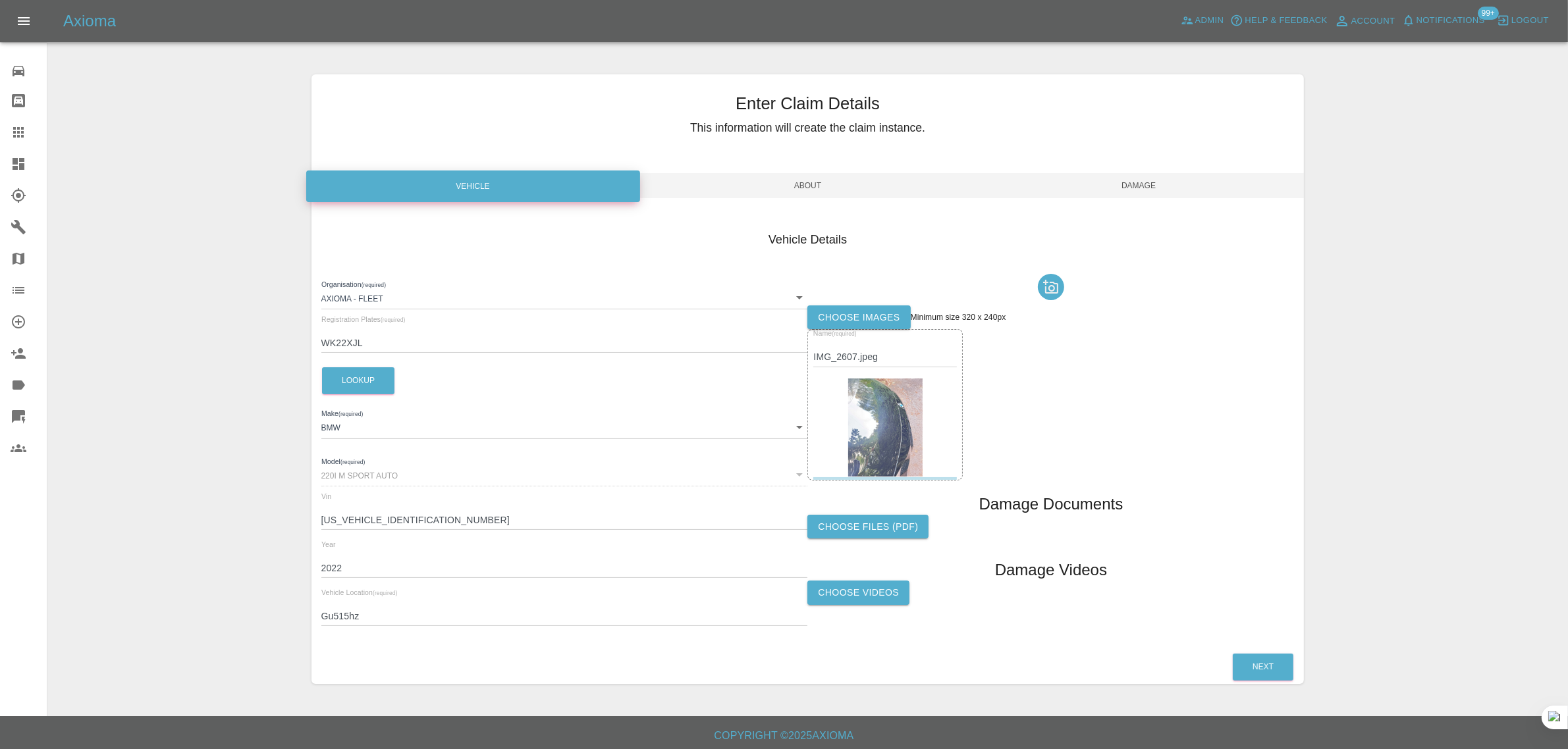
click at [1169, 179] on span "Damage" at bounding box center [1139, 185] width 331 height 25
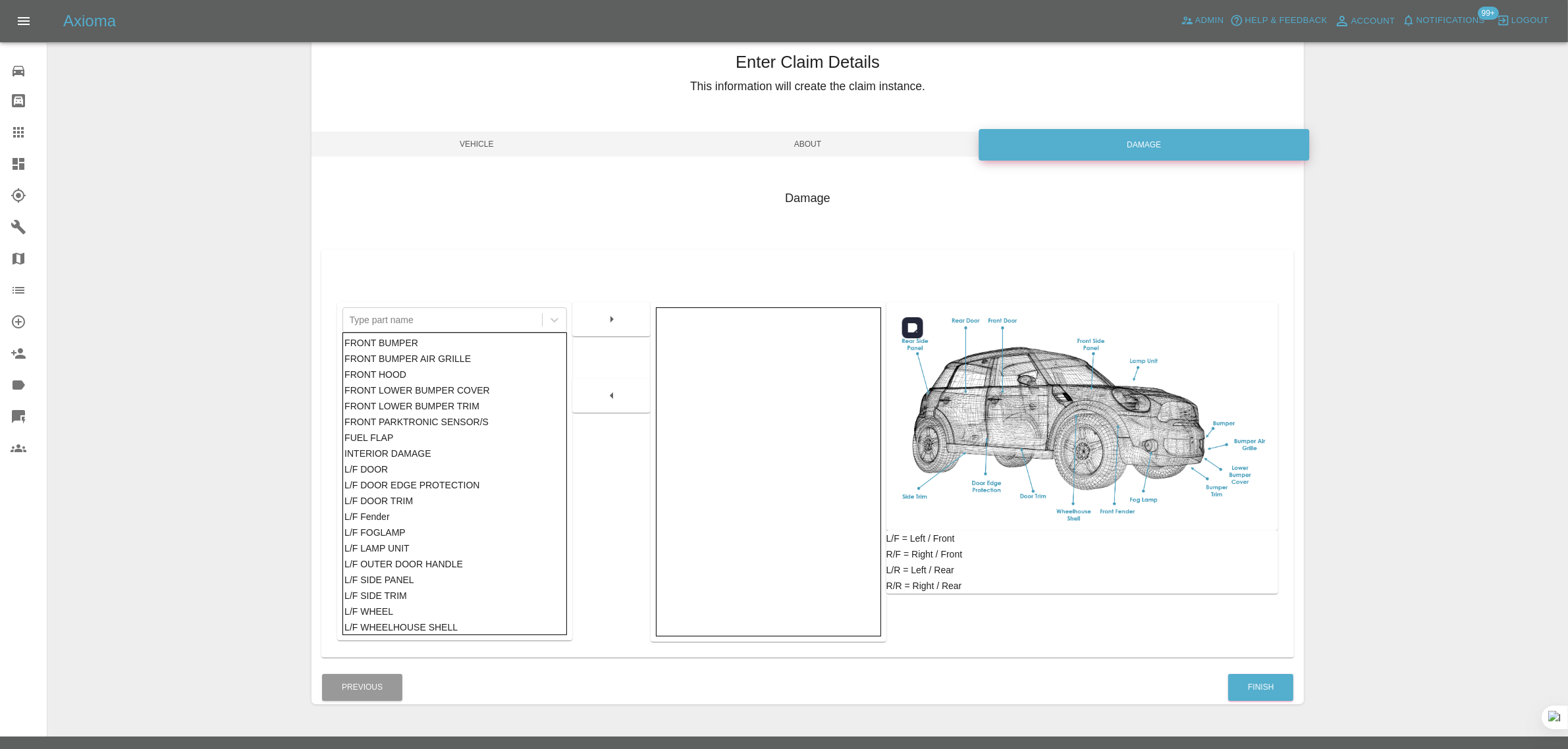
scroll to position [64, 0]
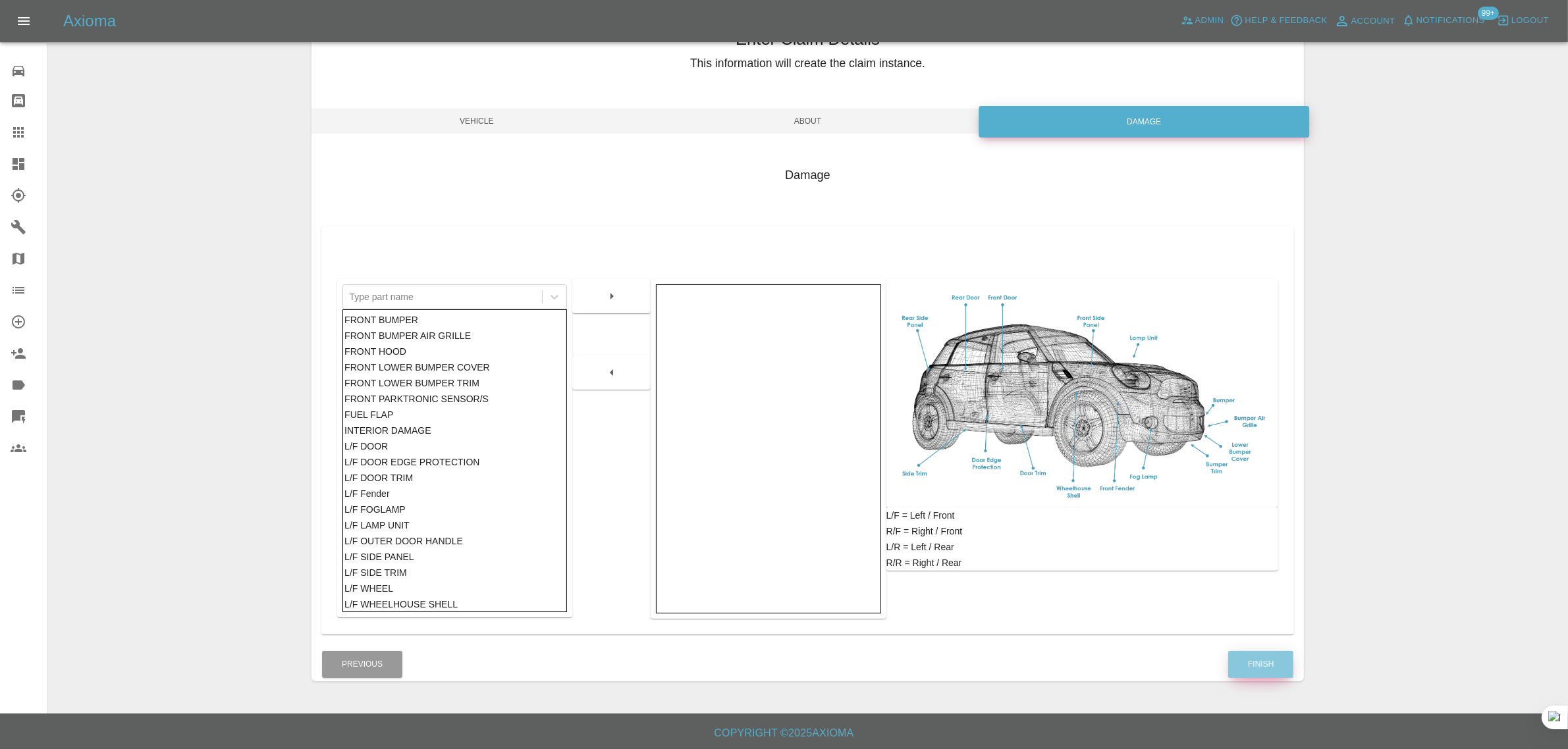
click at [1245, 655] on button "Finish" at bounding box center [1261, 665] width 65 height 27
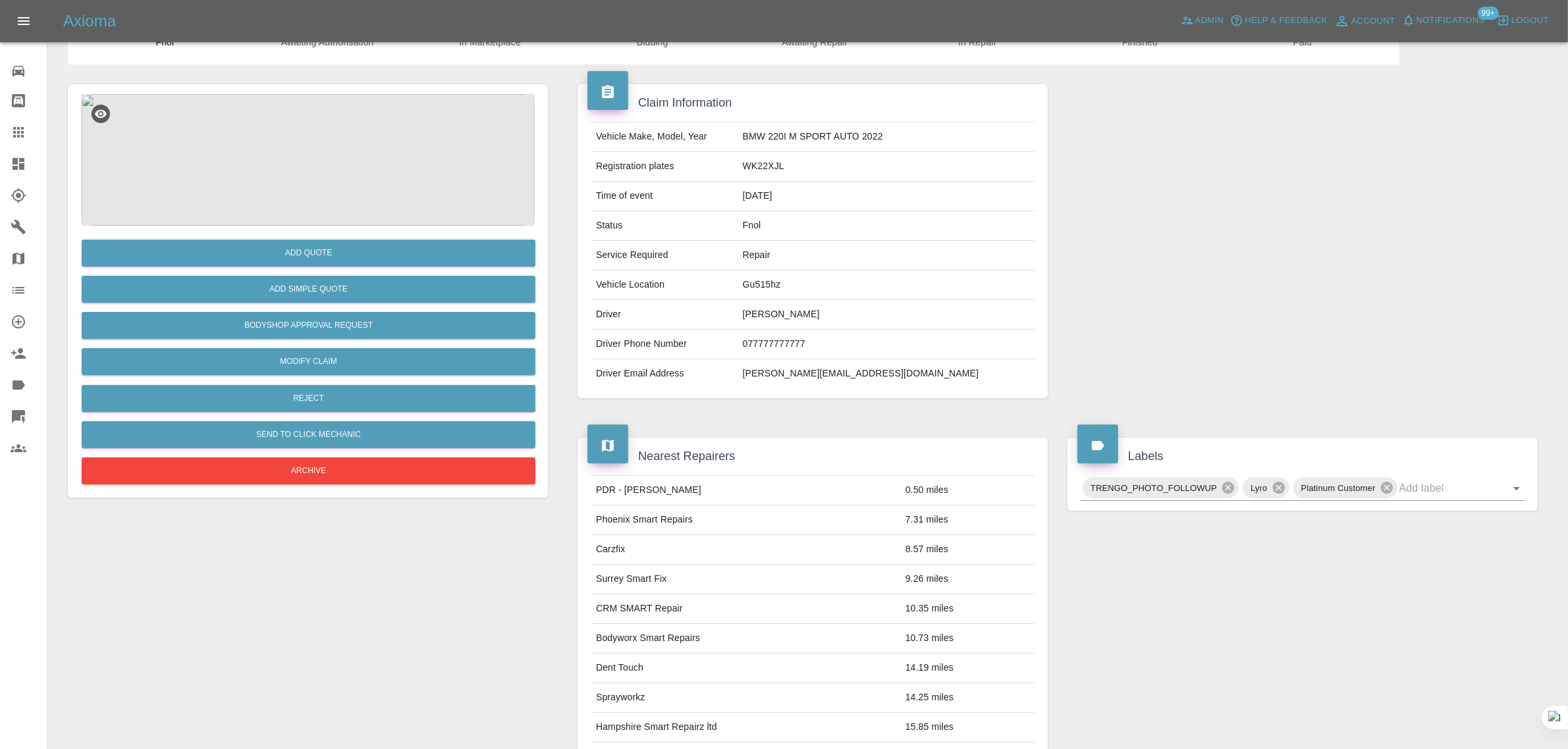
click at [18, 122] on link "Claims" at bounding box center [23, 132] width 47 height 32
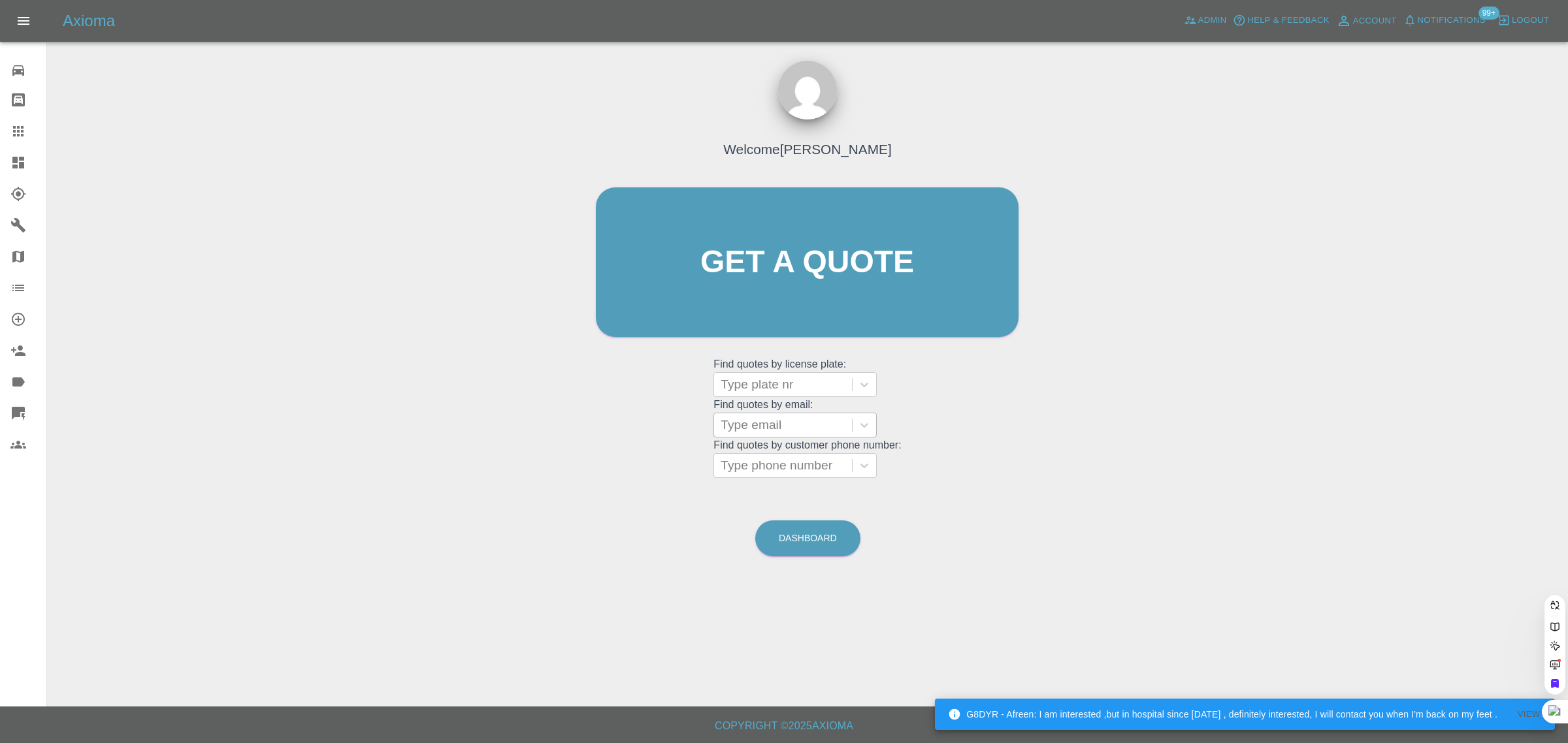
click at [781, 425] on div at bounding box center [782, 425] width 125 height 19
paste input "mikescott@minexsa.com"
type input "mikescott@minexsa.co"
click at [779, 454] on div "YO23 HXF, Awaiting Repair" at bounding box center [795, 466] width 163 height 42
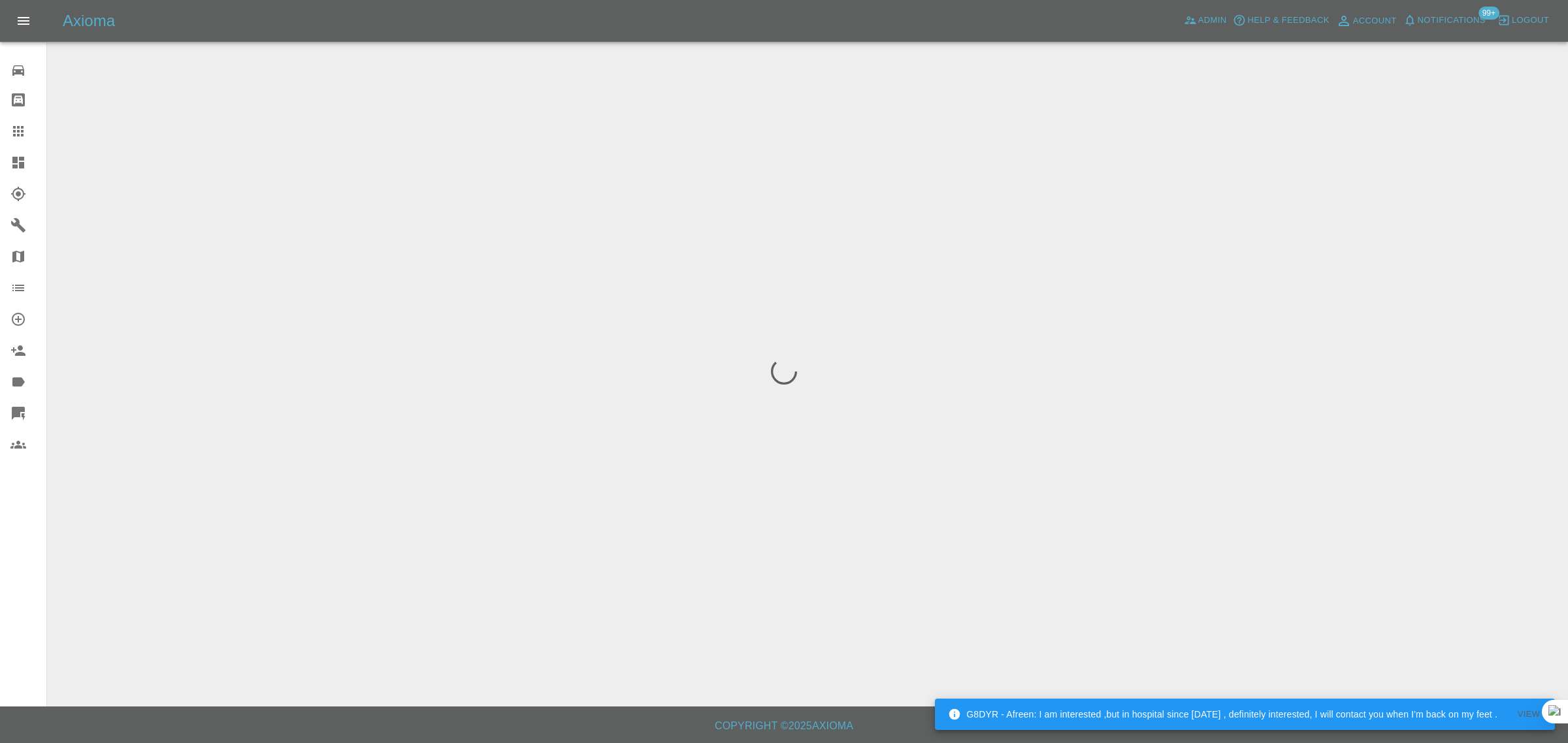
click at [14, 541] on div "0 Repair home Bodyshop home Claims Dashboard Explorer Garages Map Organization …" at bounding box center [23, 371] width 47 height 743
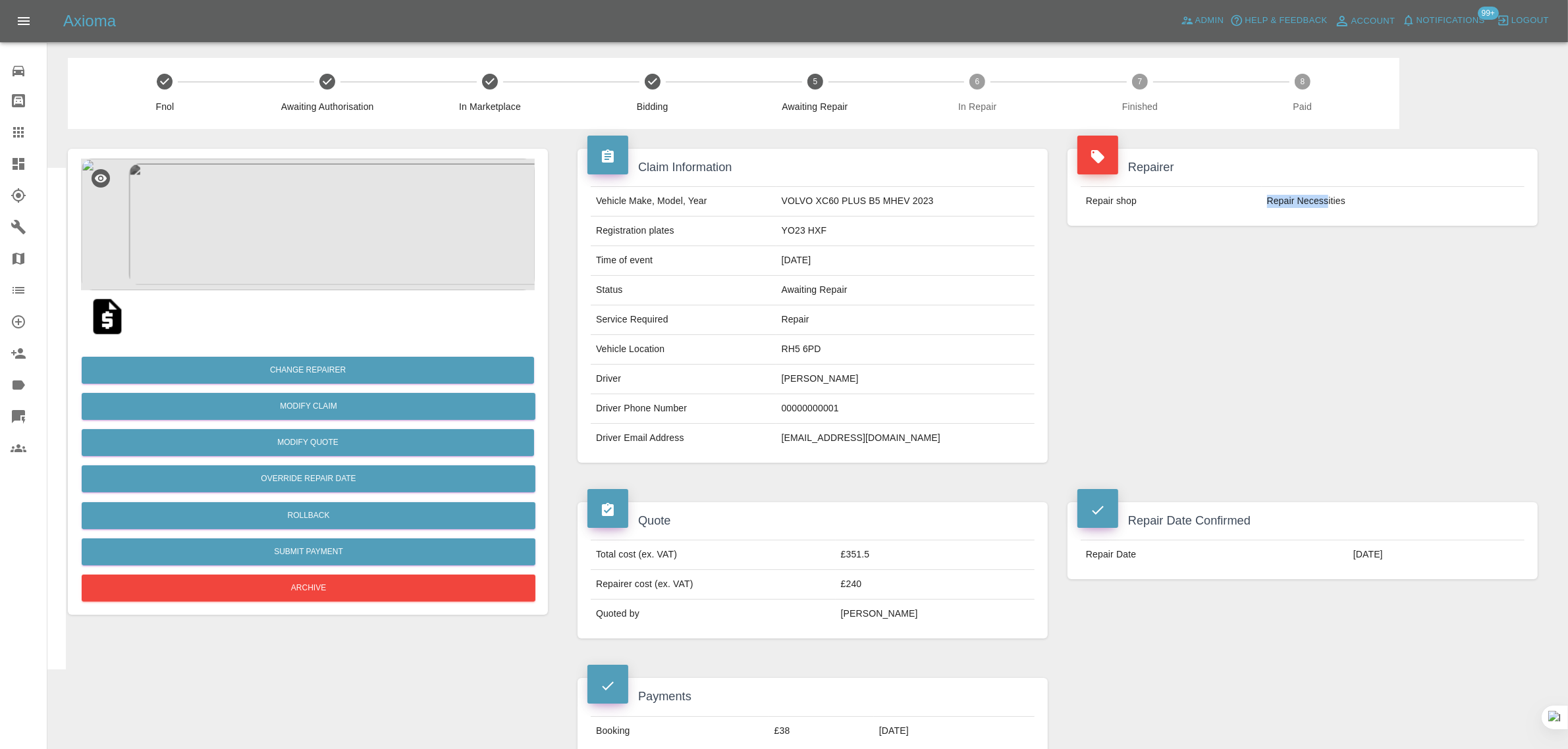
drag, startPoint x: 1256, startPoint y: 202, endPoint x: 1328, endPoint y: 207, distance: 72.2
click at [1328, 207] on tr "Repair shop Repair Necessities" at bounding box center [1303, 201] width 444 height 29
copy tr "Repair Necess"
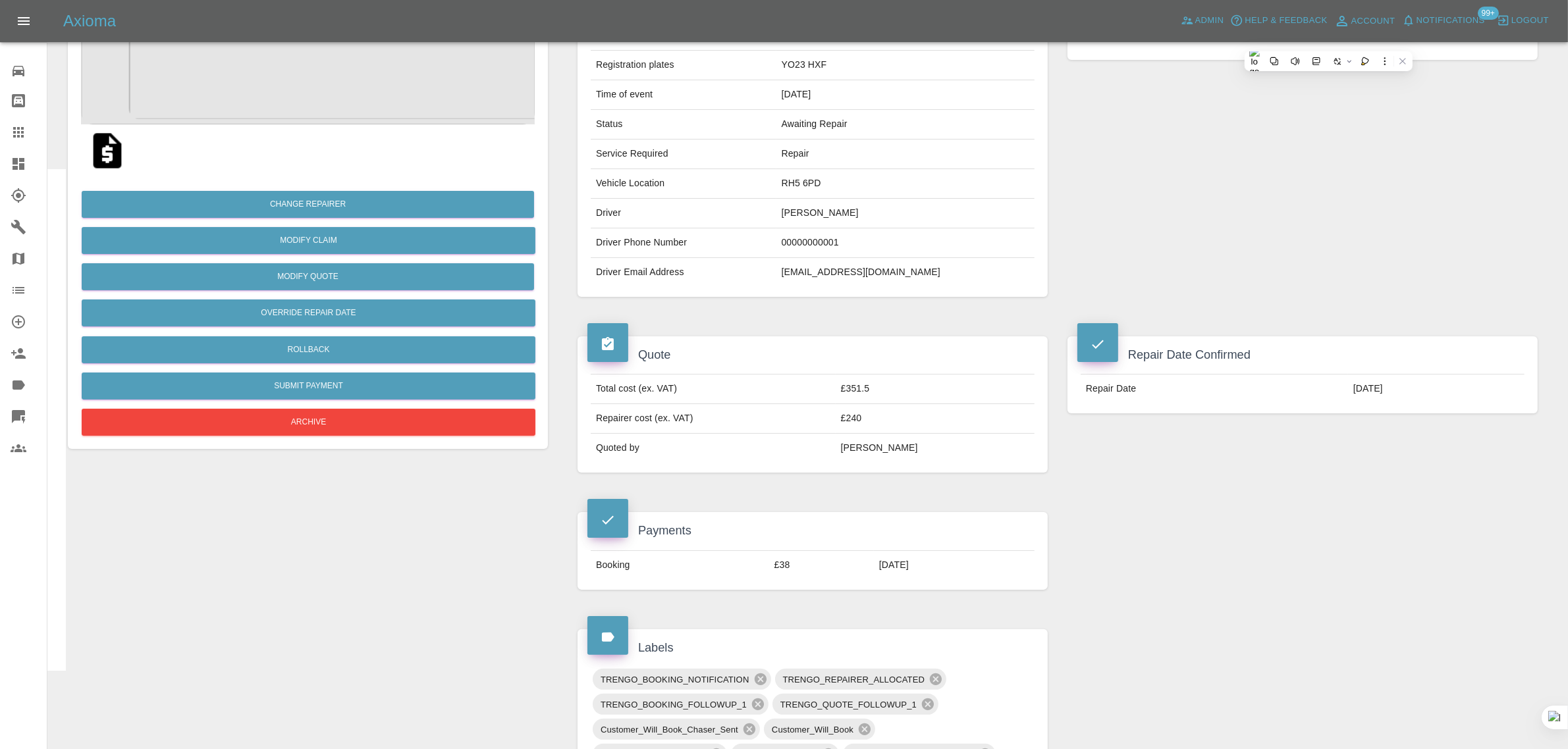
scroll to position [164, 0]
click at [39, 134] on div at bounding box center [28, 132] width 37 height 15
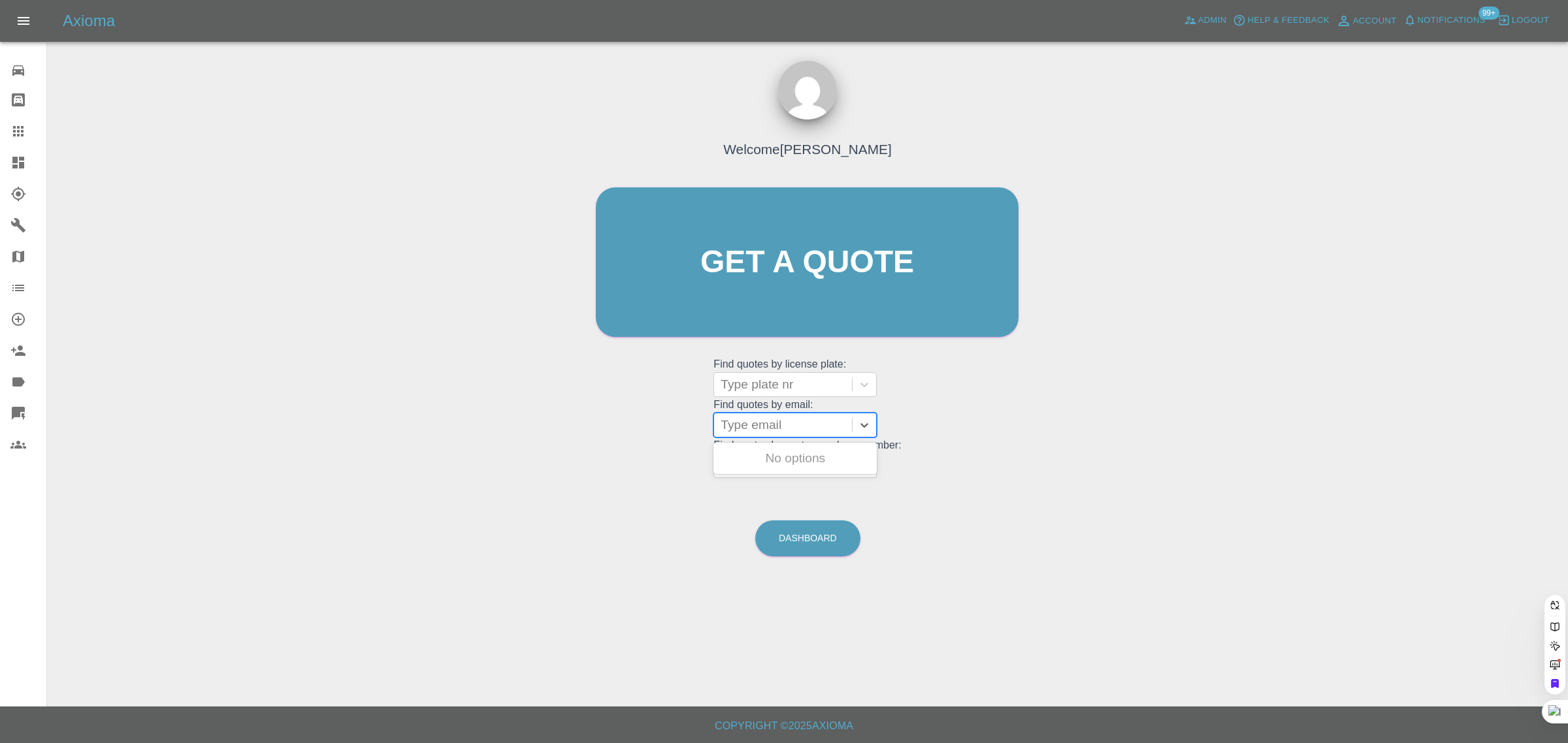
click at [738, 430] on div at bounding box center [782, 425] width 125 height 19
paste input "claudine.calkin@gmail.com"
type input "claudine.calkin@gmail.com"
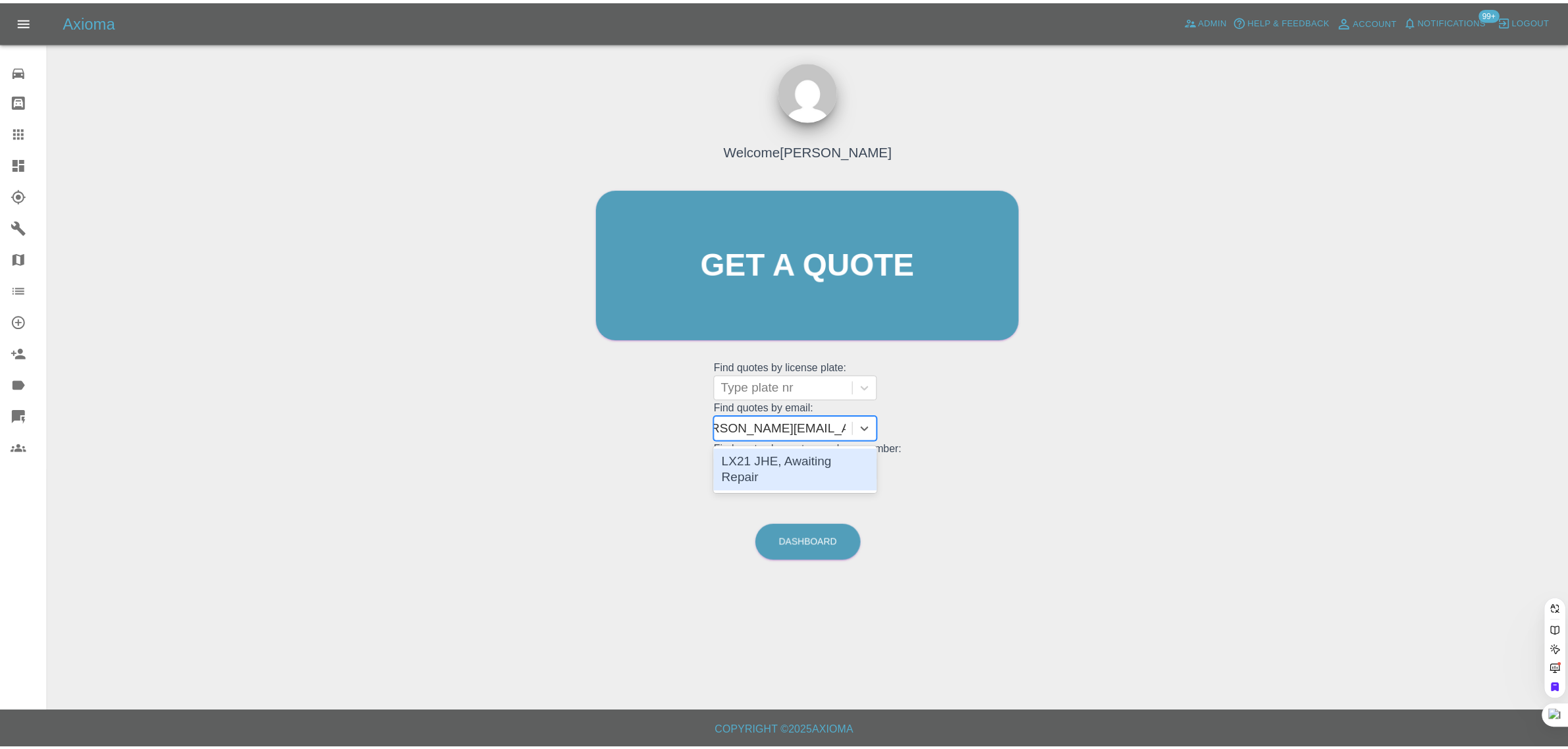
scroll to position [0, 21]
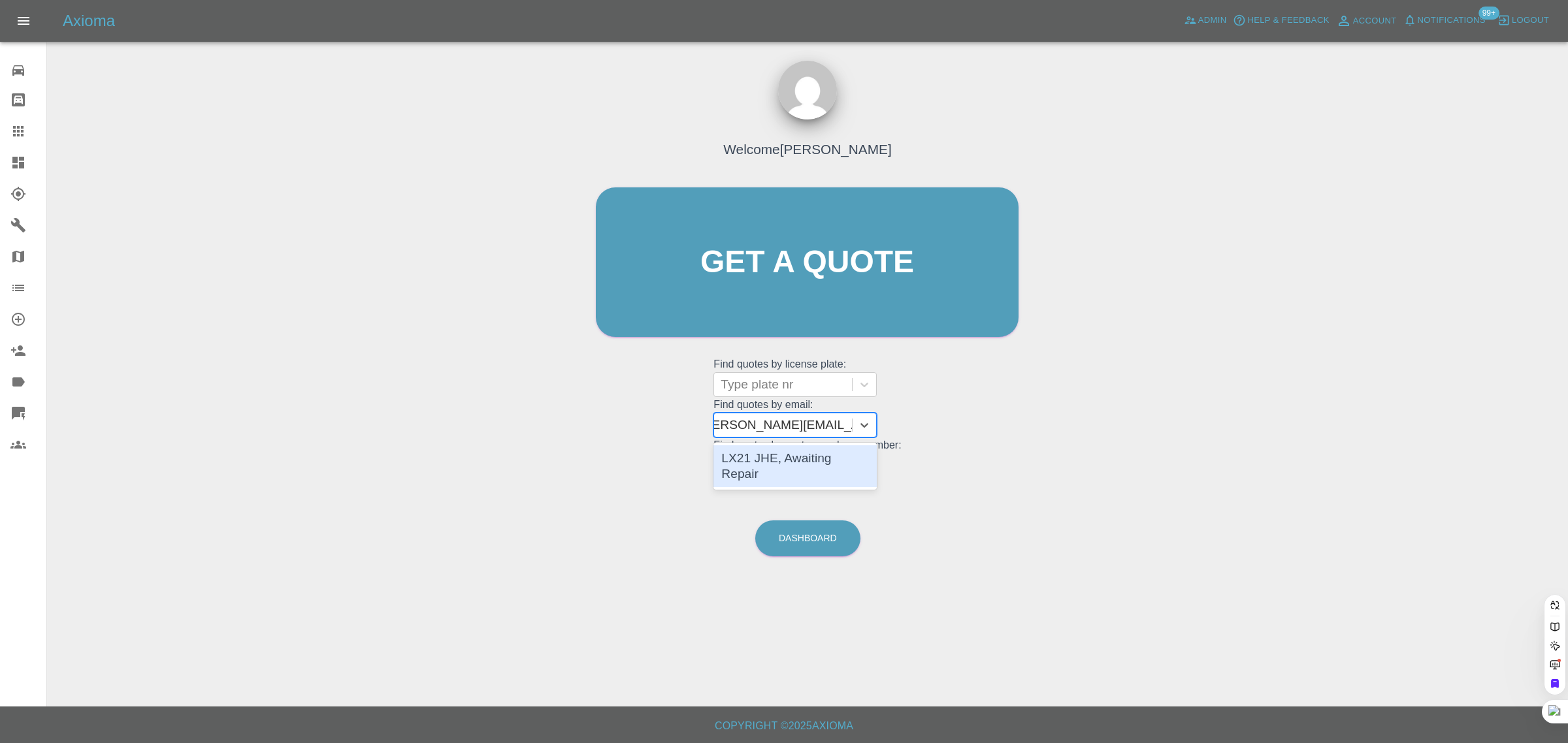
click at [740, 461] on div "LX21 JHE, Awaiting Repair" at bounding box center [795, 466] width 163 height 42
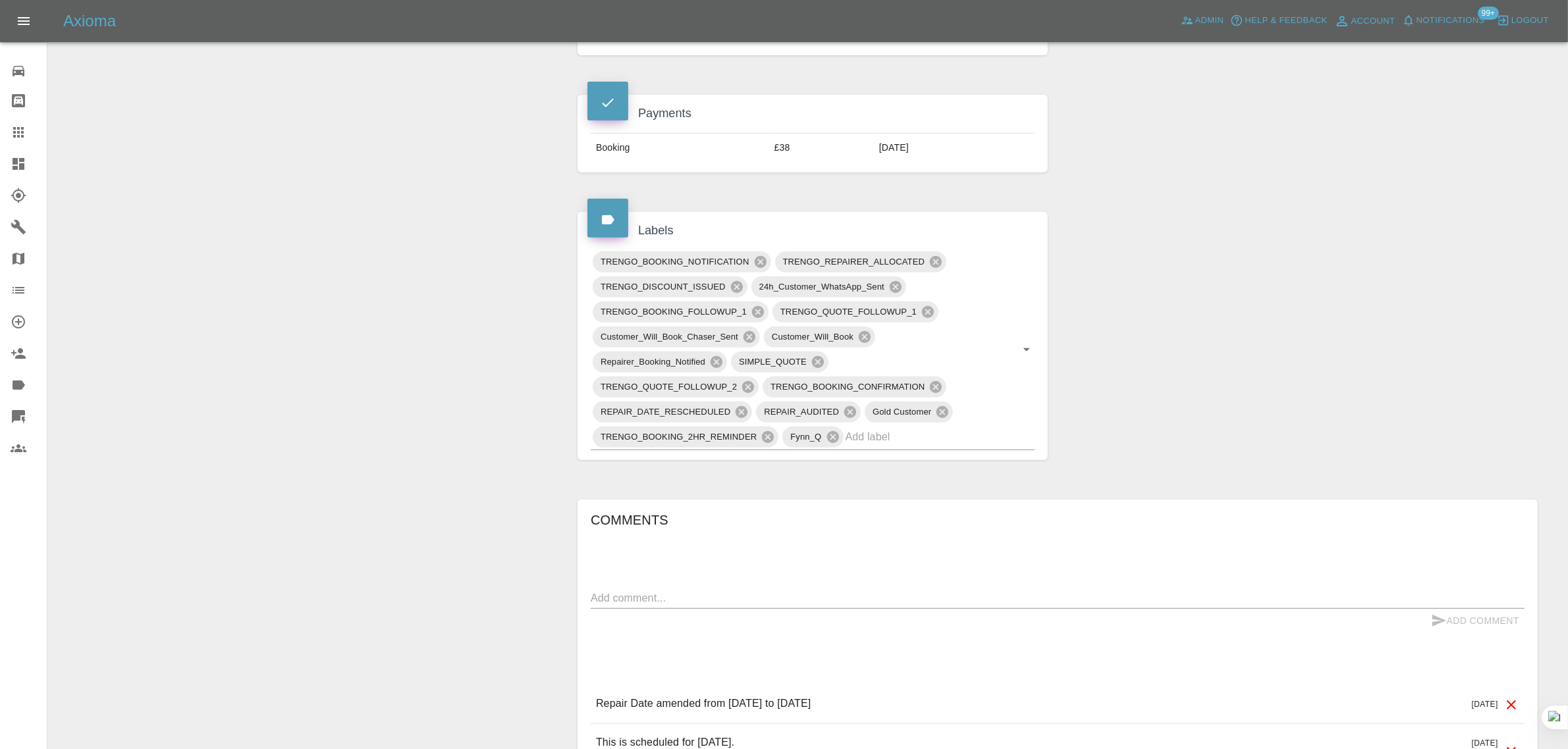
scroll to position [823, 0]
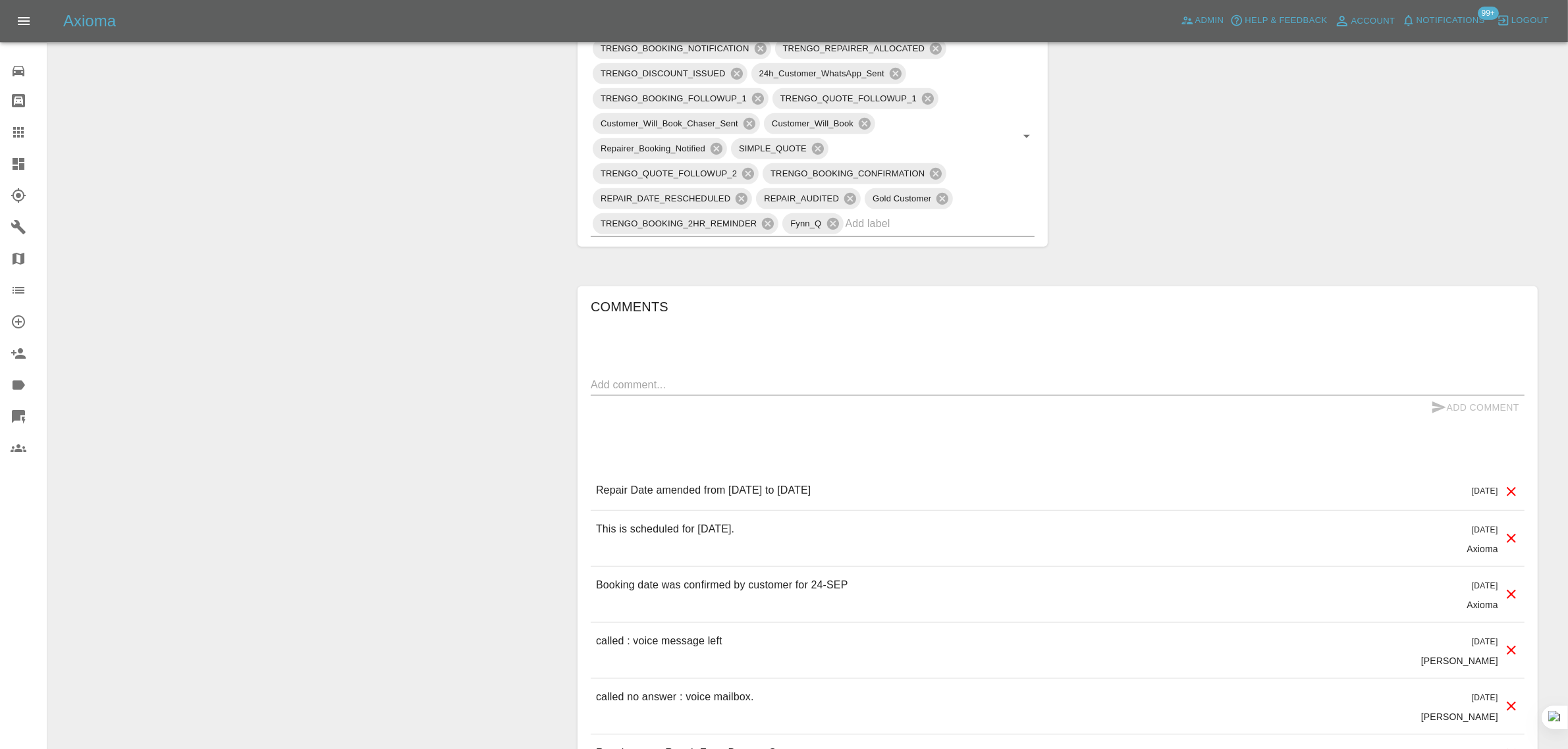
click at [706, 377] on textarea at bounding box center [1058, 385] width 934 height 15
paste textarea "The repairer has rescheduled this job twice now — the first time, he called me …"
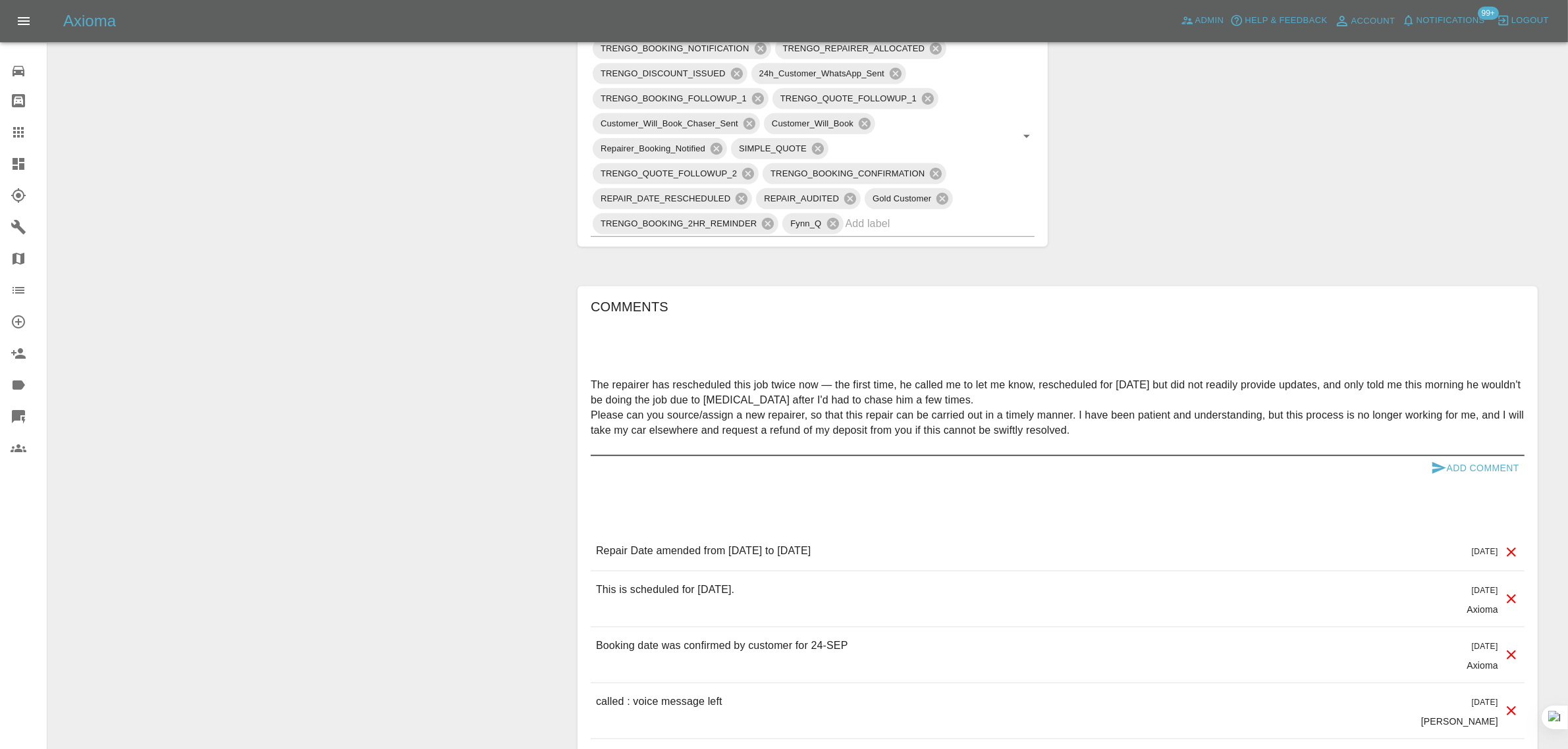
type textarea "The repairer has rescheduled this job twice now — the first time, he called me …"
click at [1447, 456] on button "Add Comment" at bounding box center [1475, 468] width 98 height 24
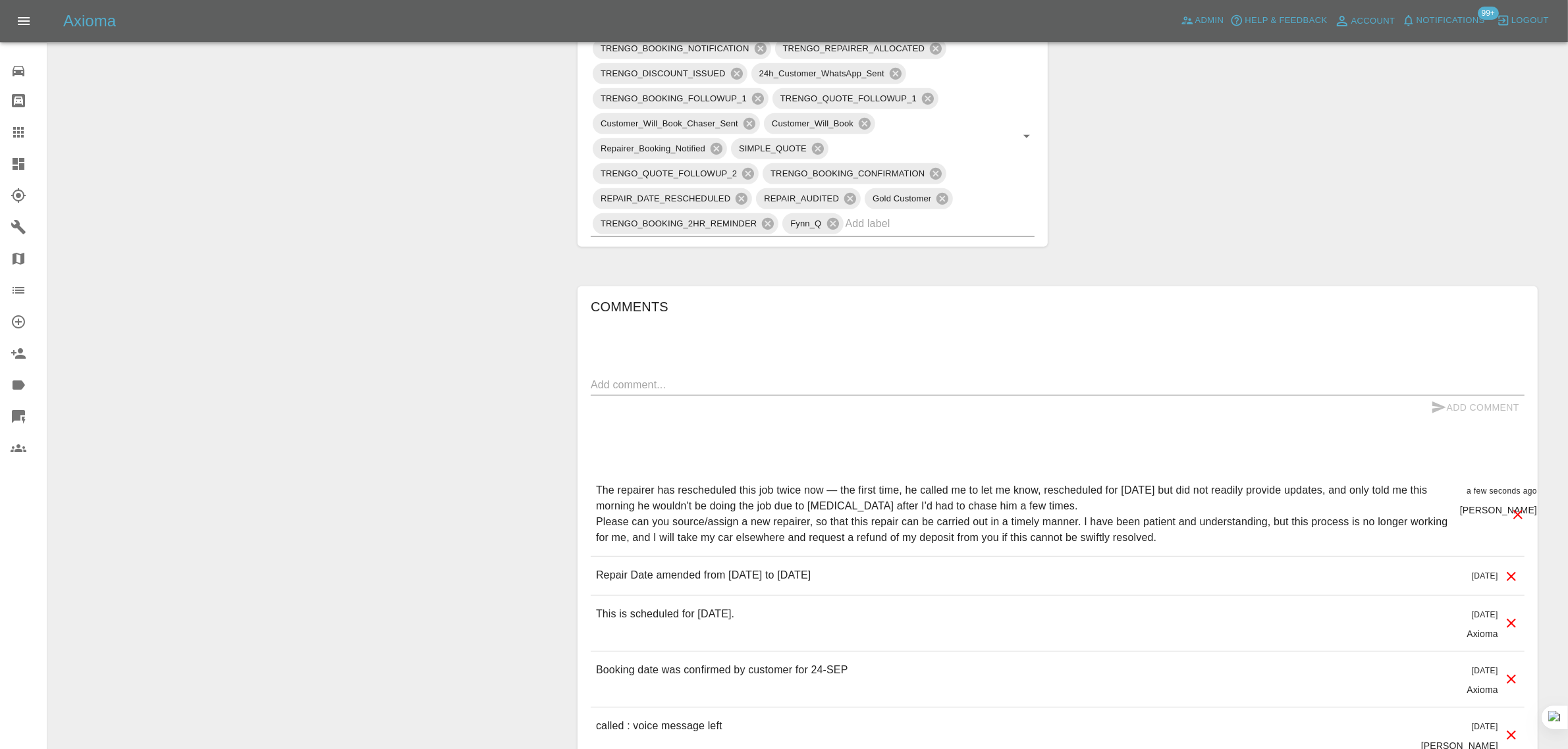
drag, startPoint x: 24, startPoint y: 136, endPoint x: 653, endPoint y: 429, distance: 693.9
click at [24, 136] on icon at bounding box center [18, 132] width 15 height 15
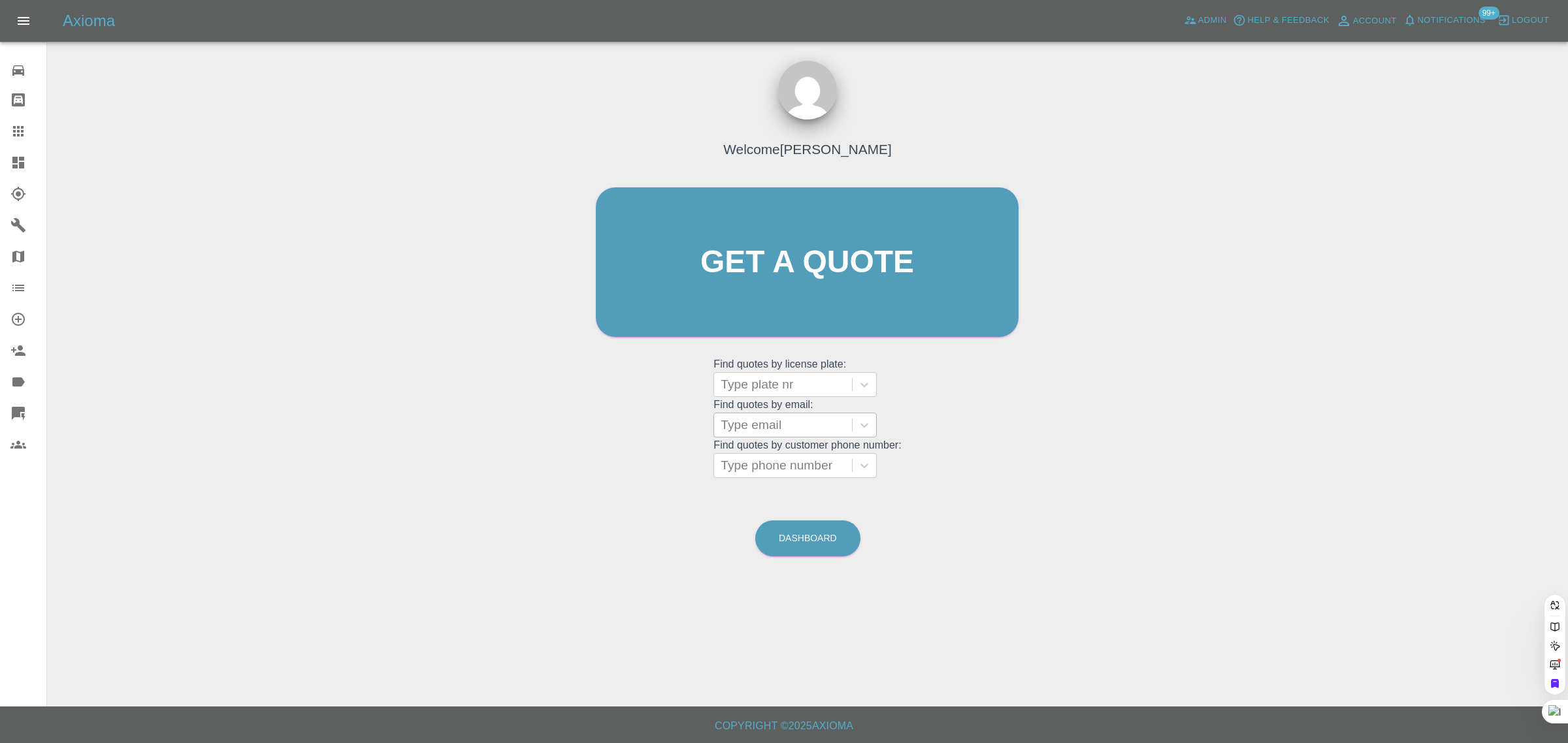
click at [747, 389] on div at bounding box center [782, 385] width 125 height 19
click at [661, 429] on div "Welcome Saleem Anwar Get a quote Get a quote Find quotes by license plate: Use …" at bounding box center [807, 287] width 450 height 395
click at [745, 423] on div at bounding box center [782, 425] width 125 height 19
paste input "garymoss09@gmail.com"
type input "garymoss09@gmail.com"
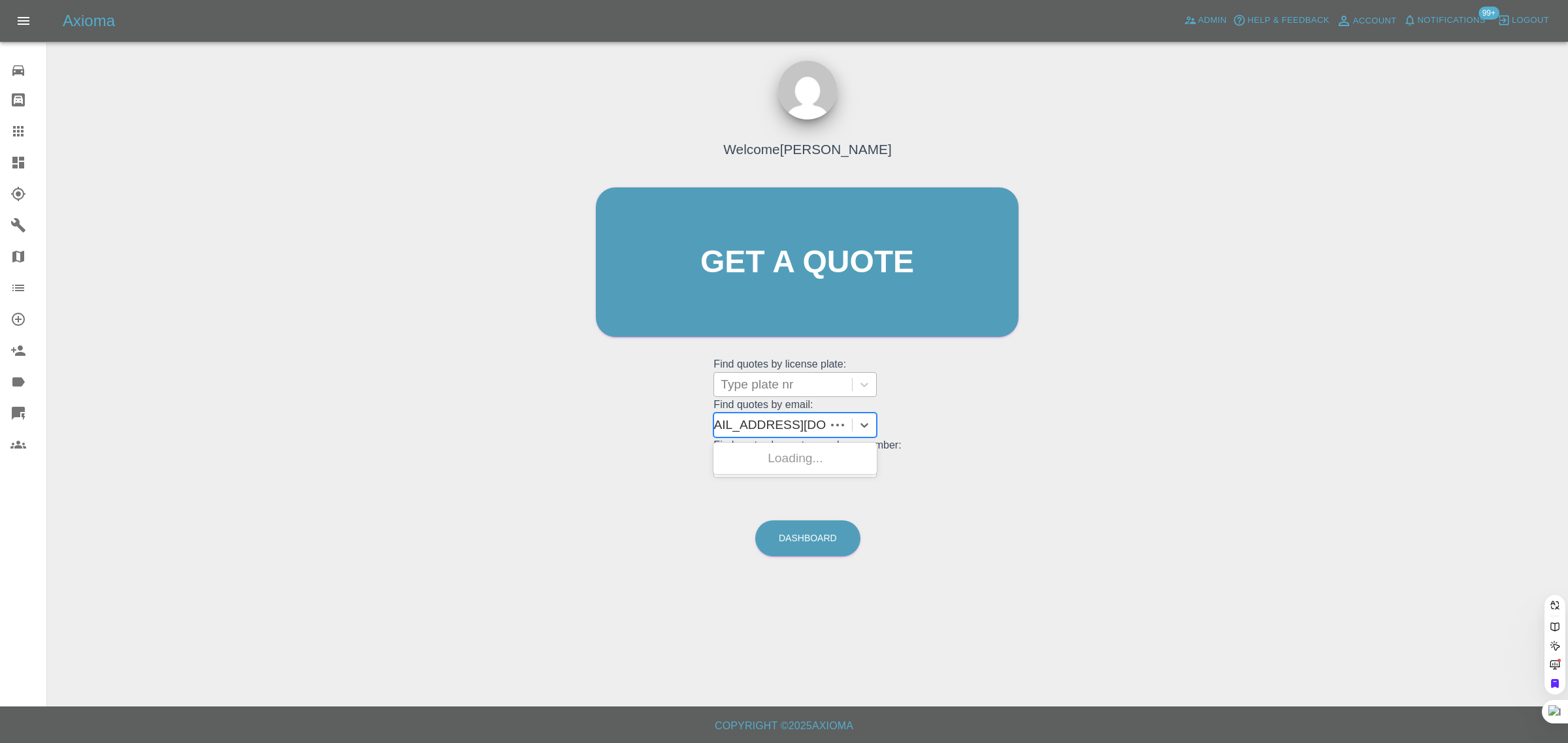
scroll to position [0, 8]
click at [781, 459] on div "XJ02MOS, Awaiting Repair" at bounding box center [795, 466] width 163 height 42
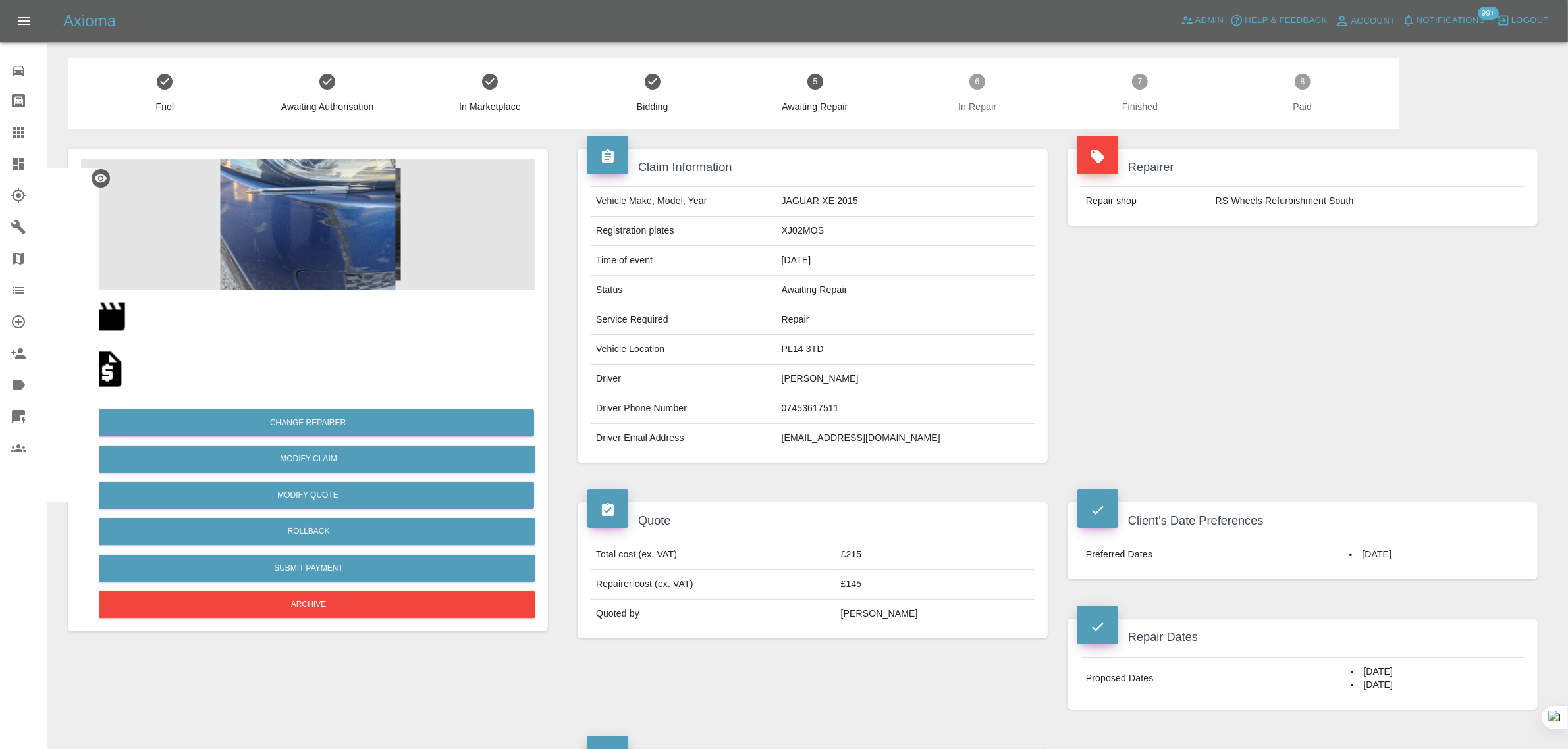
click at [21, 134] on icon at bounding box center [18, 132] width 15 height 15
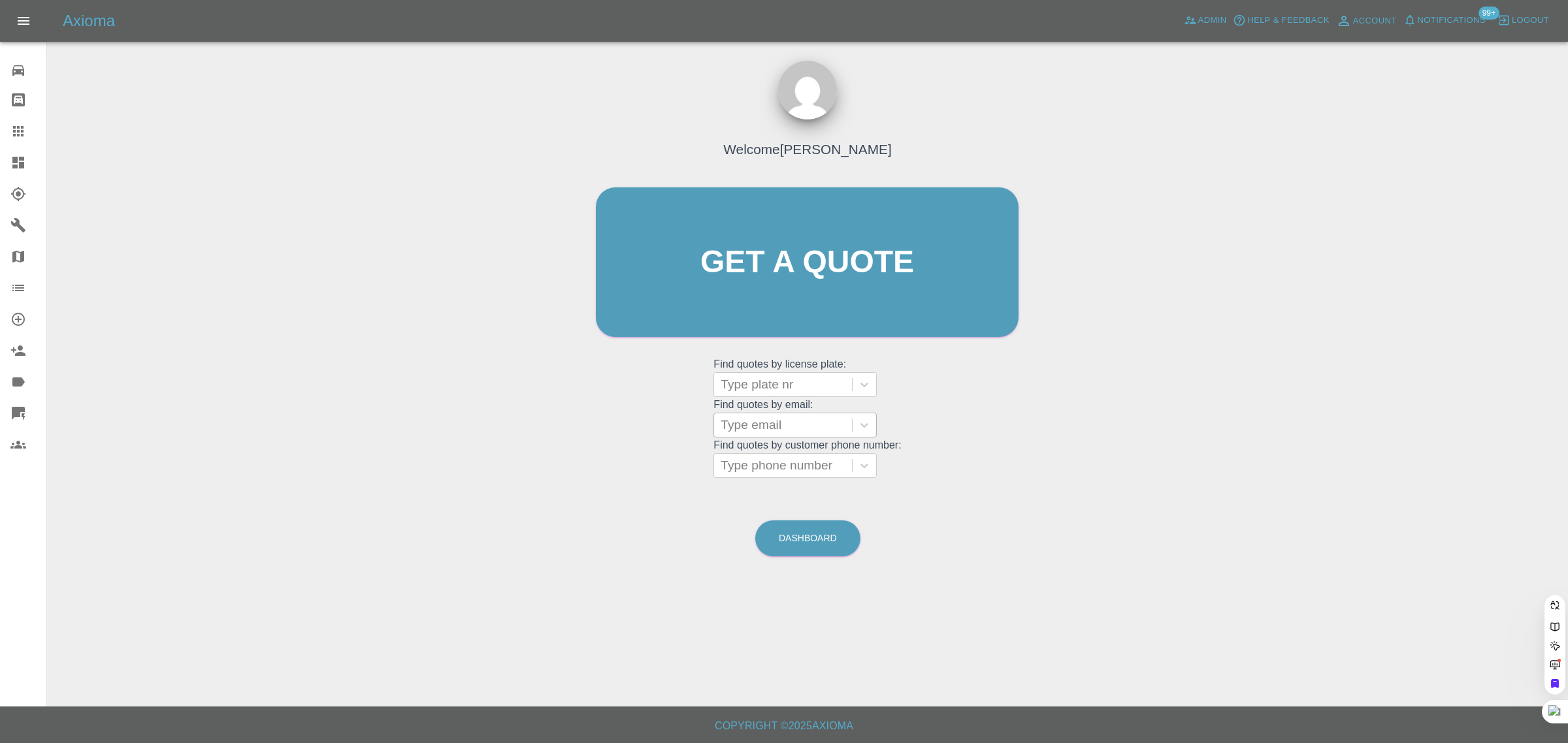
click at [734, 432] on div at bounding box center [782, 425] width 125 height 19
paste input "jamiebrogan14@hotmail.co.uk"
type input "jamiebrogan14@hotmail.co.u"
click at [764, 454] on div "YK70 PPU, Completed" at bounding box center [795, 459] width 163 height 26
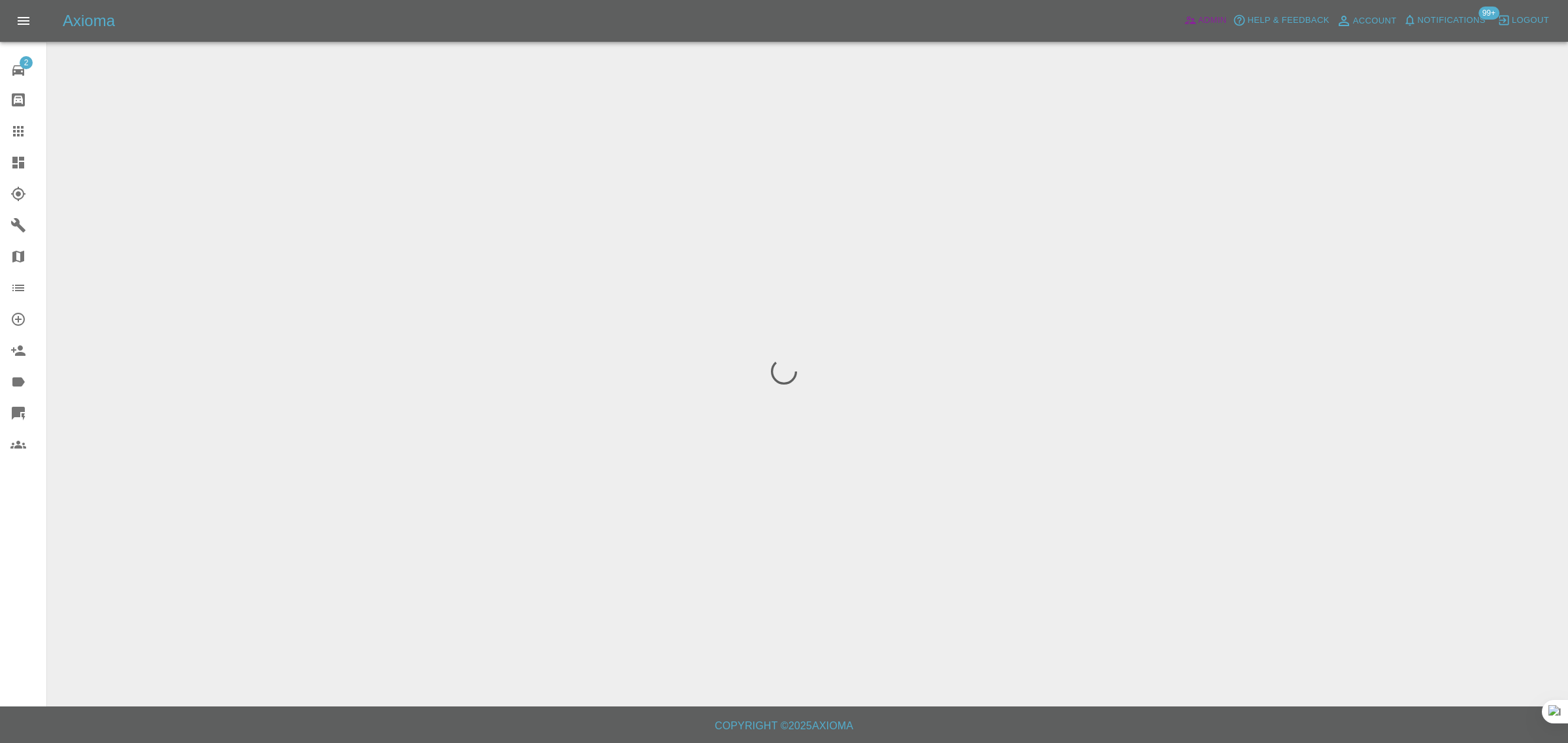
click at [1199, 14] on span "Admin" at bounding box center [1212, 20] width 29 height 15
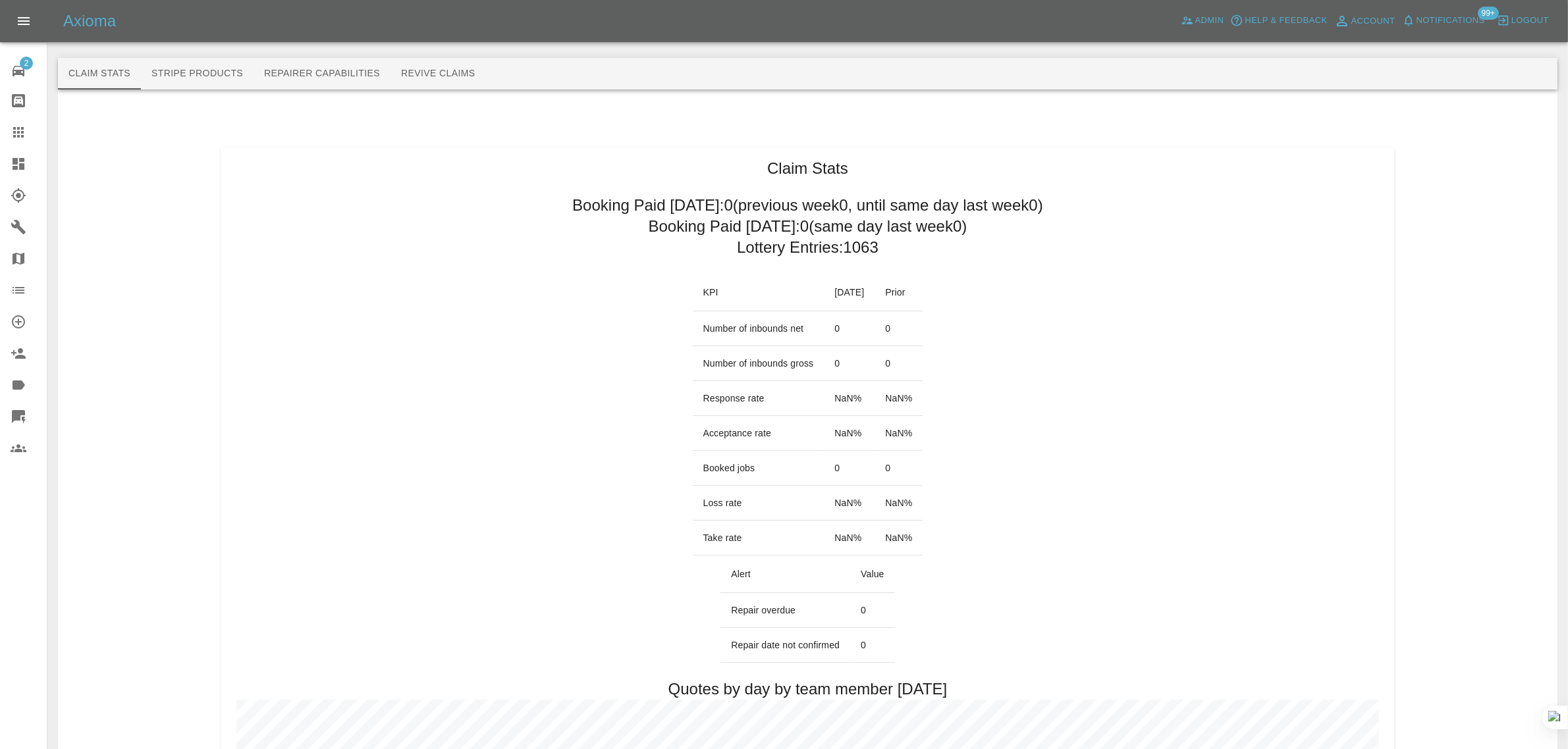
click at [452, 80] on button "Revive Claims" at bounding box center [438, 74] width 96 height 32
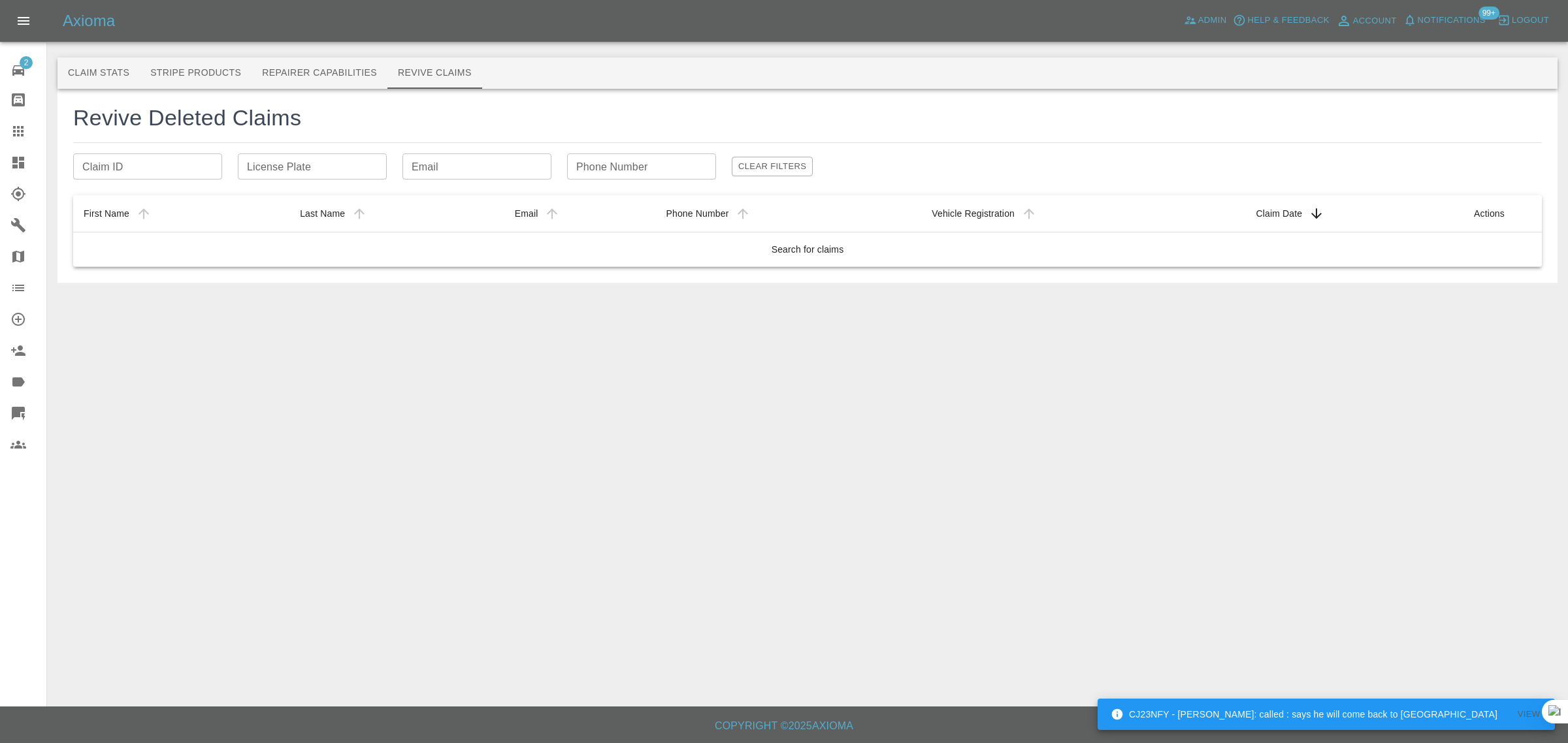
click at [191, 159] on input "Claim ID" at bounding box center [147, 166] width 149 height 26
paste input "68811a7e61c42eda3e61aaa9"
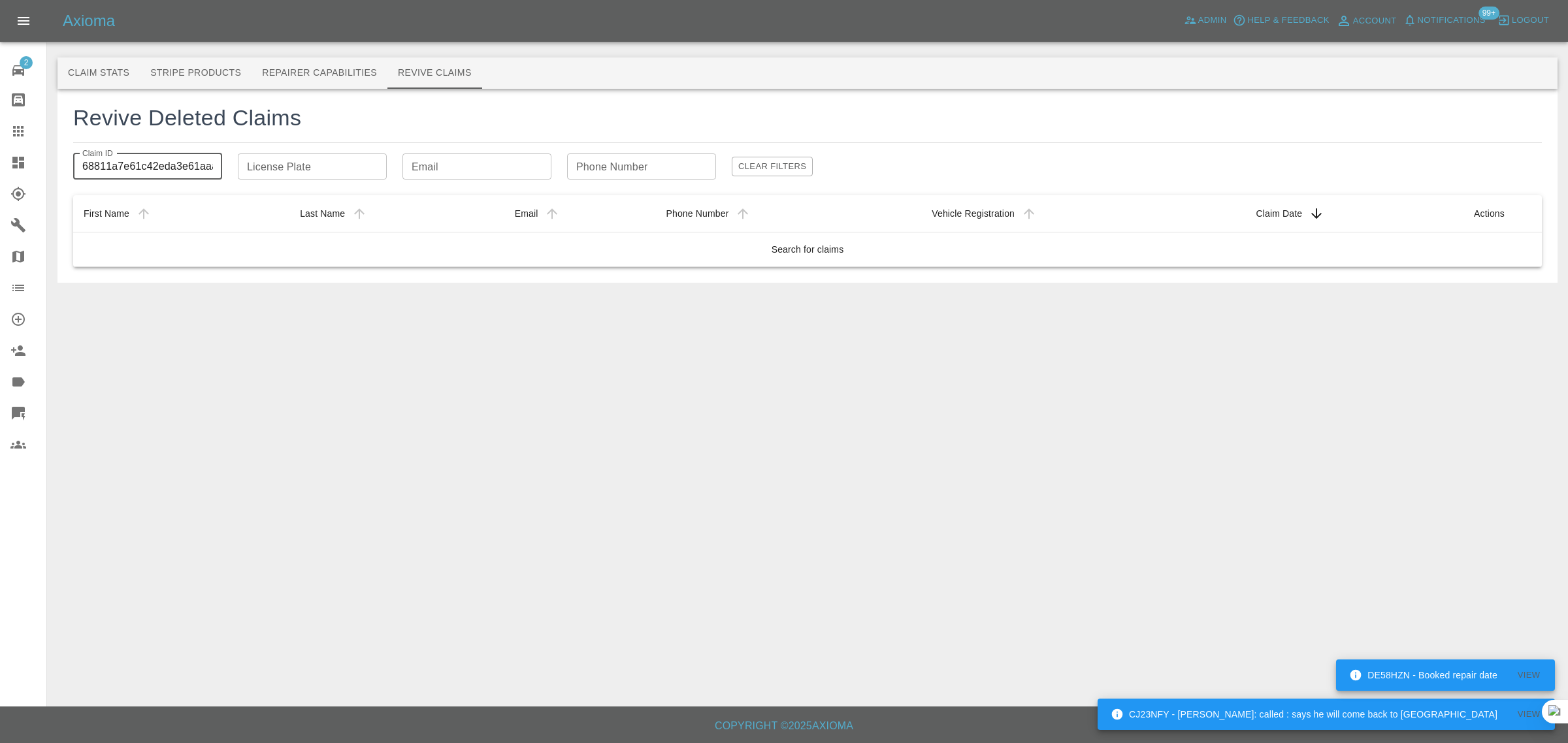
scroll to position [0, 13]
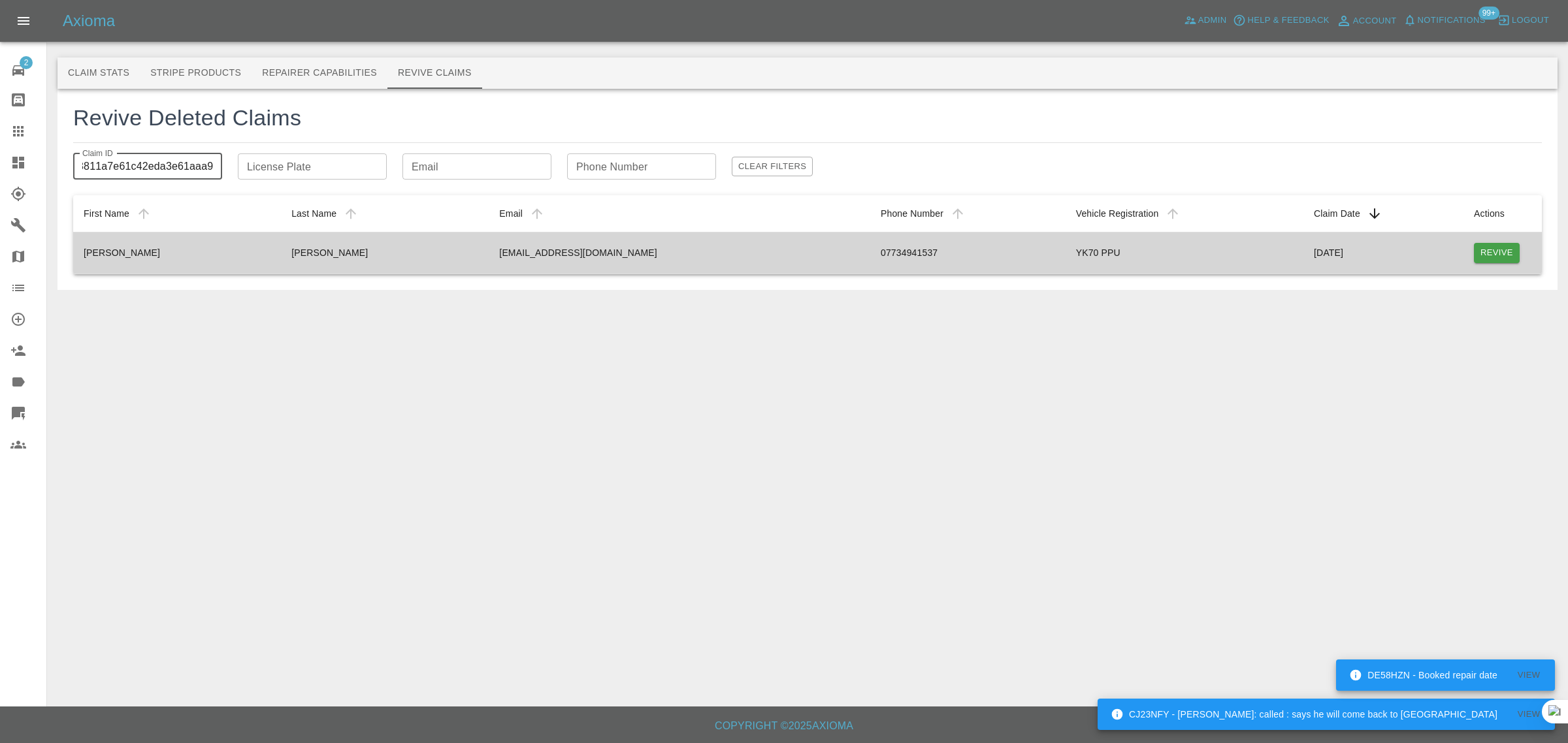
type input "68811a7e61c42eda3e61aaa9"
click at [1478, 253] on button "Revive" at bounding box center [1497, 253] width 46 height 20
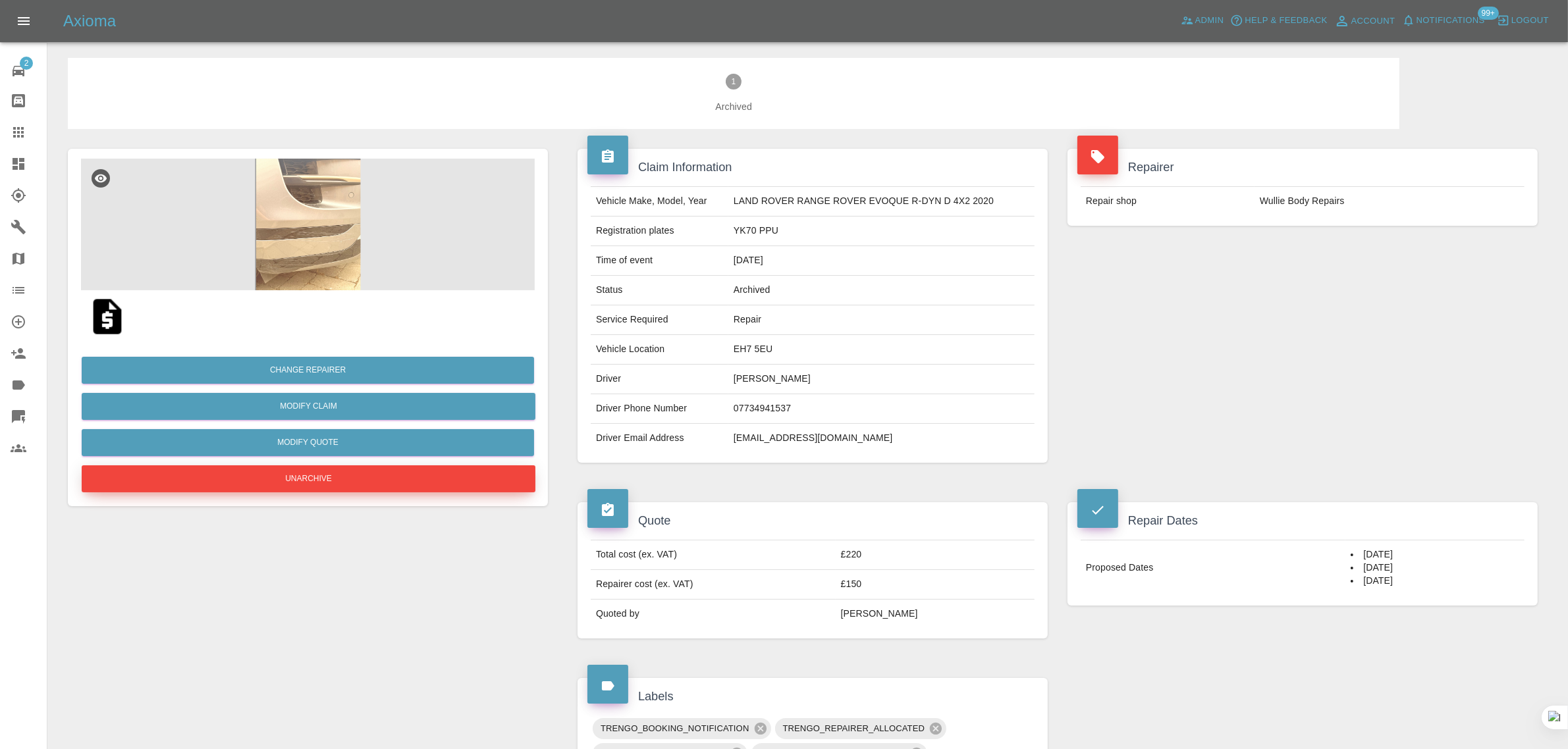
click at [327, 472] on button "Unarchive" at bounding box center [308, 479] width 454 height 27
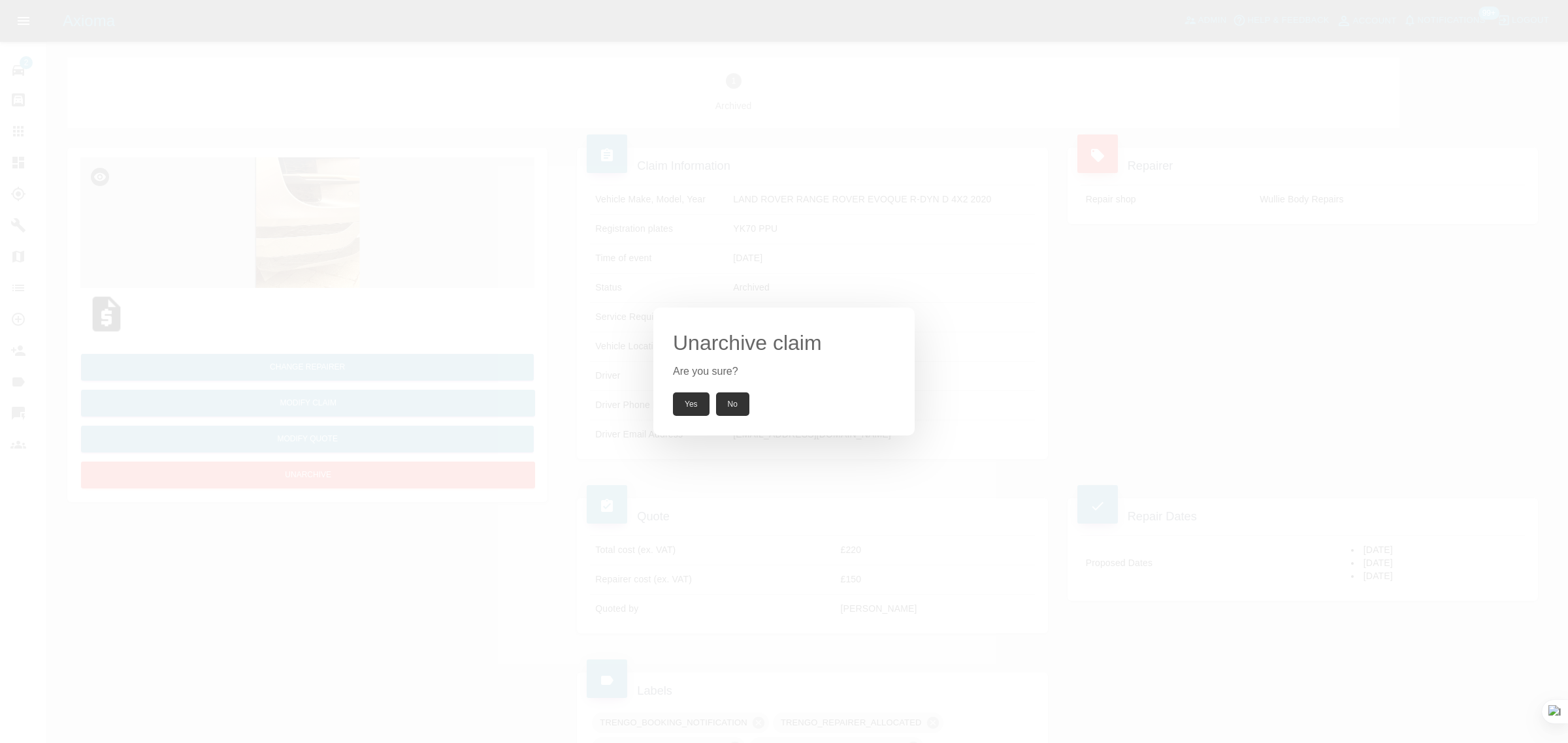
click at [686, 406] on button "Yes" at bounding box center [691, 404] width 37 height 24
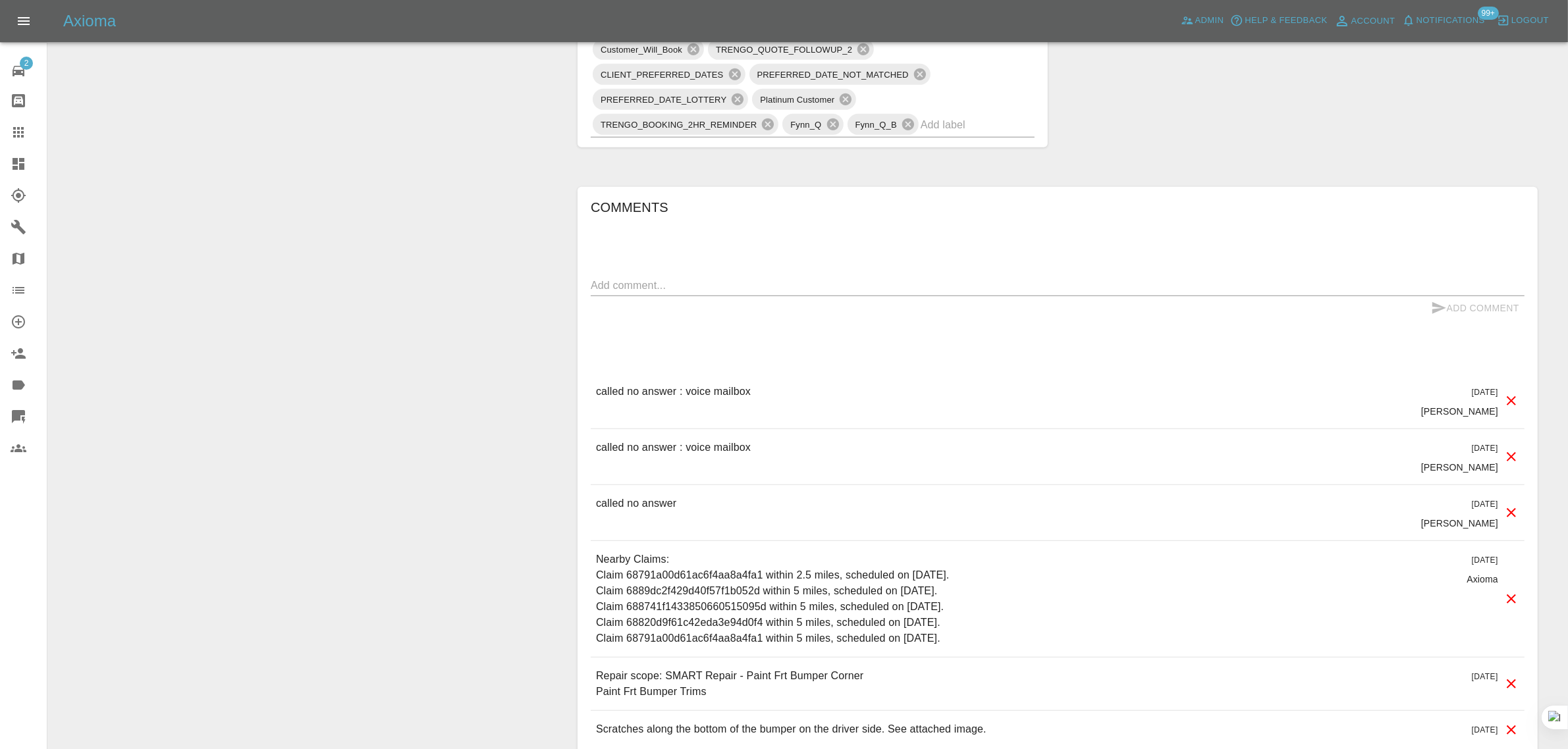
scroll to position [823, 0]
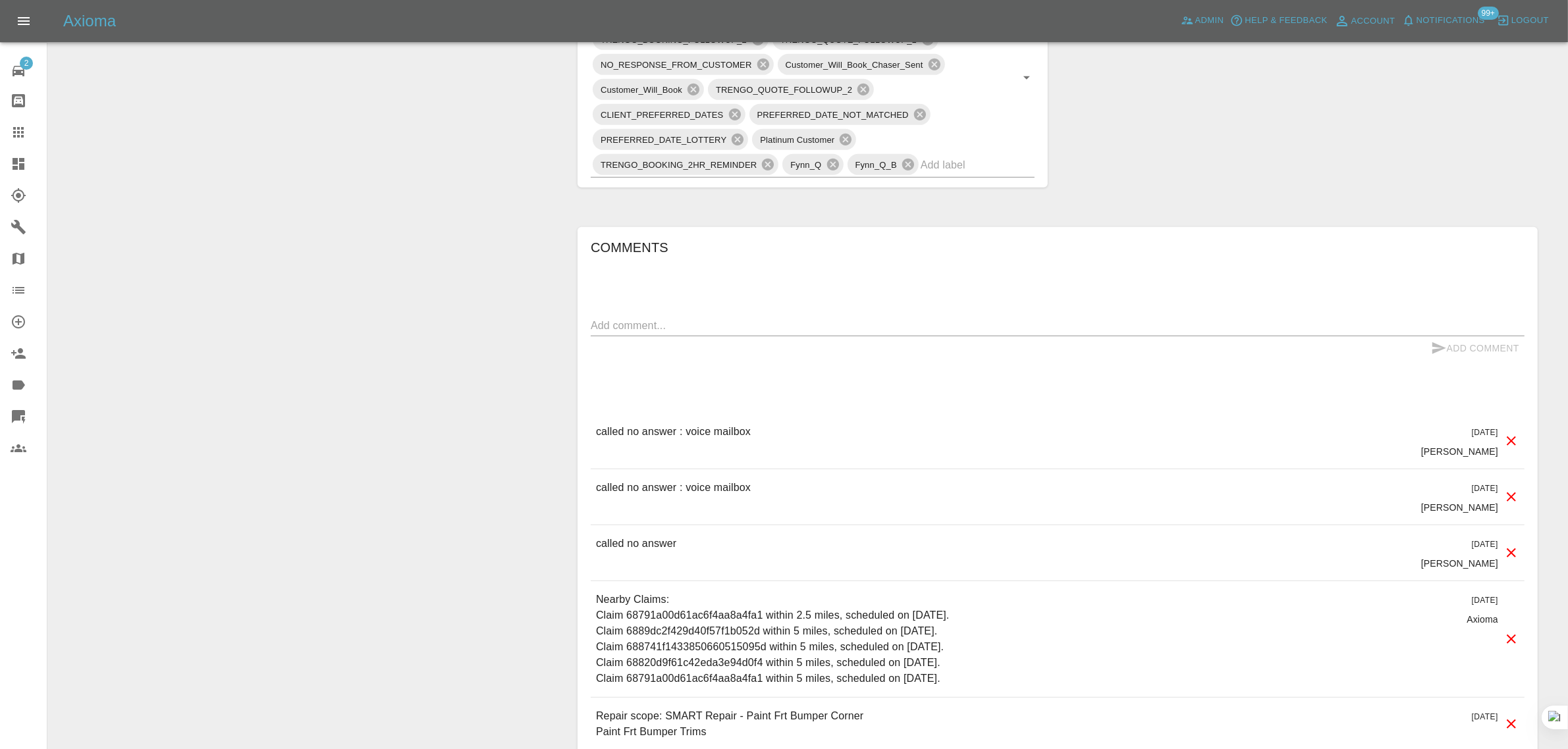
click at [784, 330] on textarea at bounding box center [1058, 325] width 934 height 15
paste textarea "I need to now book in the below repair. Can you please arrange a new repairer a…"
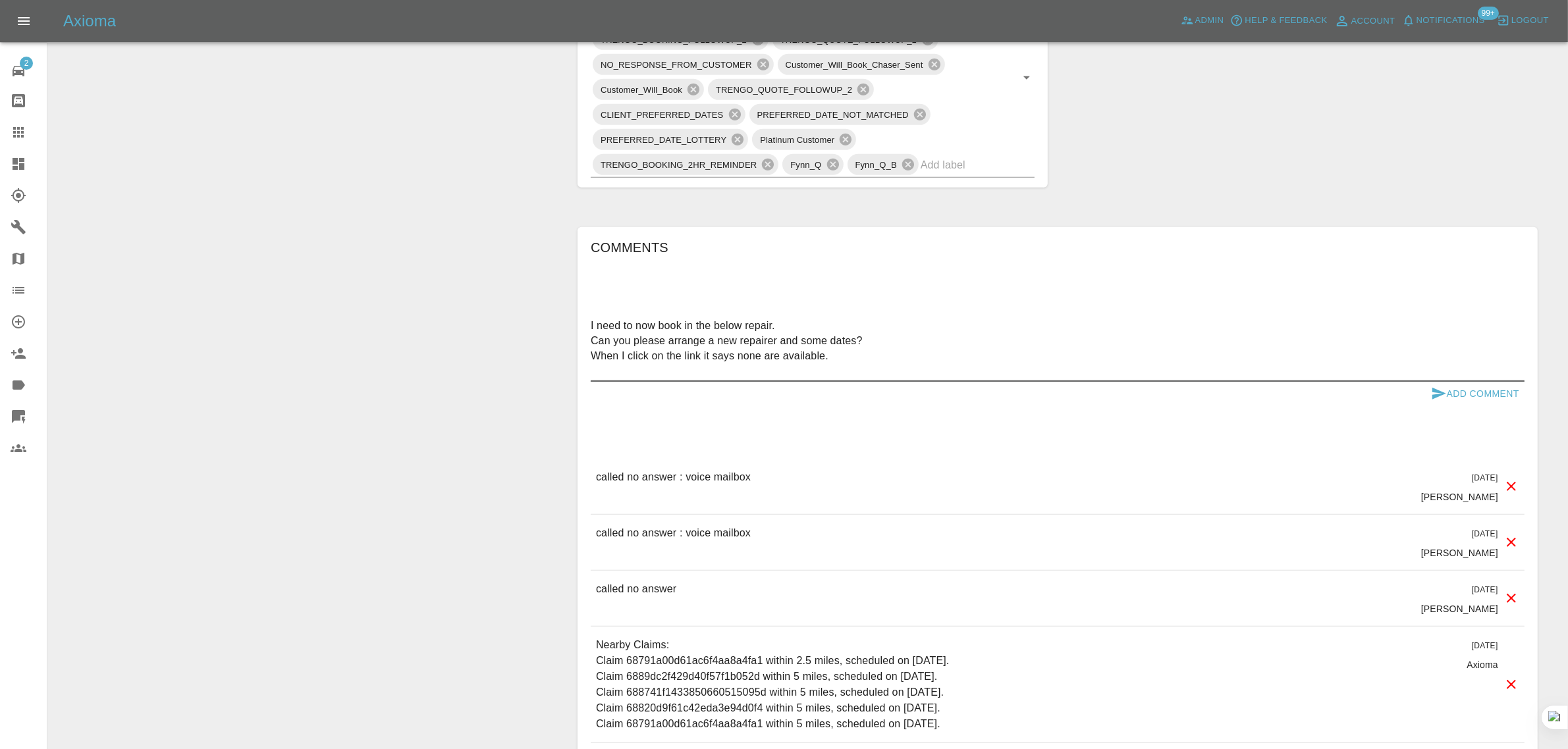
type textarea "I need to now book in the below repair. Can you please arrange a new repairer a…"
click at [1458, 385] on button "Add Comment" at bounding box center [1475, 394] width 98 height 24
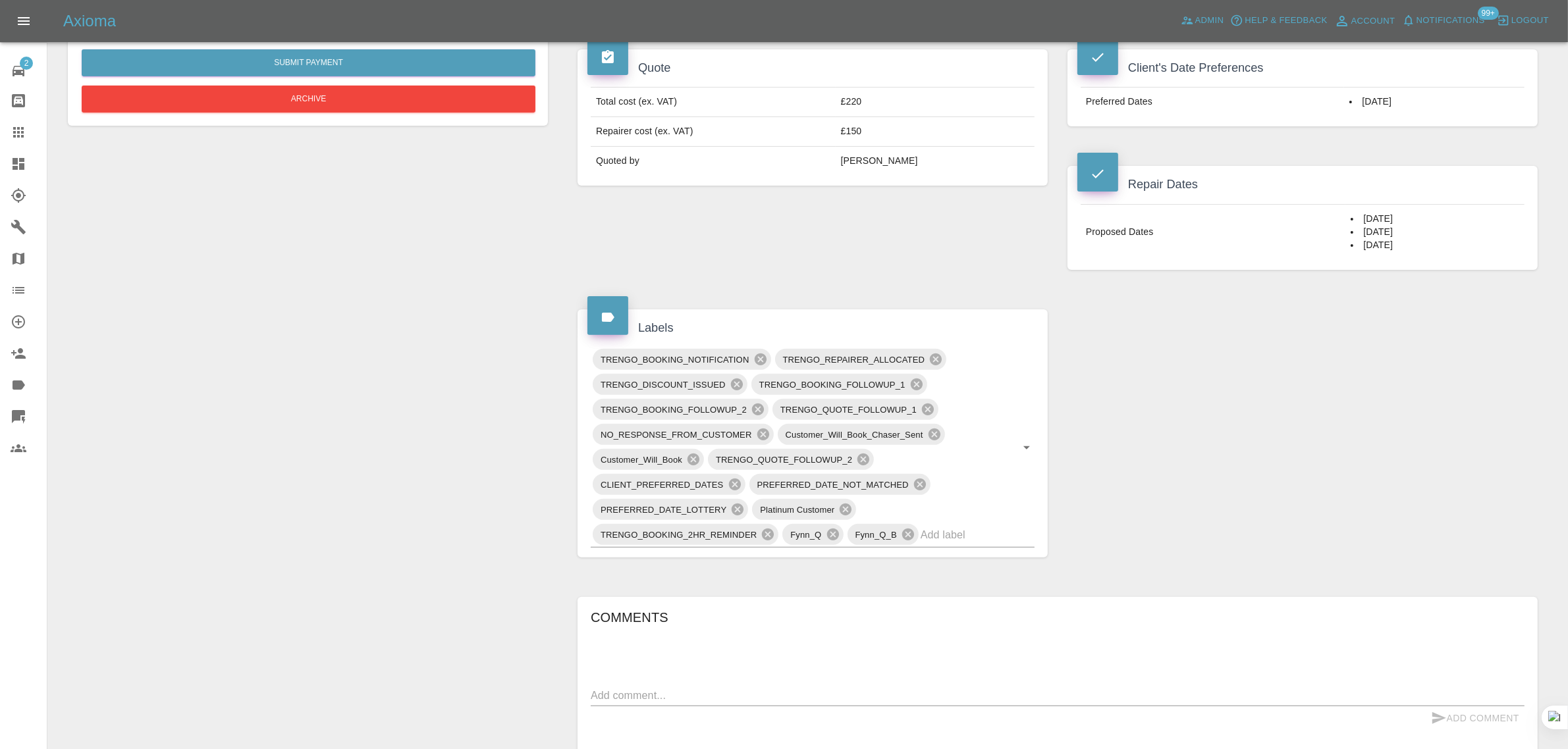
scroll to position [412, 0]
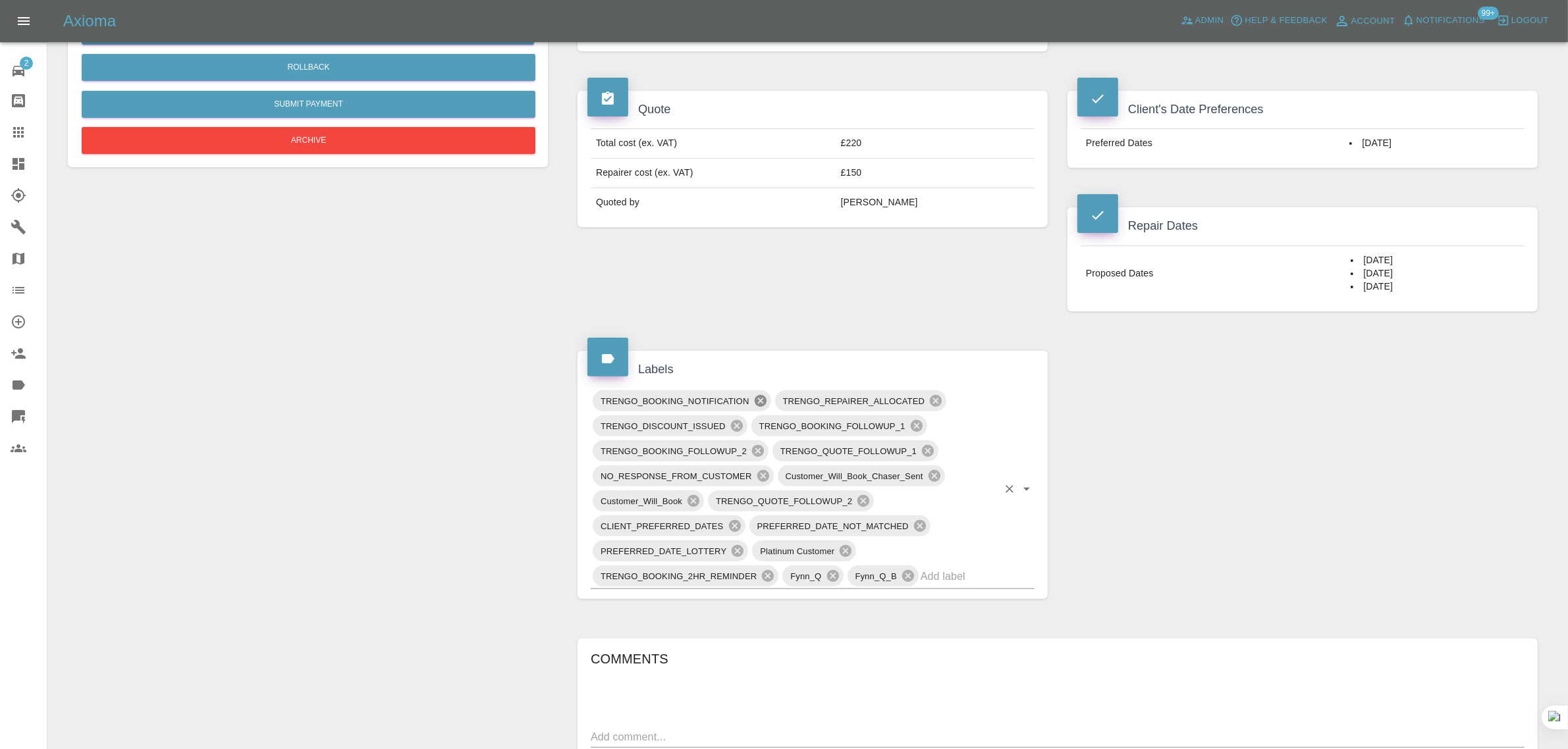
click at [762, 402] on icon at bounding box center [760, 401] width 12 height 12
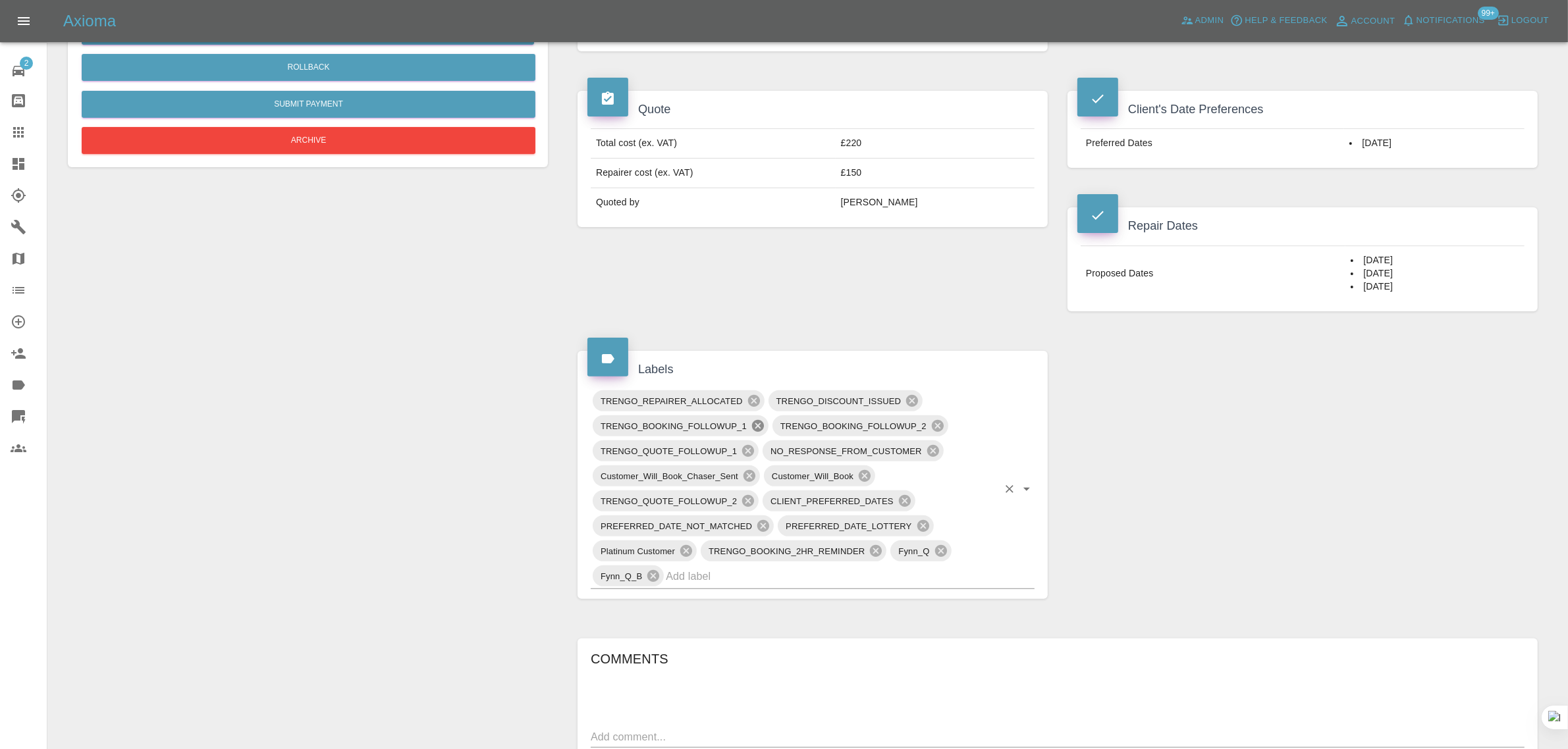
click at [757, 428] on icon at bounding box center [758, 425] width 15 height 15
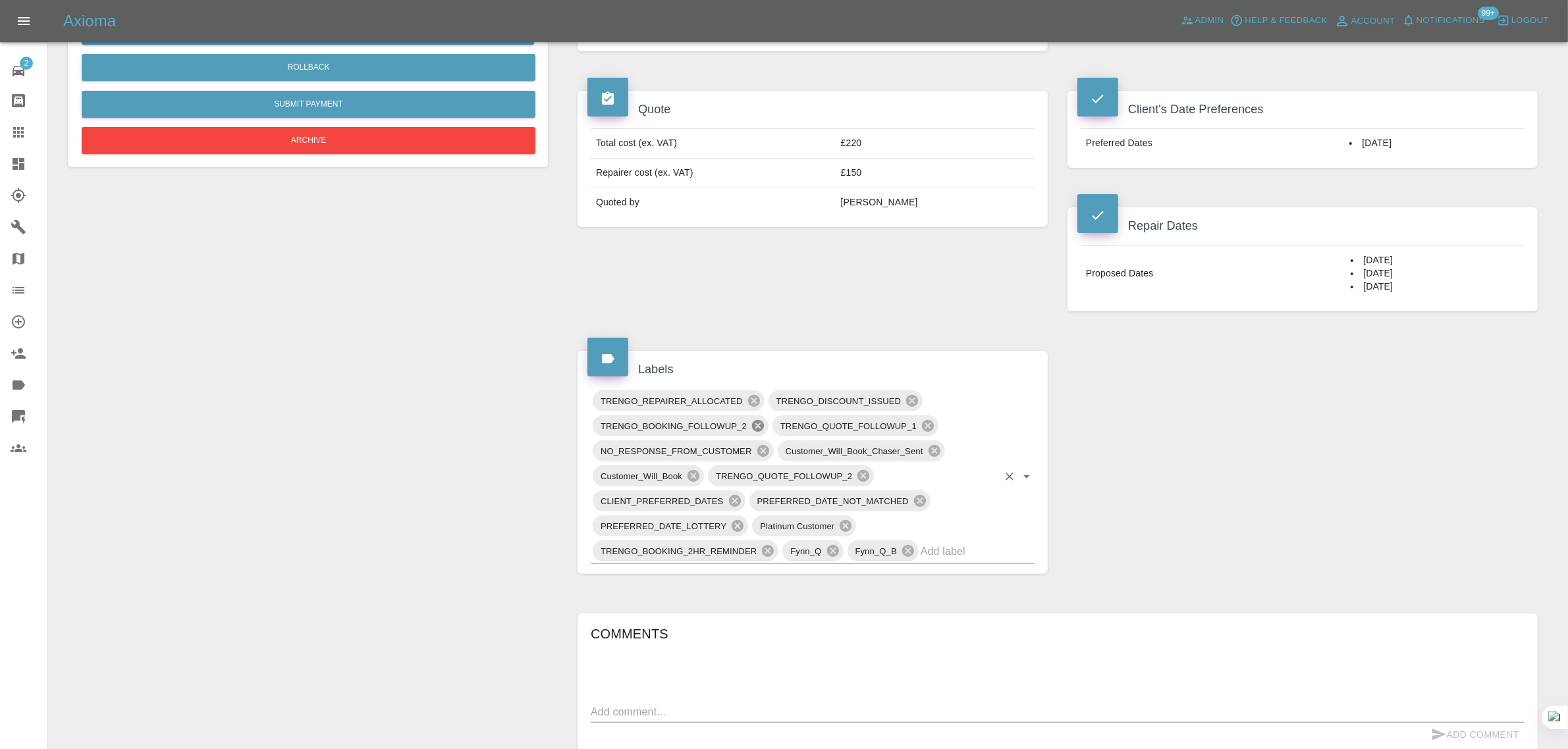
click at [759, 428] on icon at bounding box center [758, 425] width 15 height 15
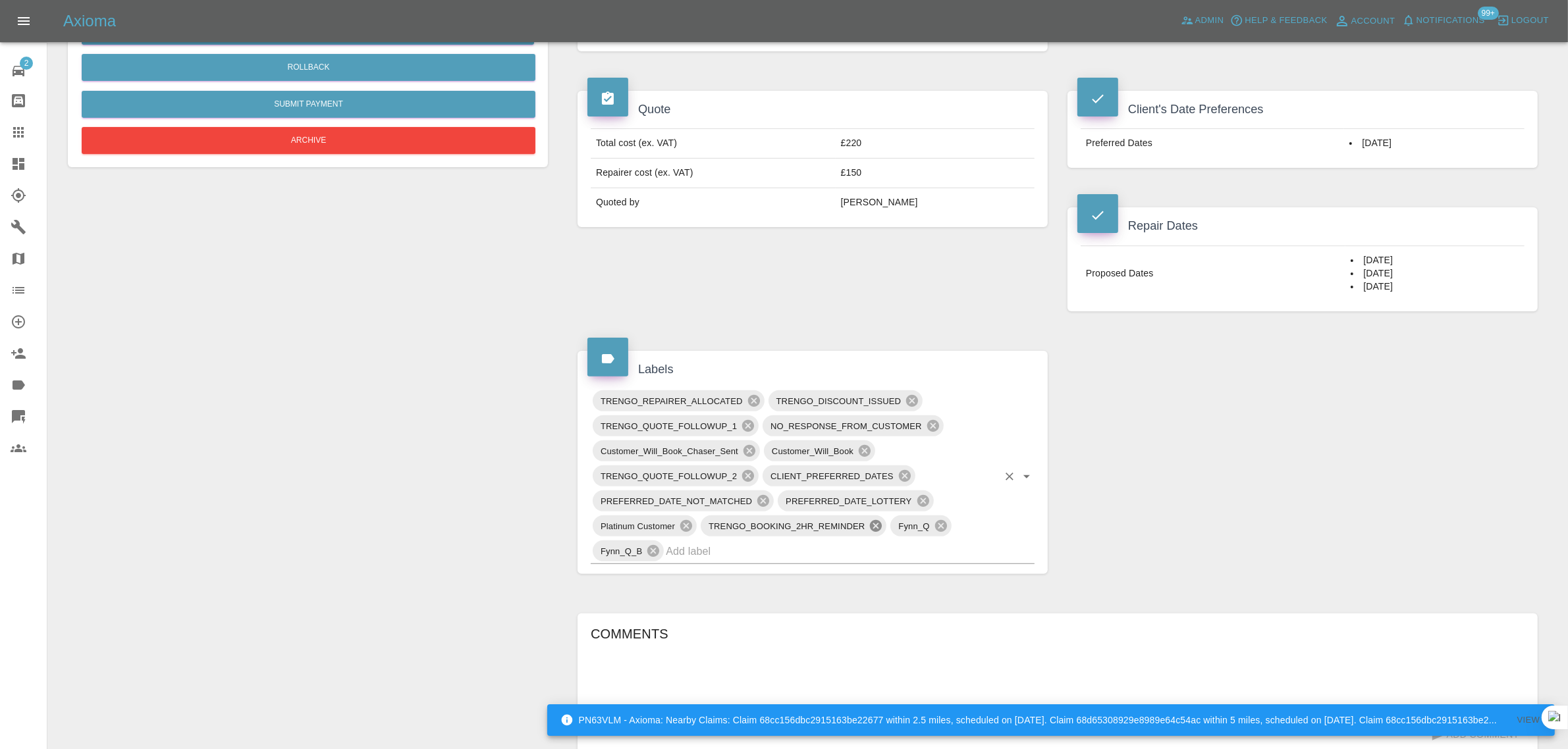
click at [874, 525] on icon at bounding box center [876, 526] width 12 height 12
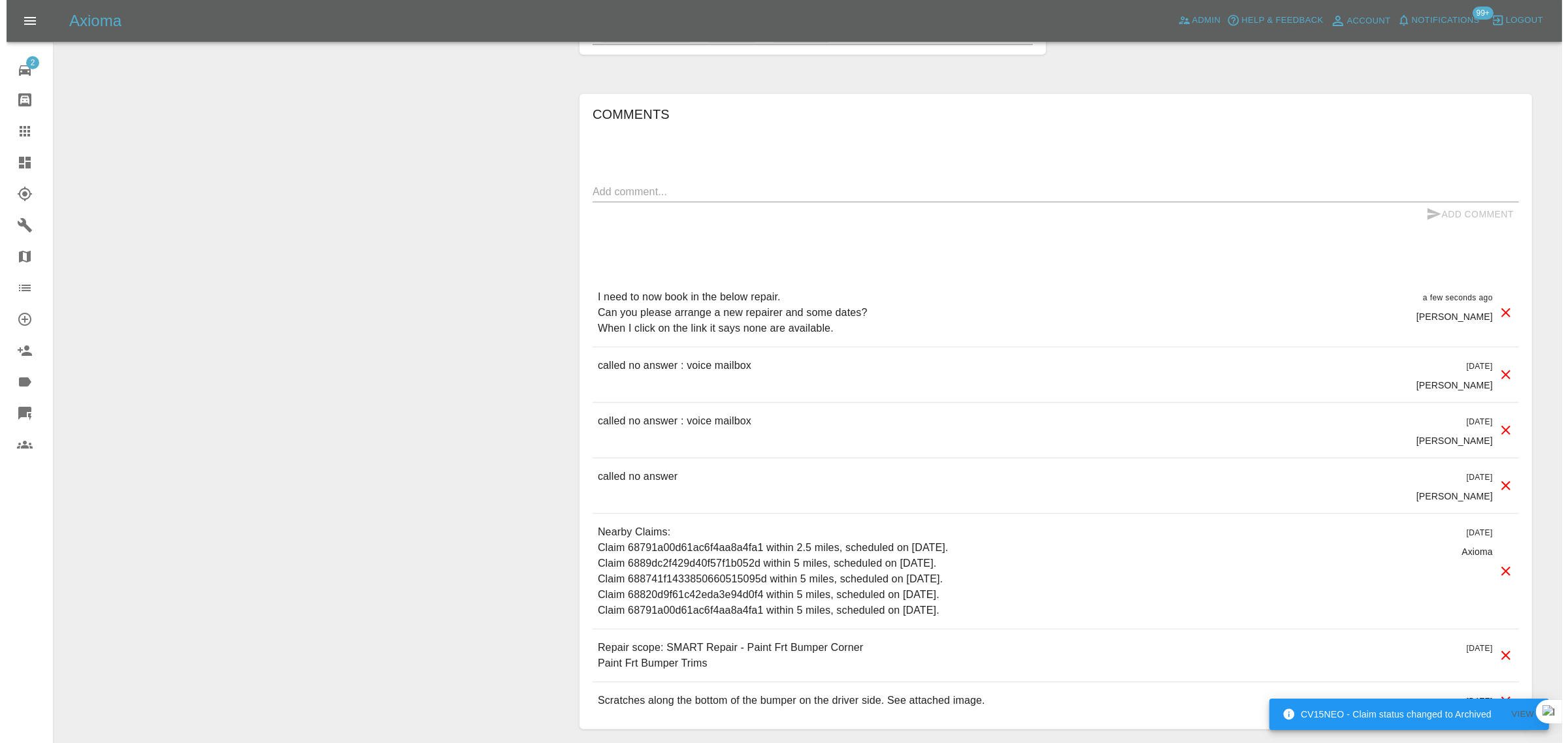
scroll to position [245, 0]
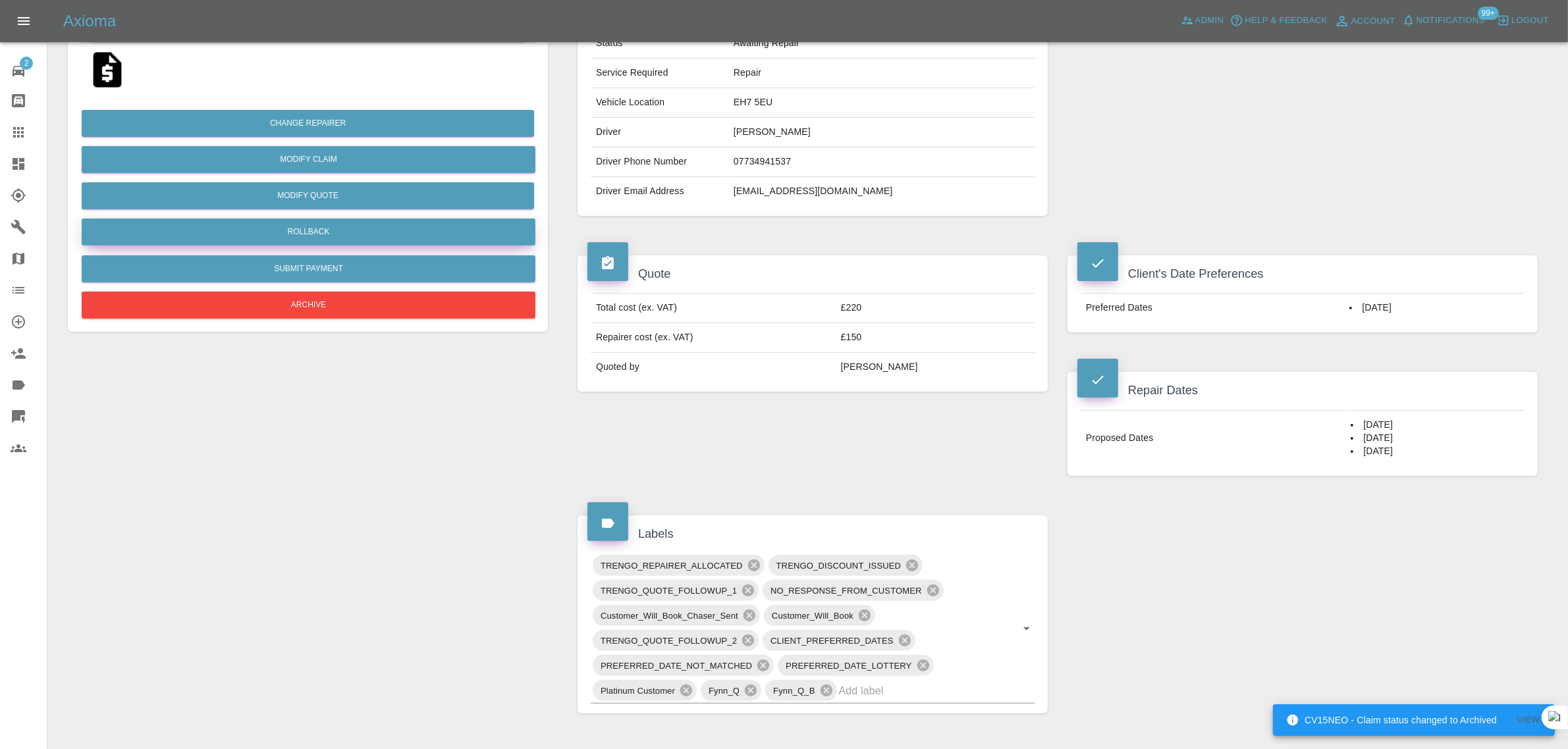
click at [327, 232] on button "Rollback" at bounding box center [308, 232] width 454 height 27
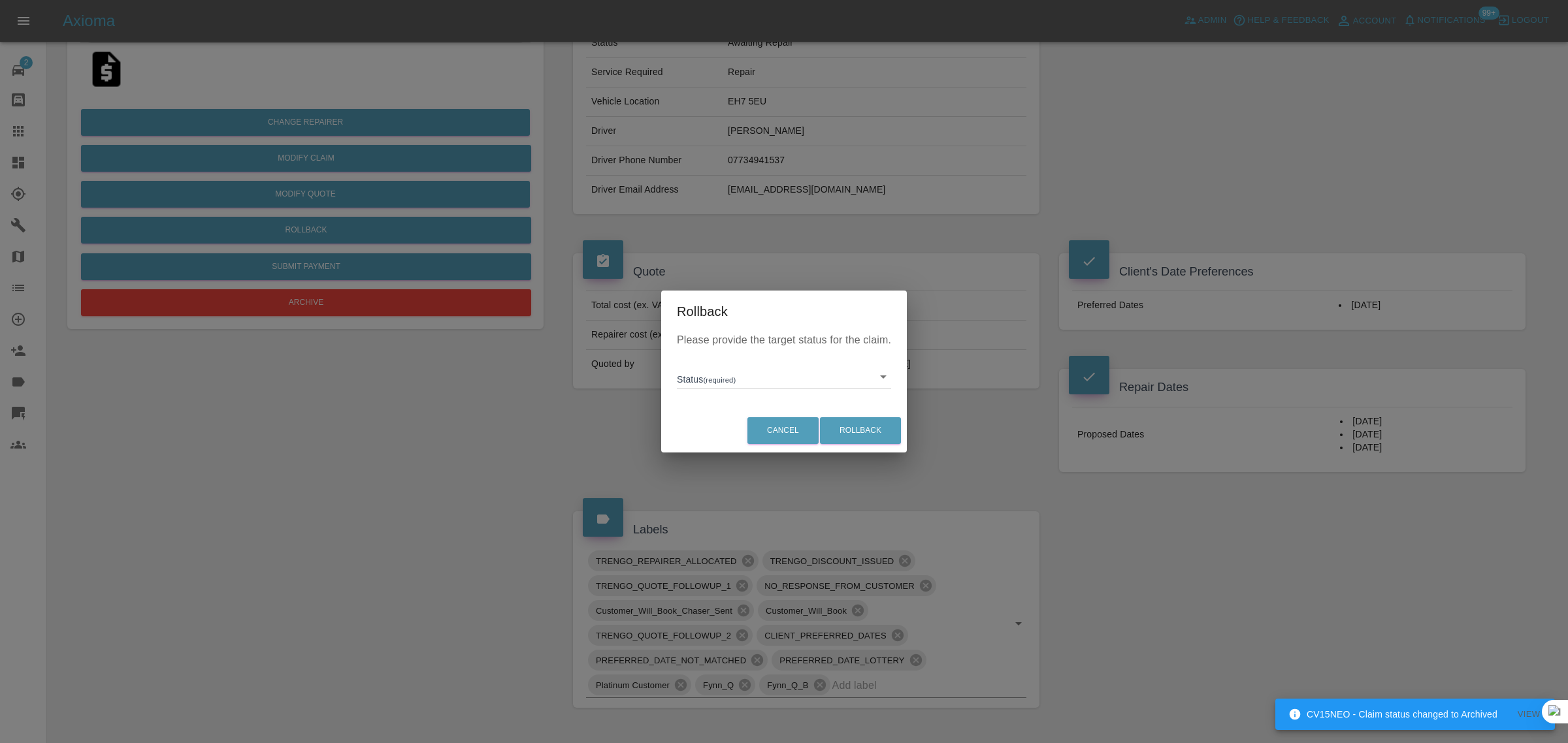
click at [719, 378] on body "CV15NEO - Claim status changed to Archived View Axioma Admin Help & Feedback Ac…" at bounding box center [784, 622] width 1568 height 1732
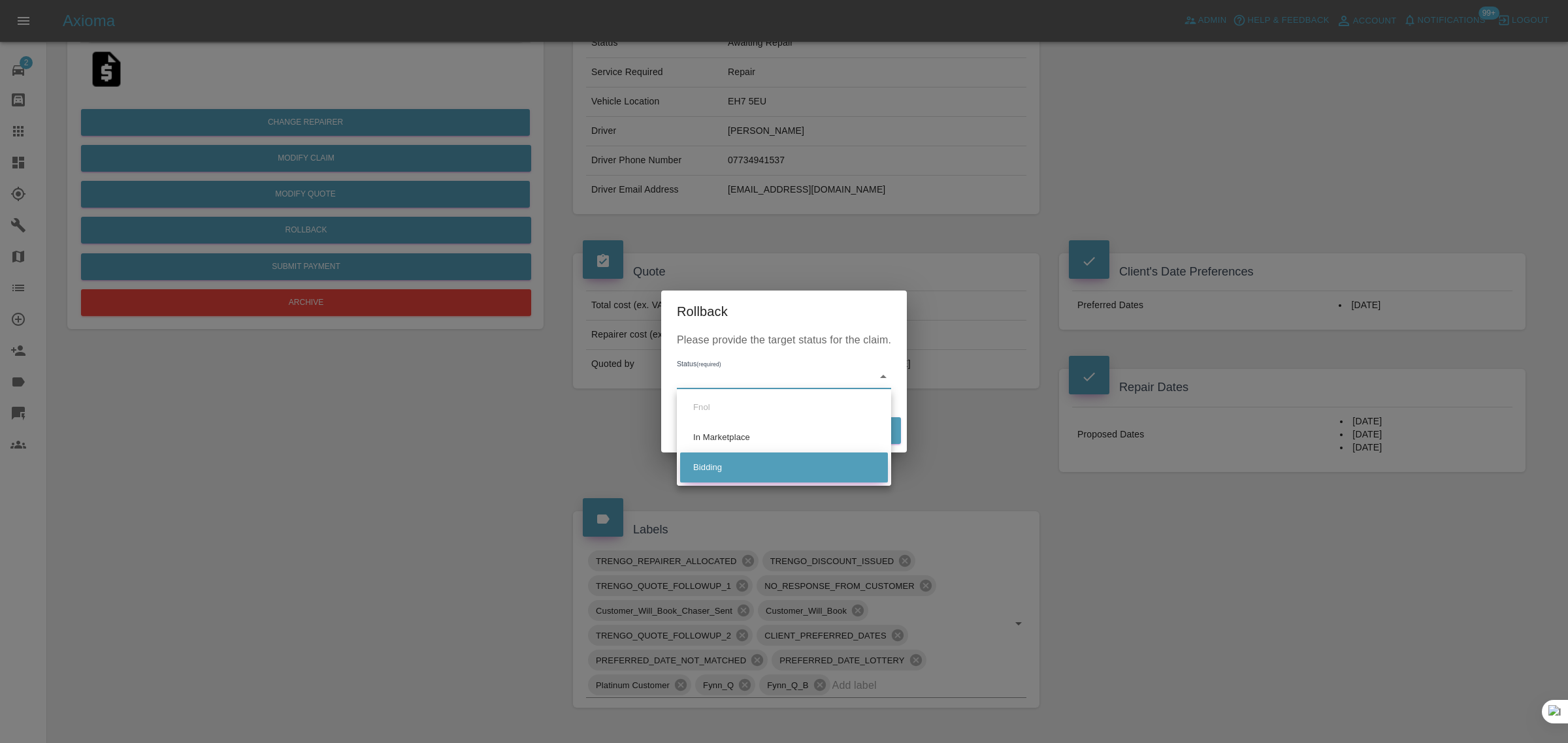
click at [701, 468] on li "Bidding" at bounding box center [784, 467] width 208 height 30
type input "bidding"
click at [841, 425] on button "Rollback" at bounding box center [860, 431] width 81 height 27
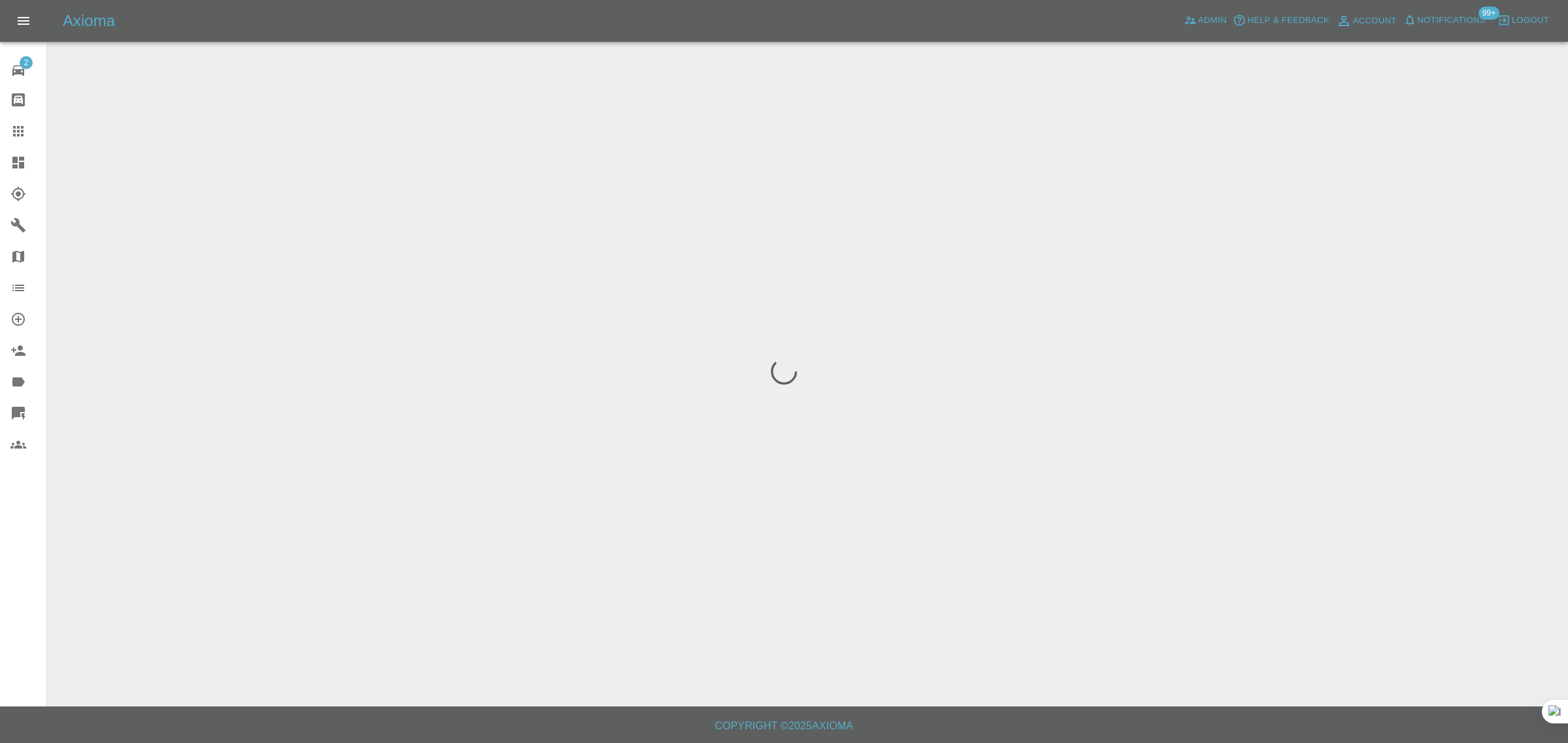
scroll to position [0, 0]
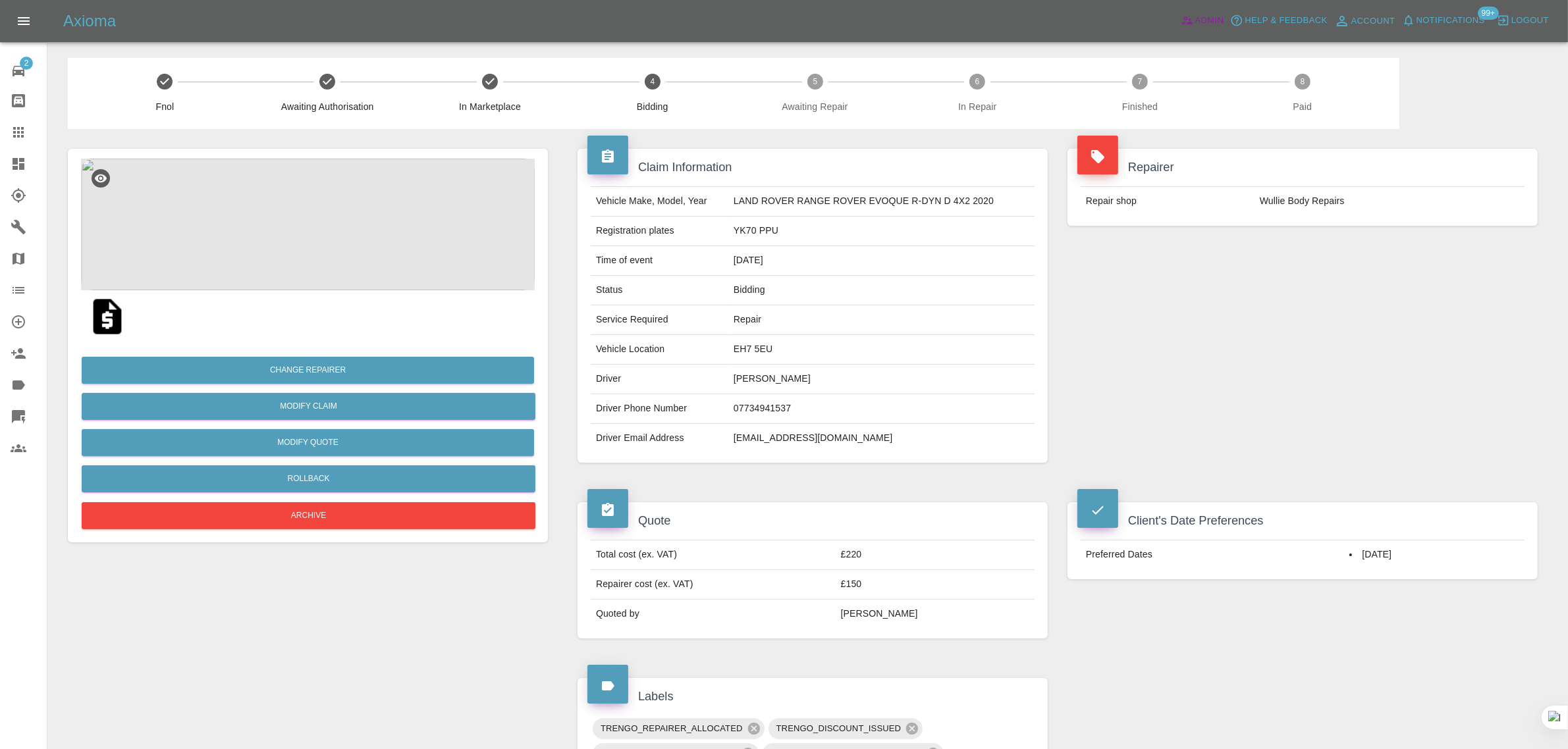
click at [1216, 25] on span "Admin" at bounding box center [1210, 21] width 29 height 15
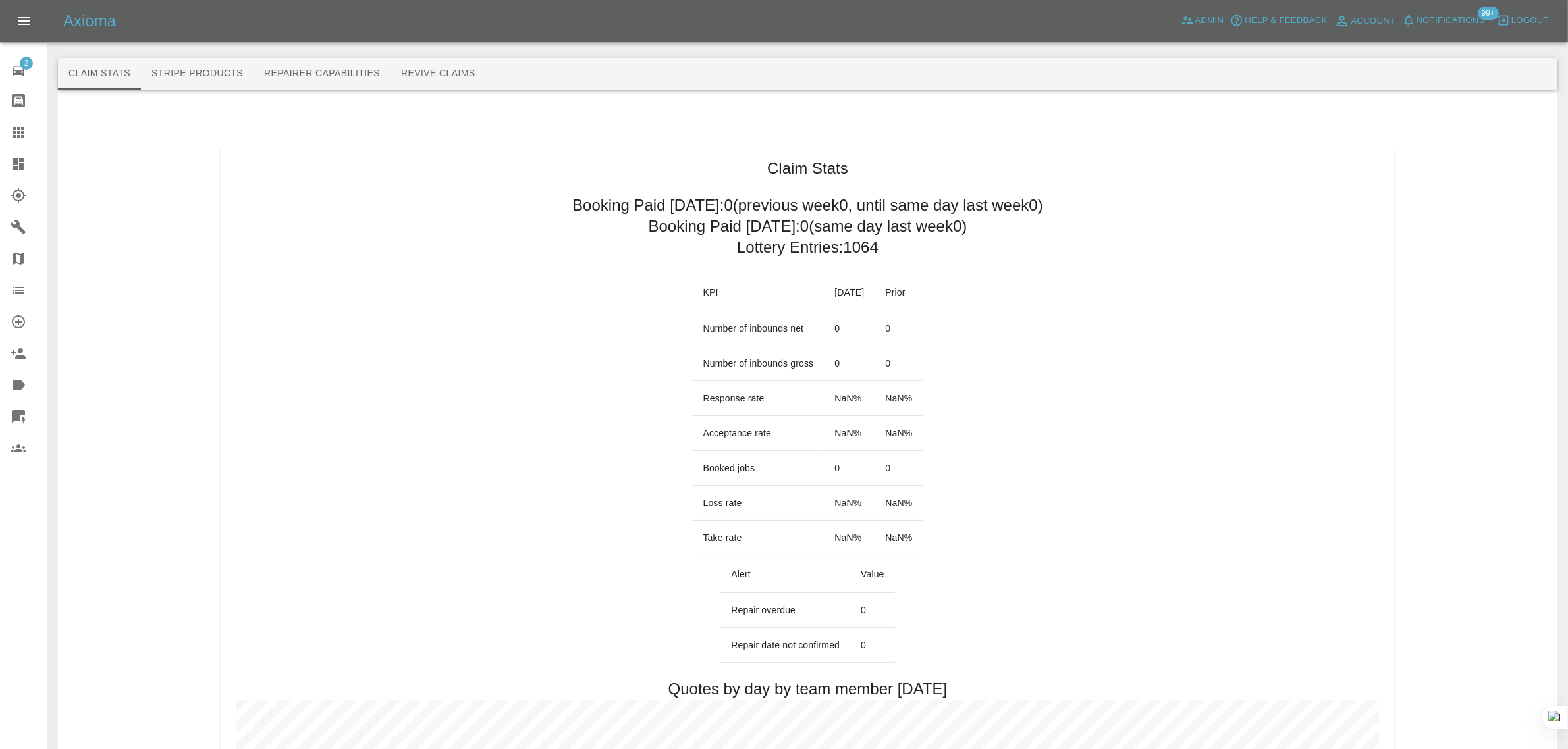
click at [444, 74] on button "Revive Claims" at bounding box center [438, 74] width 96 height 32
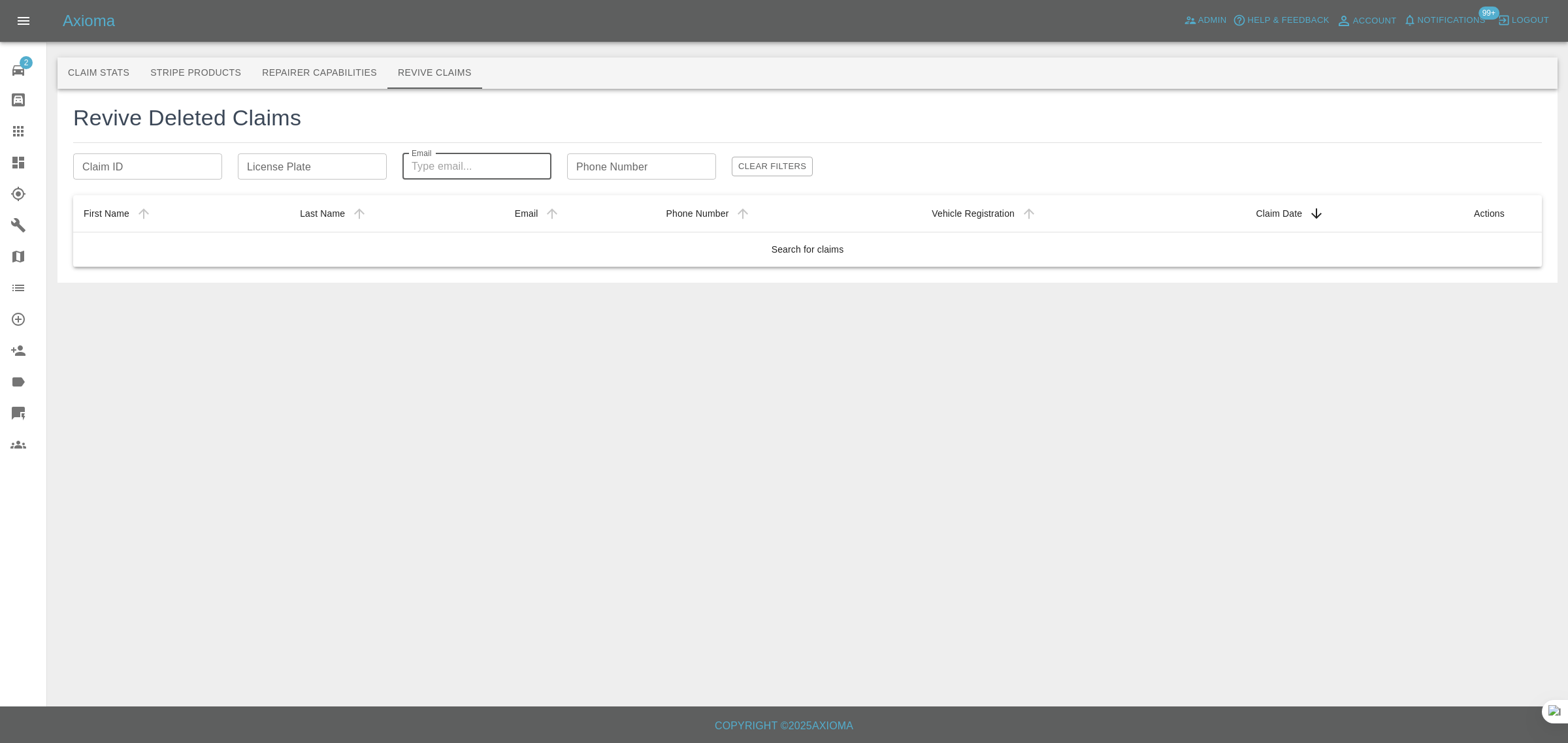
drag, startPoint x: 444, startPoint y: 160, endPoint x: 443, endPoint y: 175, distance: 15.0
click at [443, 166] on input "Email" at bounding box center [477, 166] width 149 height 26
paste input "kaushal.raj89@yahoo.com"
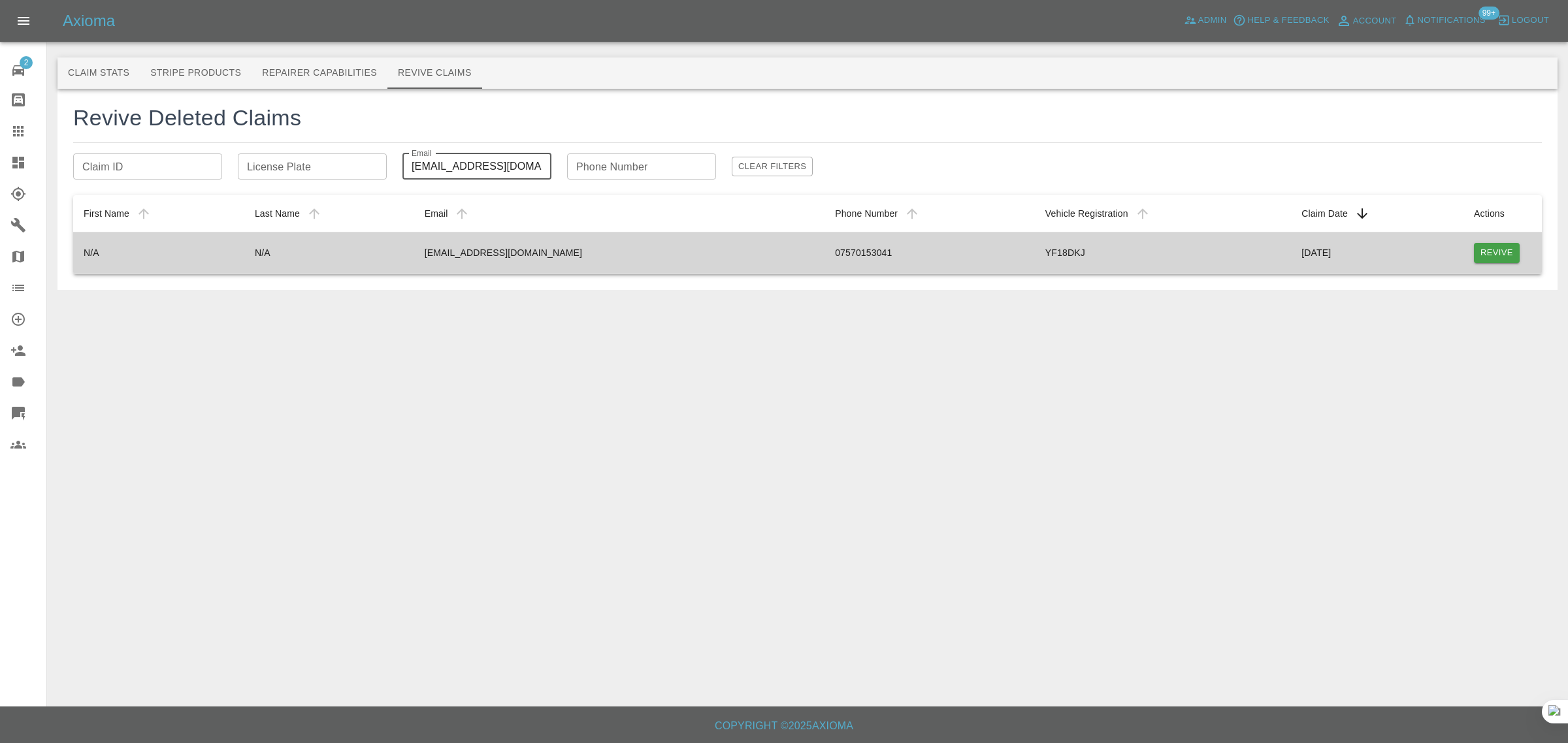
type input "kaushal.raj89@yahoo.com"
click at [1492, 248] on button "Revive" at bounding box center [1497, 253] width 46 height 20
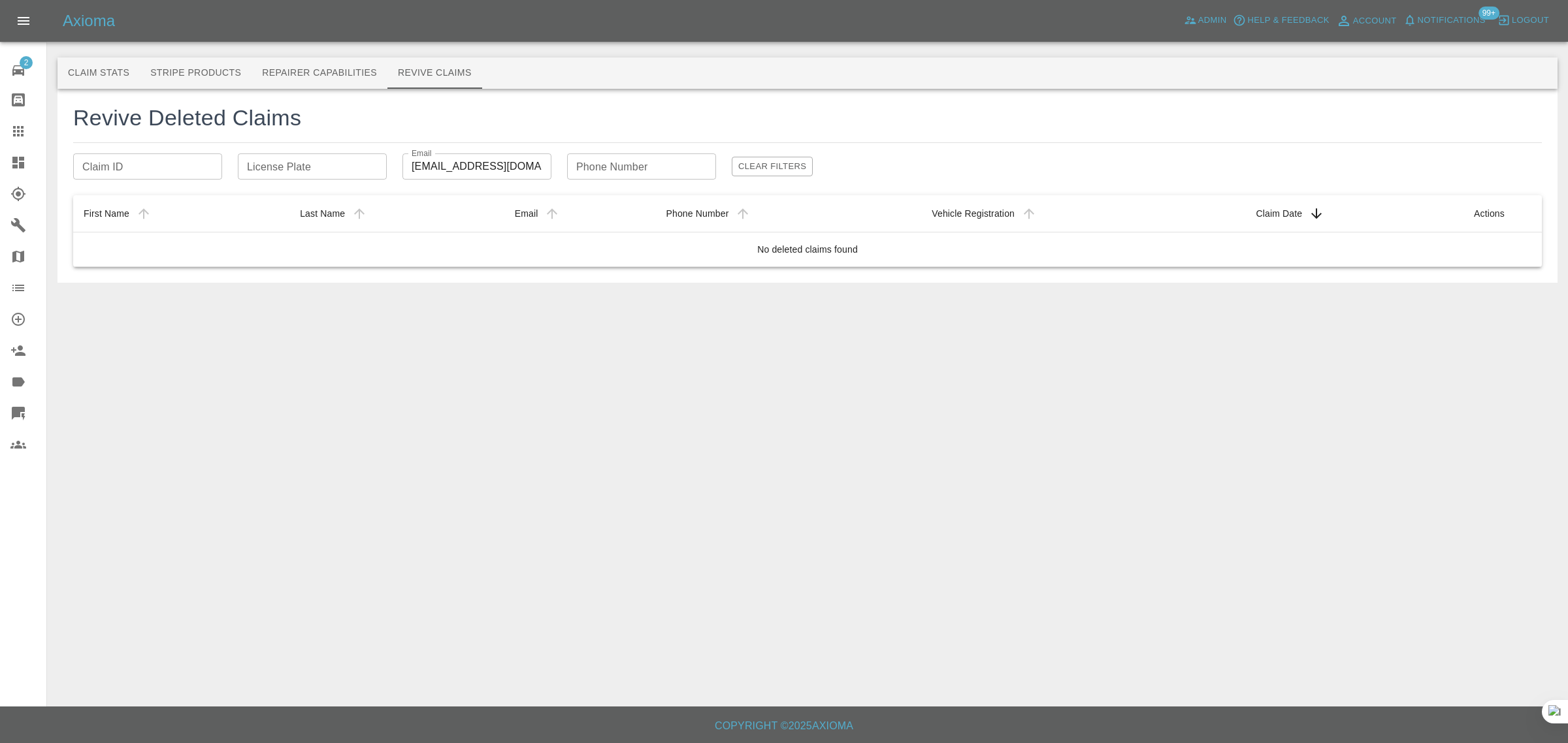
click at [20, 132] on icon at bounding box center [18, 131] width 15 height 15
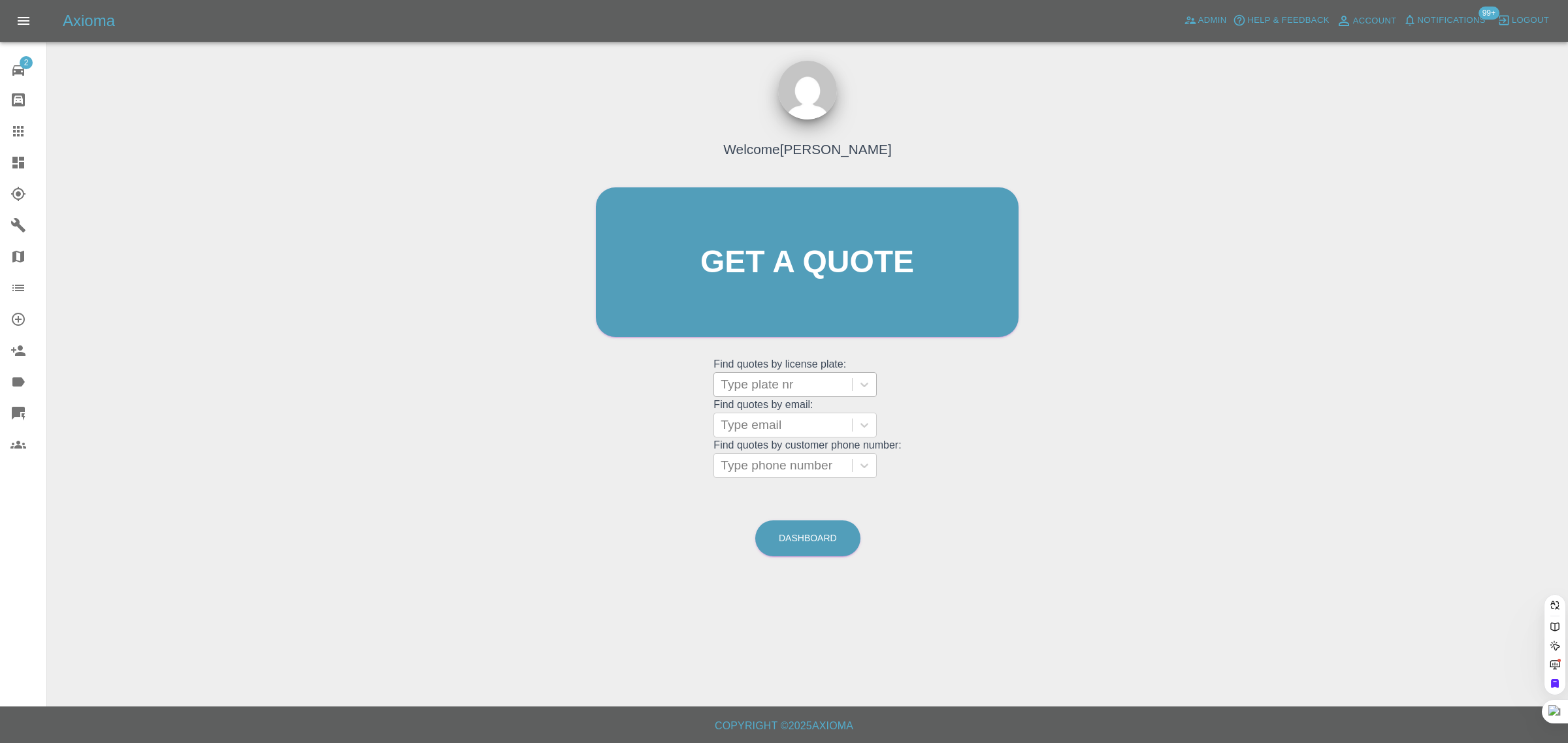
click at [757, 386] on div at bounding box center [782, 385] width 125 height 19
paste input "FY22YNU"
type input "FY22YNU"
click at [758, 423] on div "FY22YNU, Awaiting Authorisation" at bounding box center [795, 425] width 163 height 42
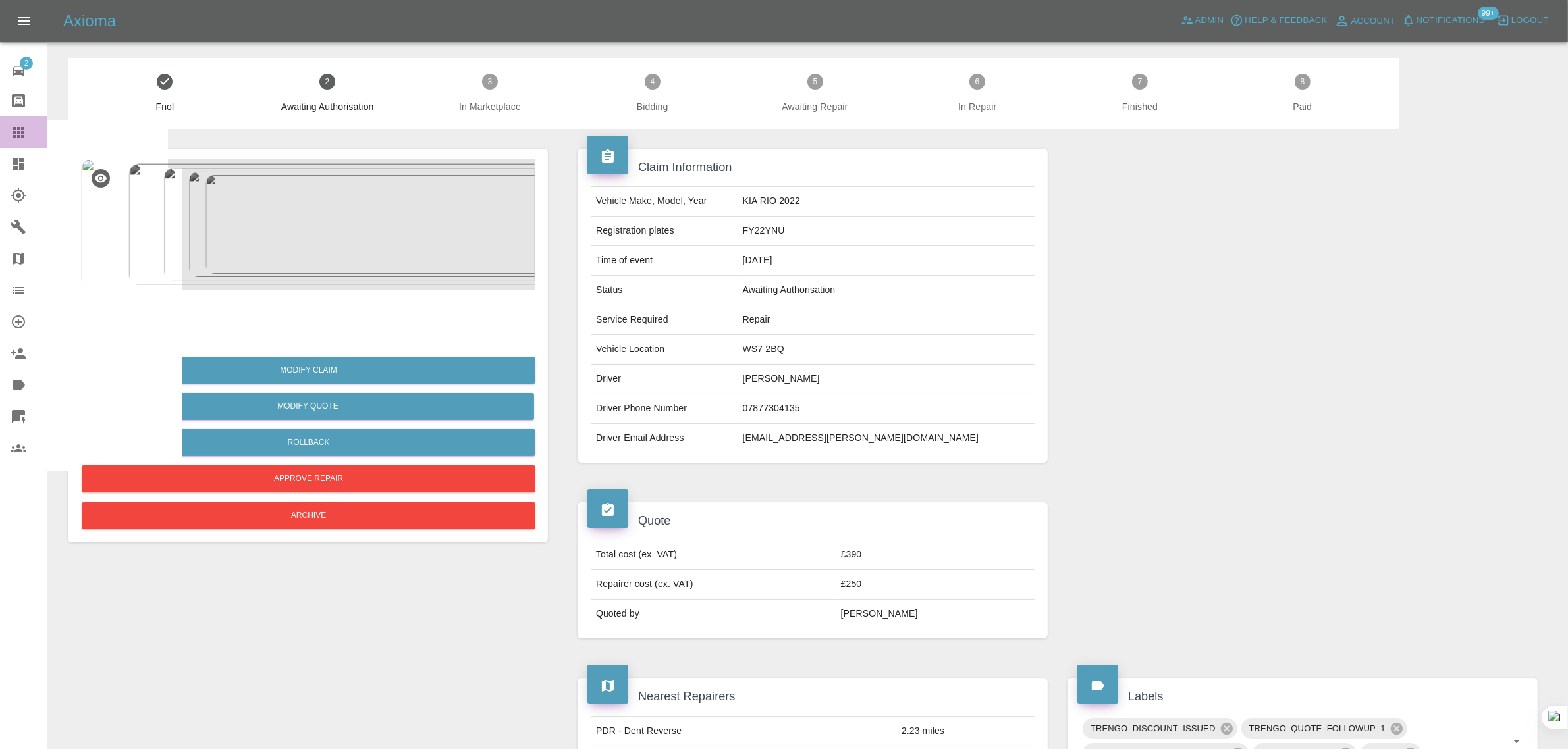
click at [25, 127] on icon at bounding box center [18, 132] width 15 height 15
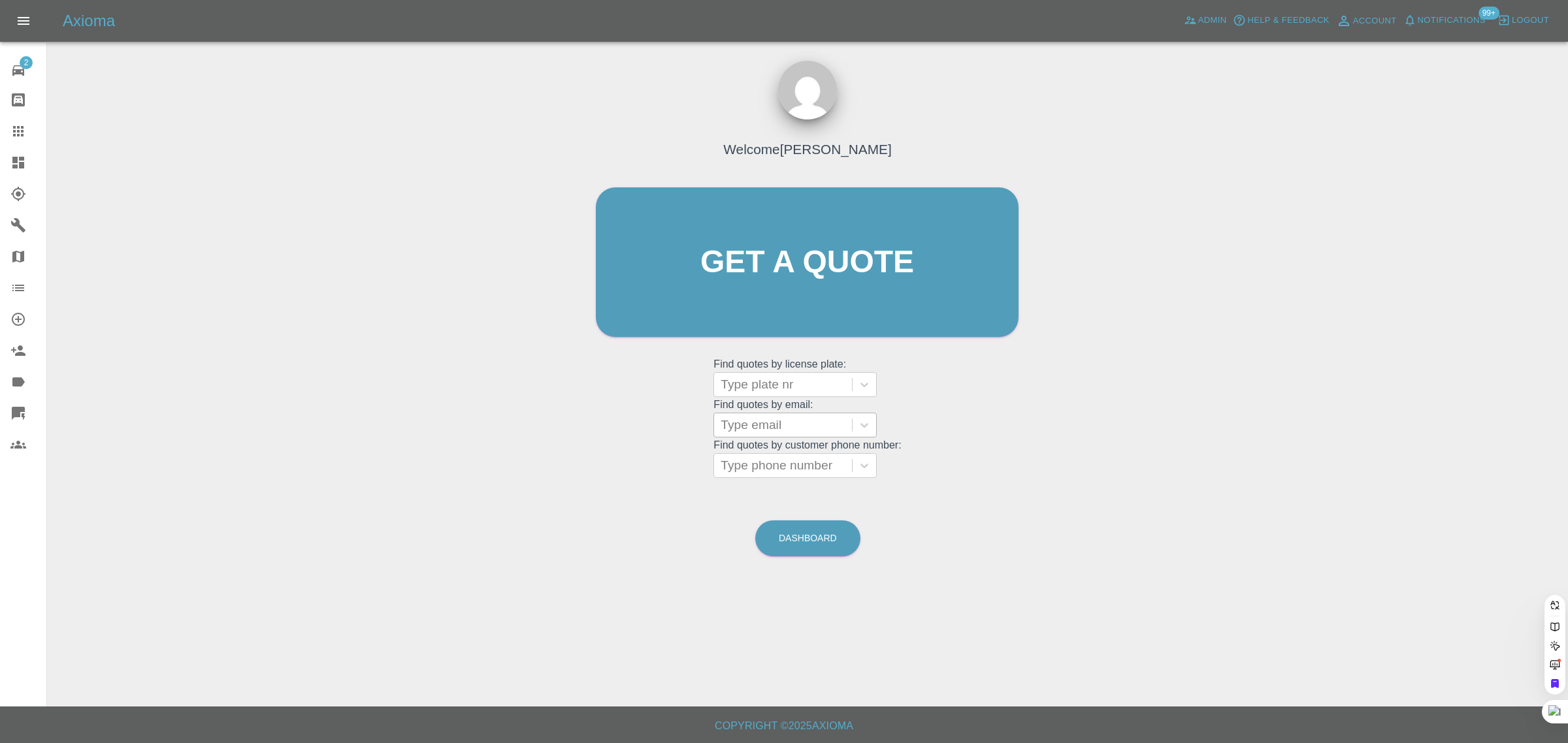
click at [759, 425] on div at bounding box center [782, 425] width 125 height 19
paste input "noonoo2@live.com"
type input "noonoo2@live.co"
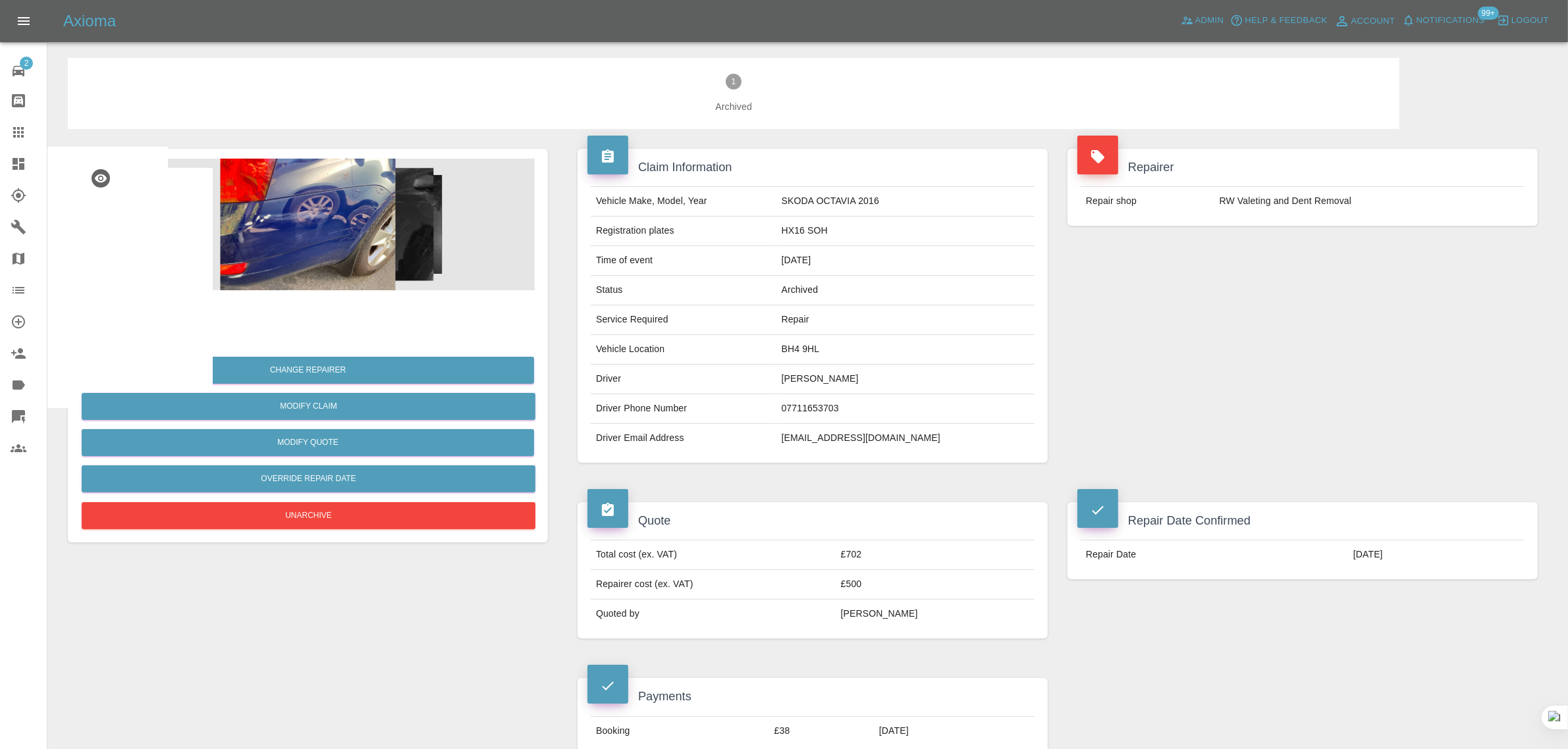
click at [0, 126] on link "Claims" at bounding box center [23, 132] width 47 height 32
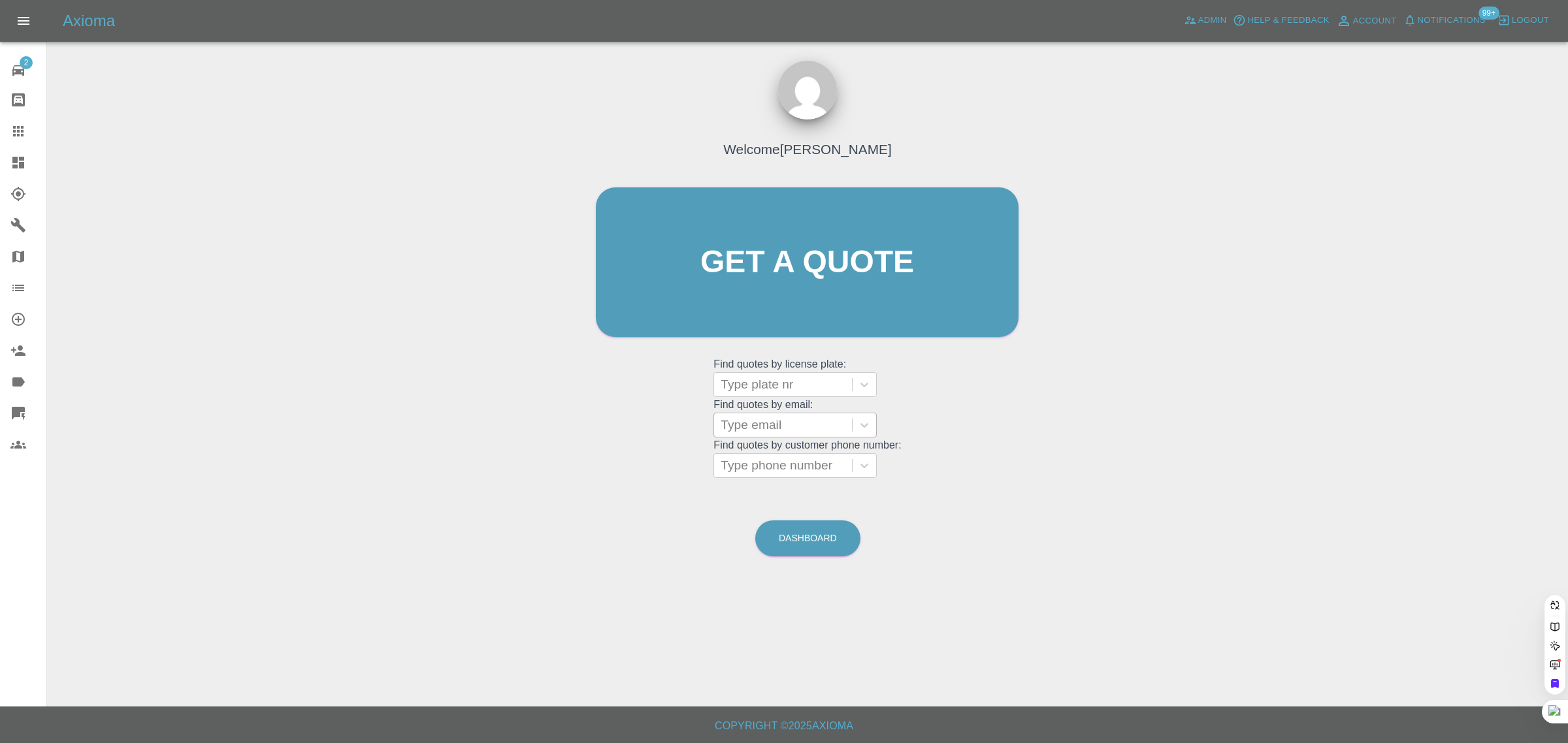
click at [746, 431] on div at bounding box center [782, 425] width 125 height 19
paste input "mikescott@minexsa.com"
type input "mikescott@minexsa.co"
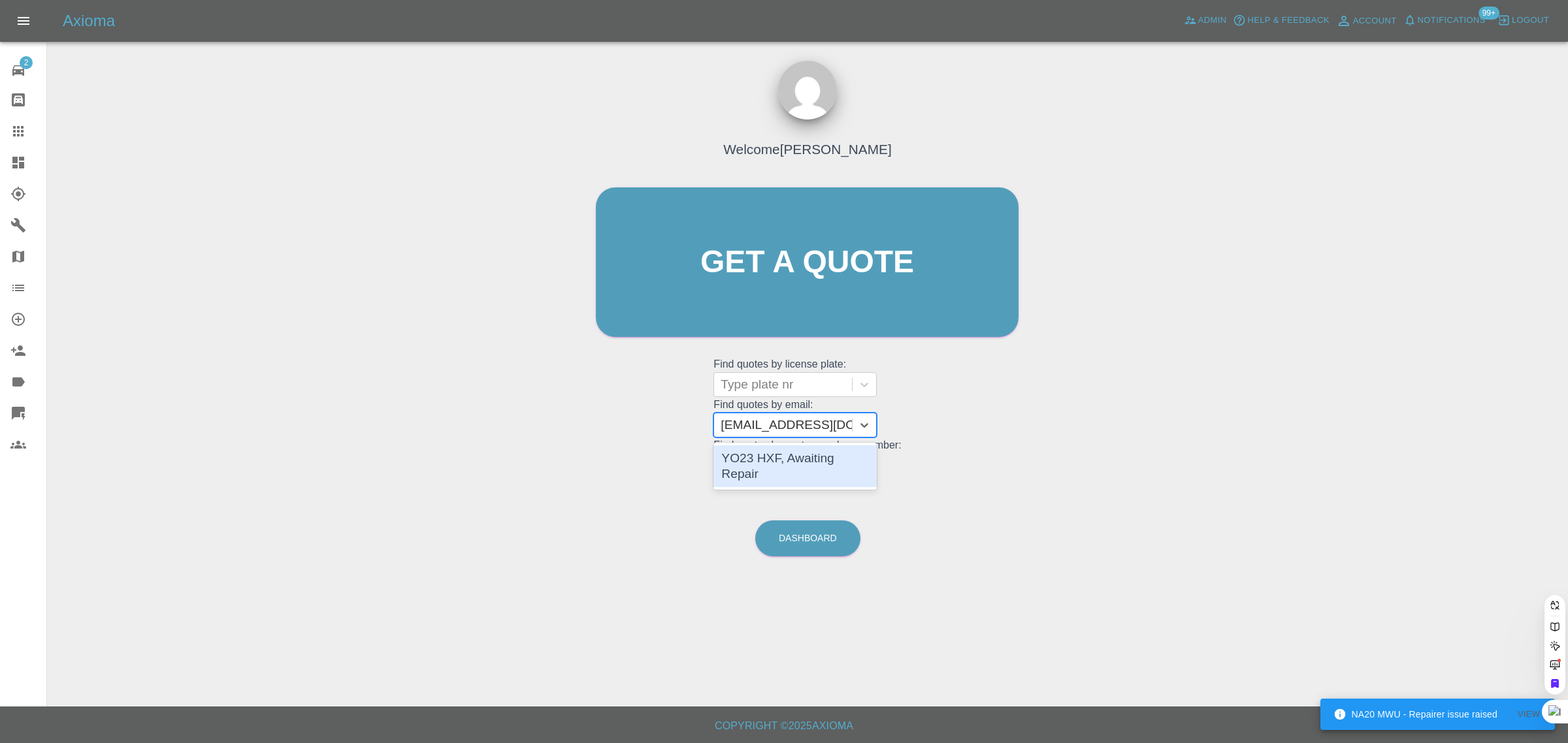
click at [751, 462] on div "YO23 HXF, Awaiting Repair" at bounding box center [795, 466] width 163 height 42
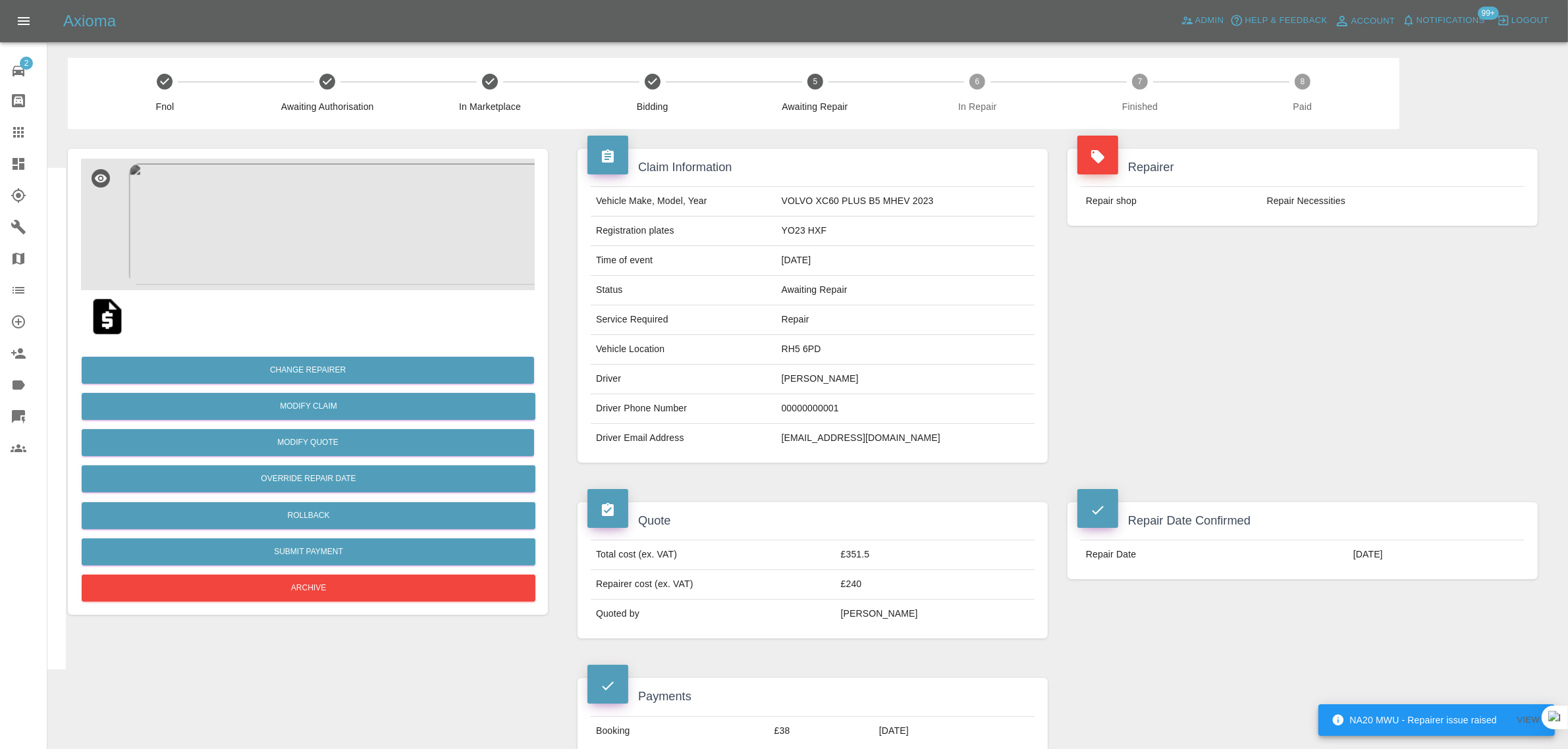
scroll to position [658, 0]
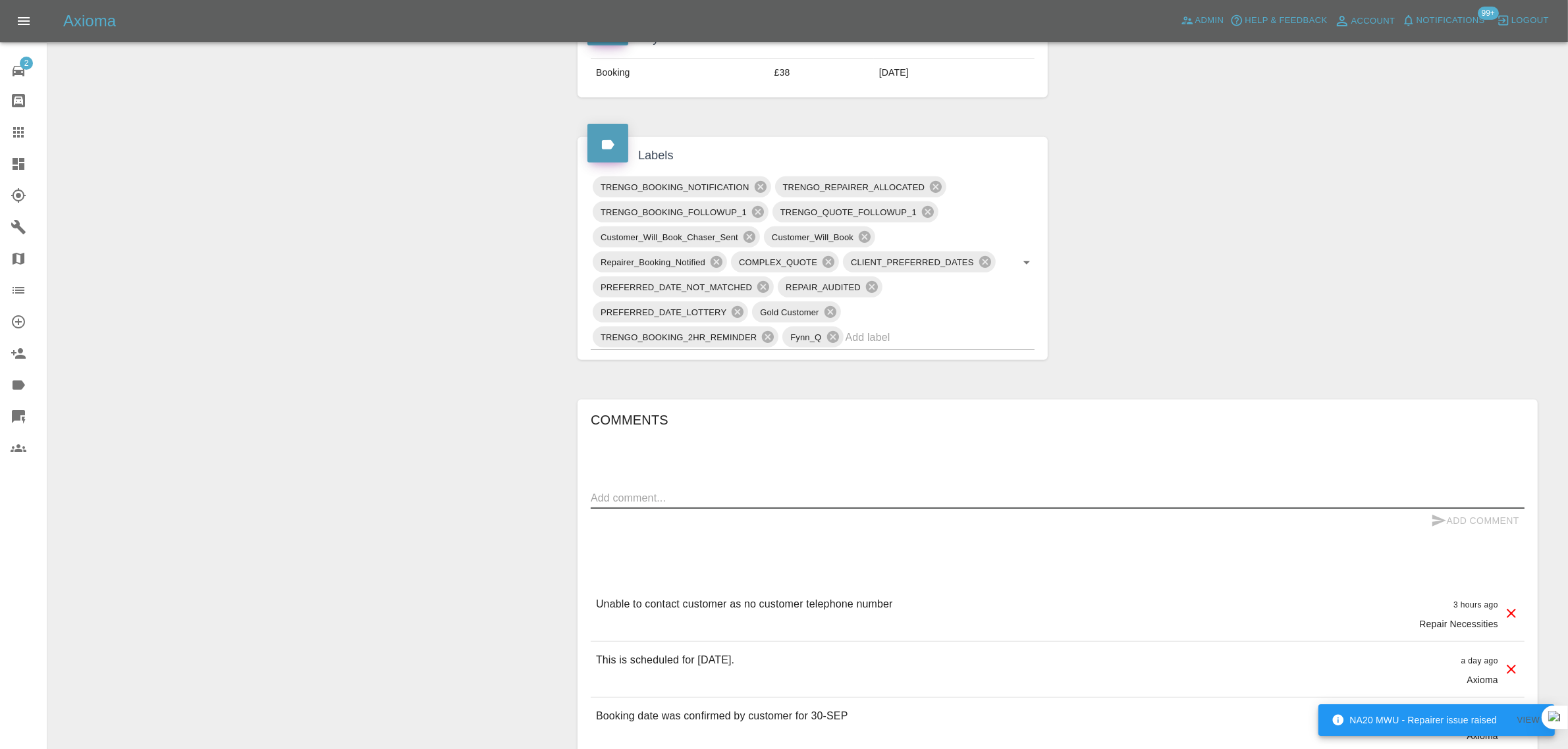
click at [718, 500] on textarea at bounding box center [1058, 498] width 934 height 15
paste textarea "I only have Mauritian and South African numbers. They are +23059854305 (Mauriti…"
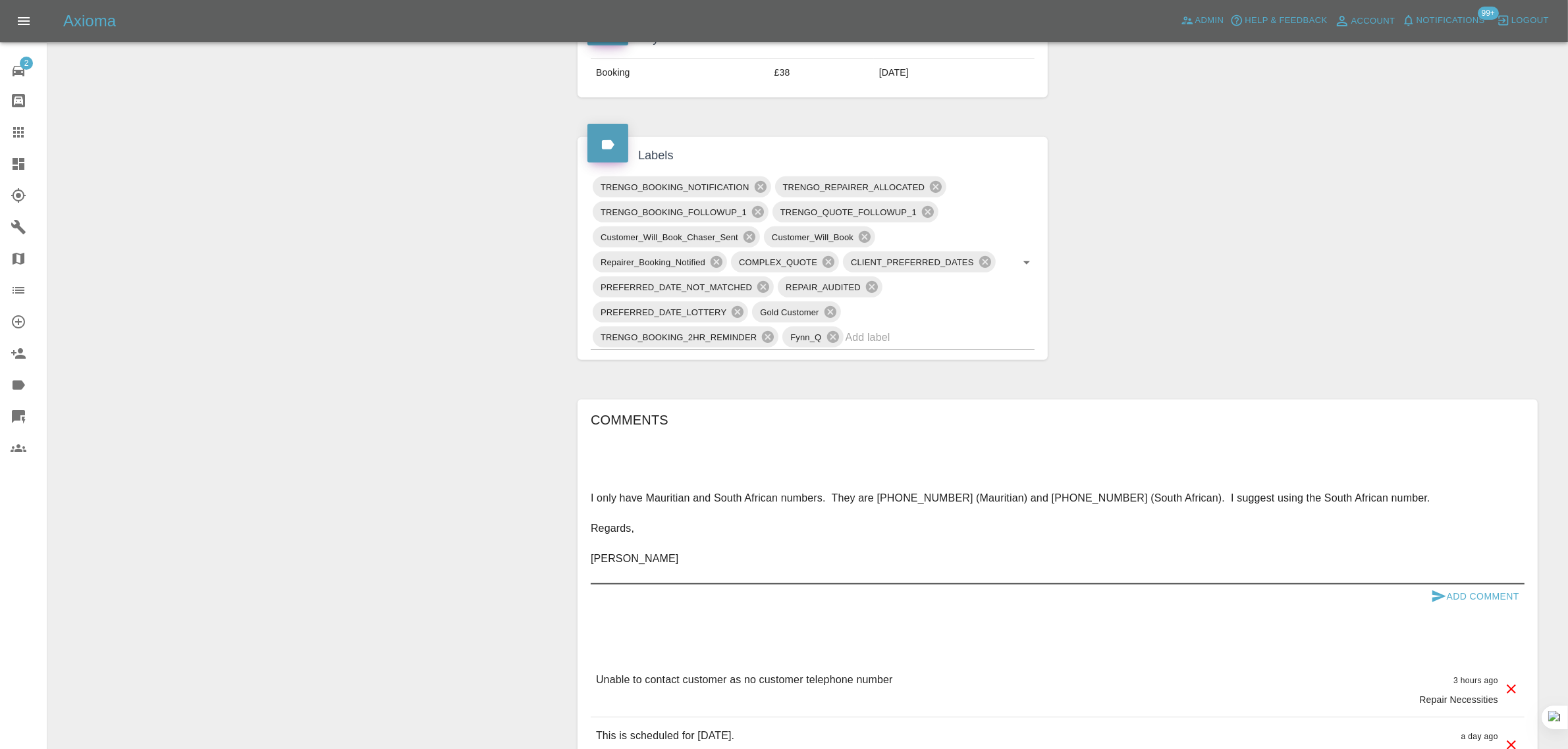
type textarea "I only have Mauritian and South African numbers. They are +23059854305 (Mauriti…"
click at [1477, 586] on button "Add Comment" at bounding box center [1475, 597] width 98 height 24
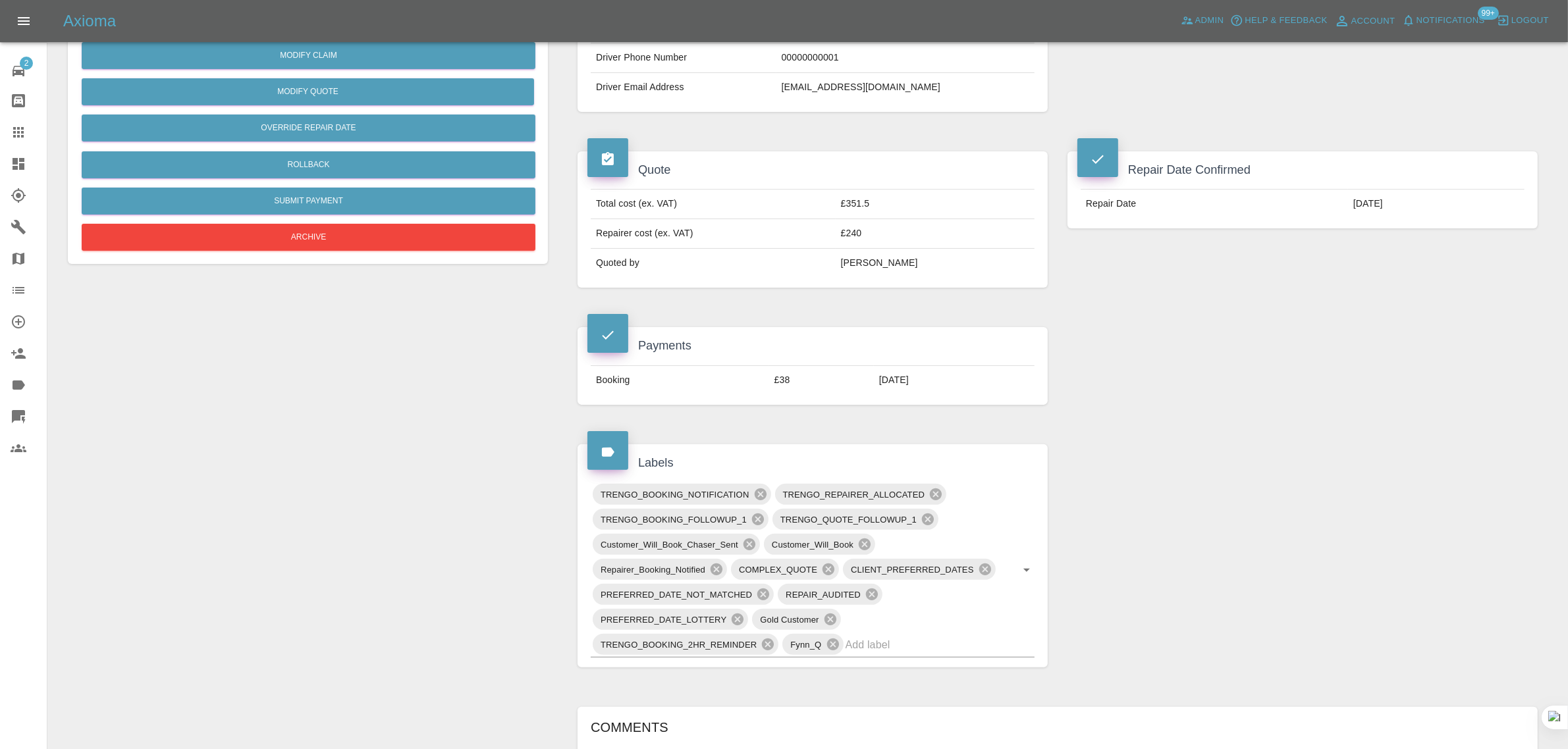
scroll to position [0, 0]
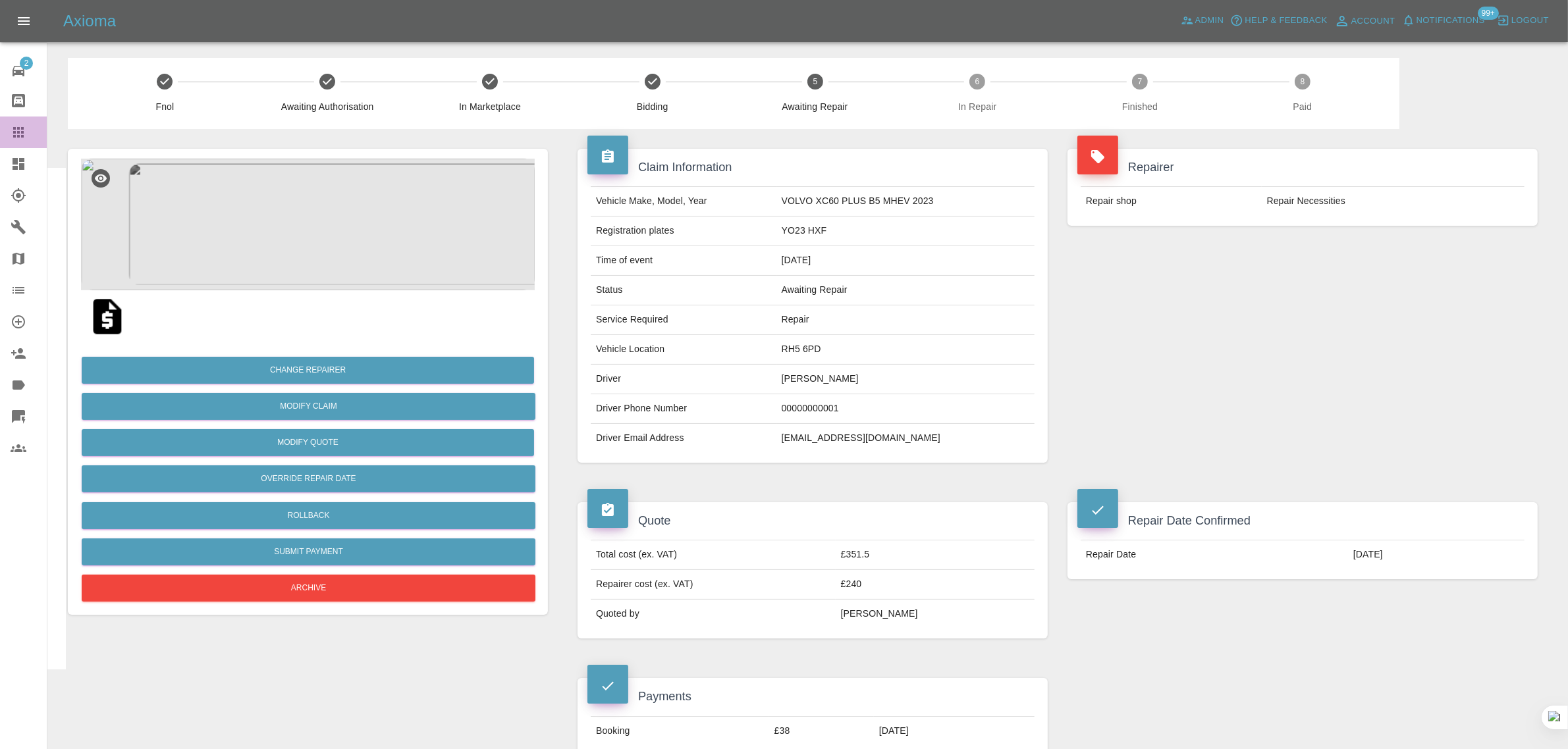
click at [30, 134] on div at bounding box center [28, 132] width 37 height 15
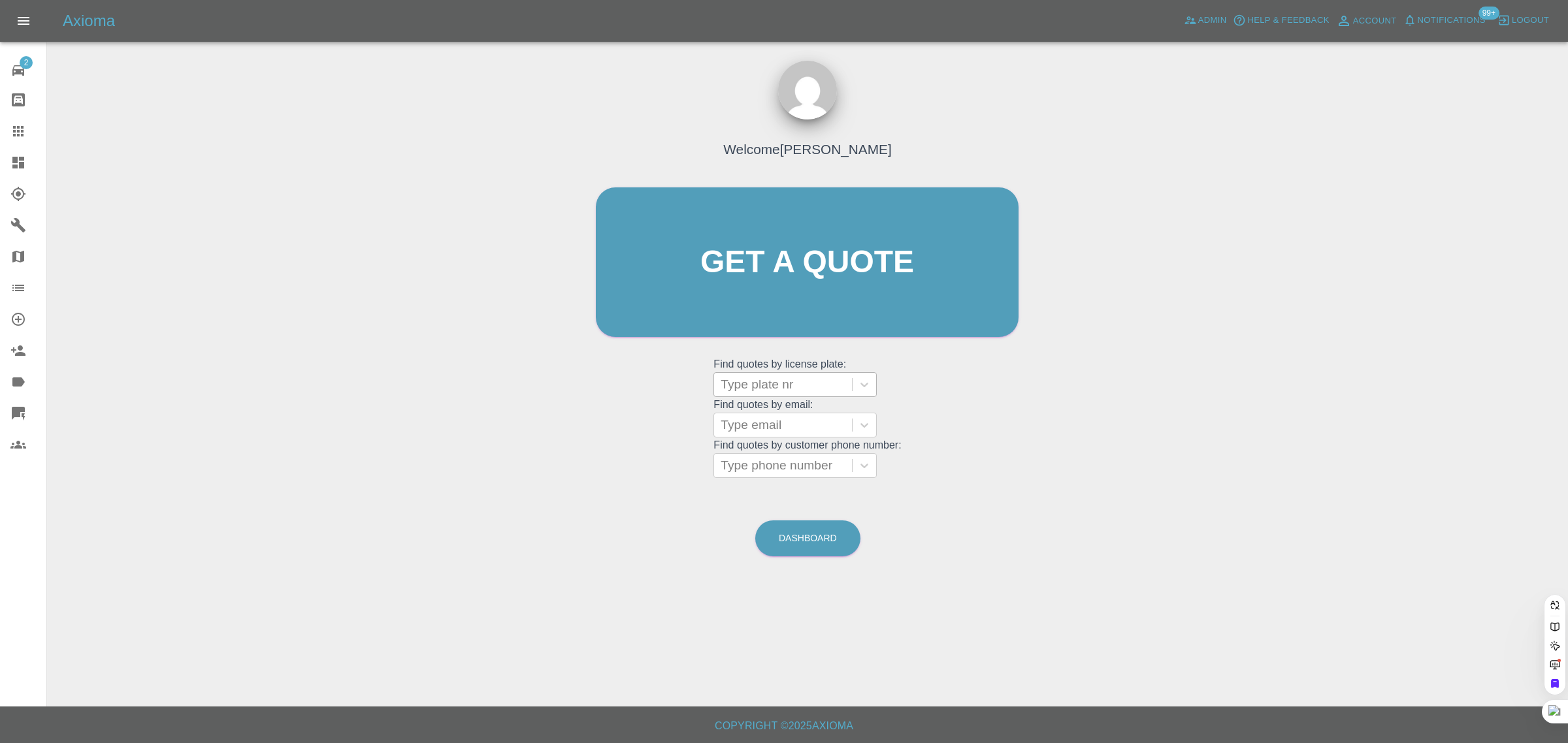
click at [785, 387] on div at bounding box center [782, 385] width 125 height 19
paste input "FY22YNU"
type input "FY22YNU"
click at [794, 429] on div "FY22YNU, Awaiting Authorisation" at bounding box center [795, 425] width 163 height 42
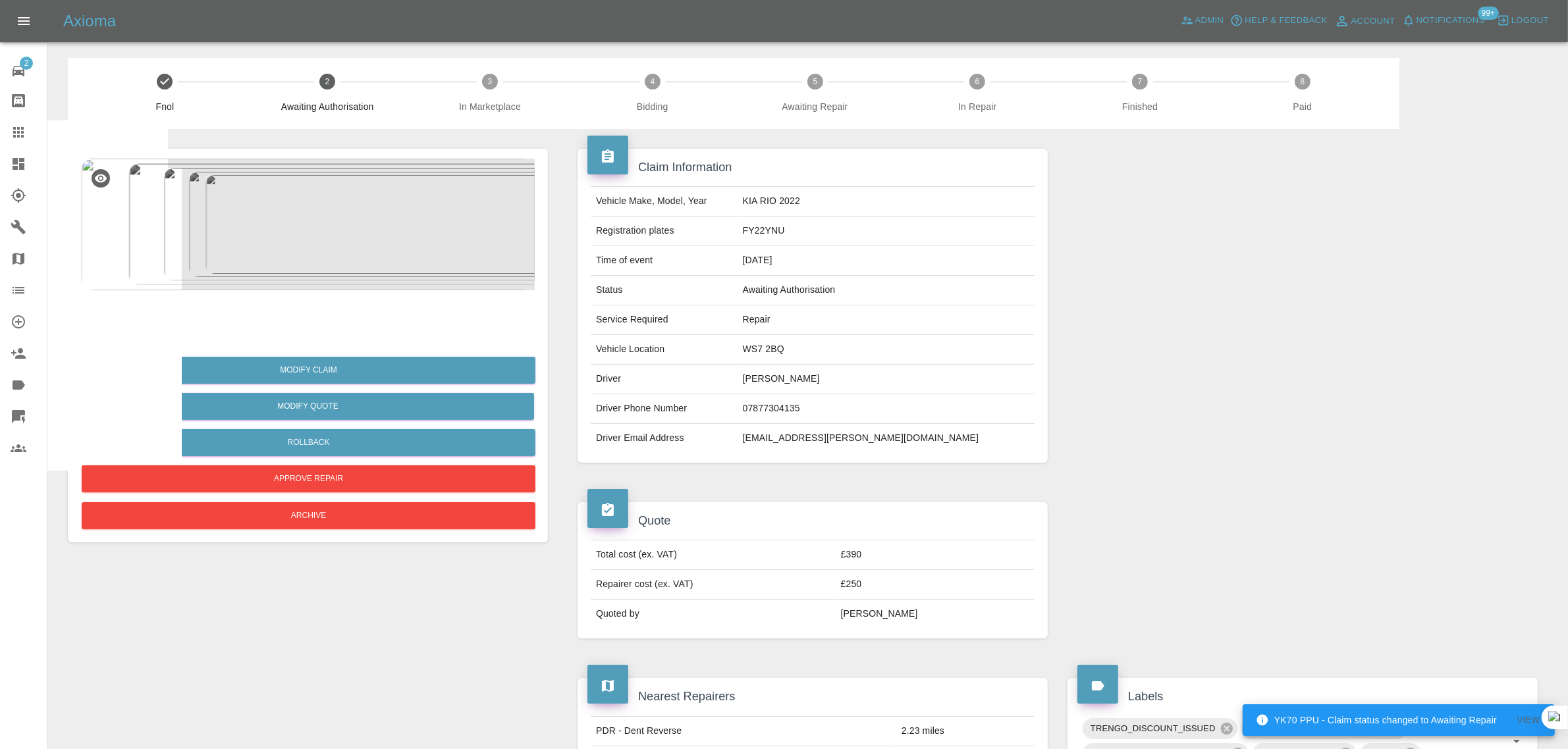
click at [1115, 488] on div at bounding box center [1303, 570] width 490 height 175
